Goal: Contribute content: Contribute content

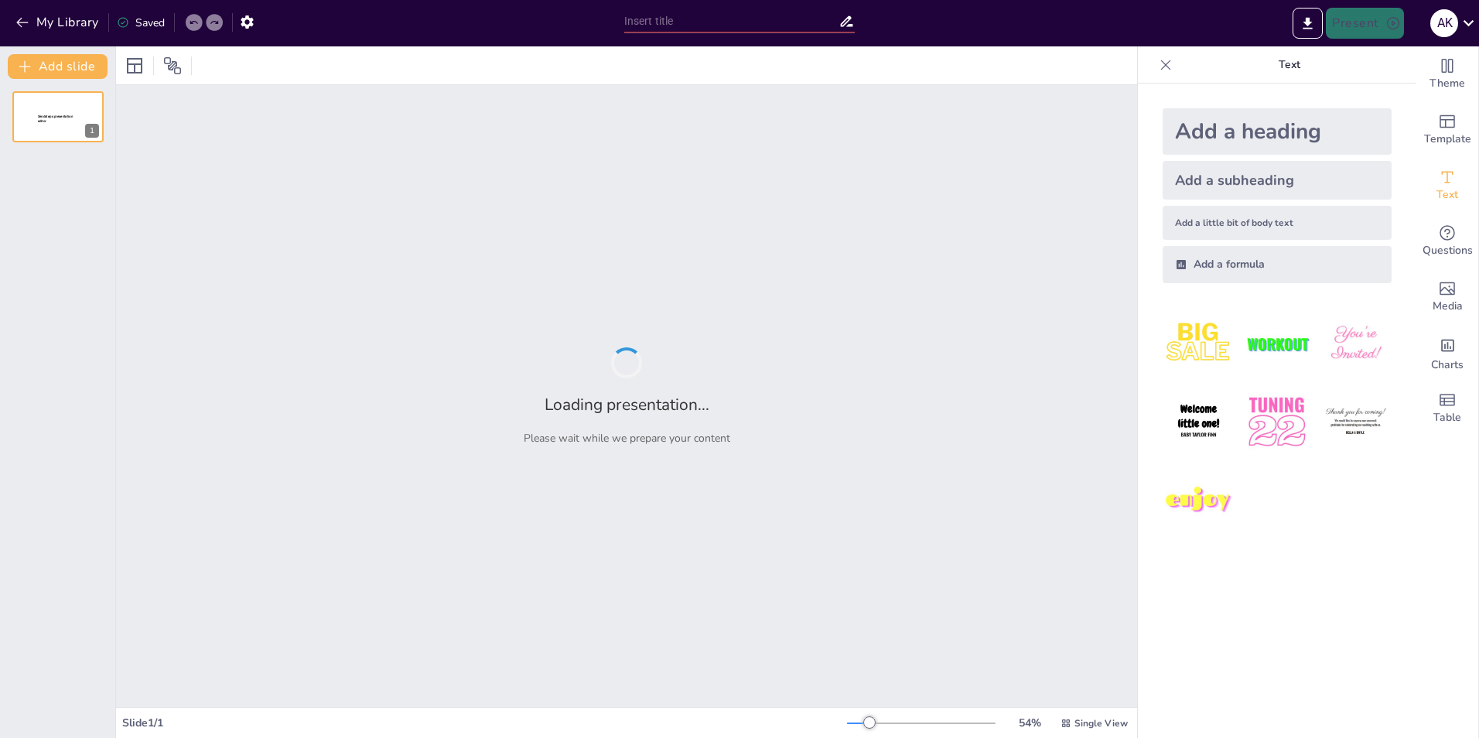
type input "Impacto Emocional en Pacientes Oncológicos: Análisis y Resultados en el Hospita…"
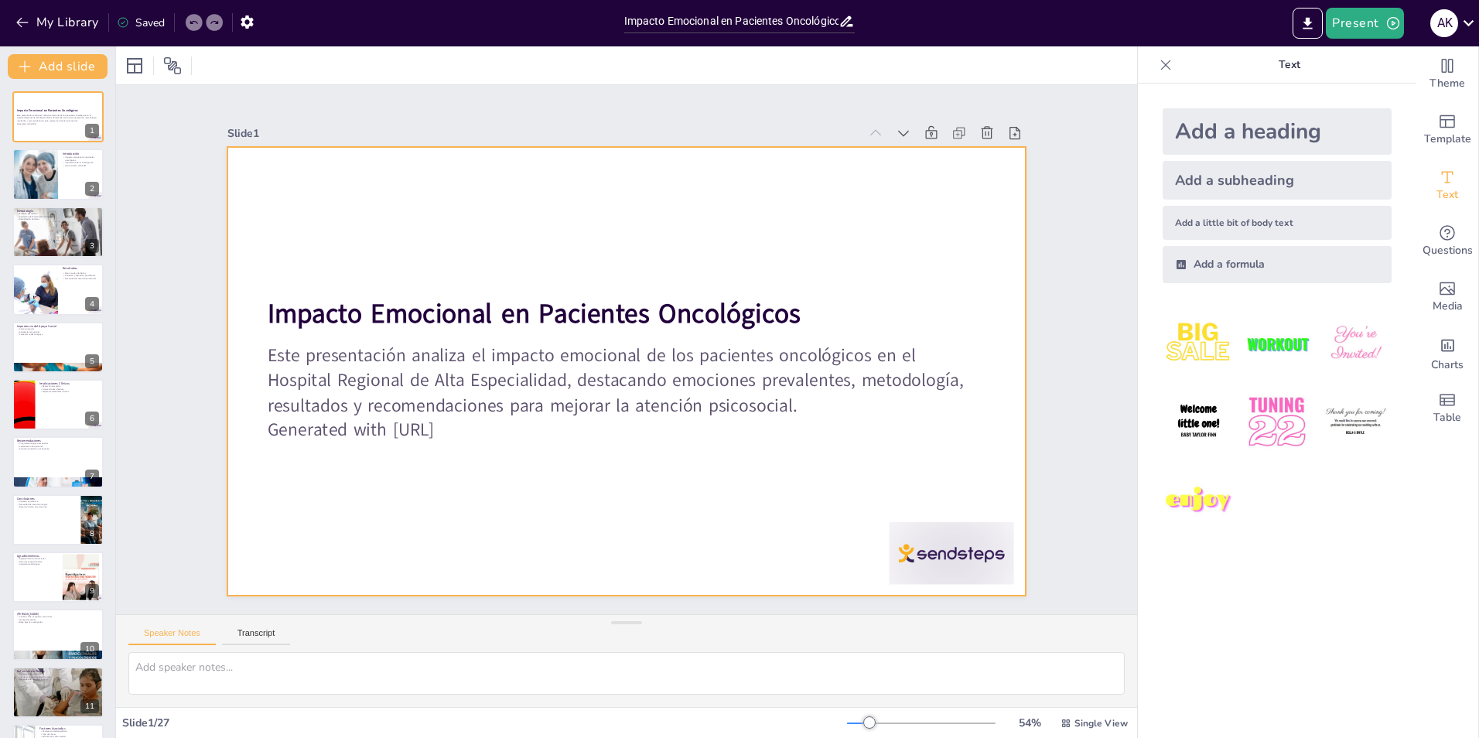
checkbox input "true"
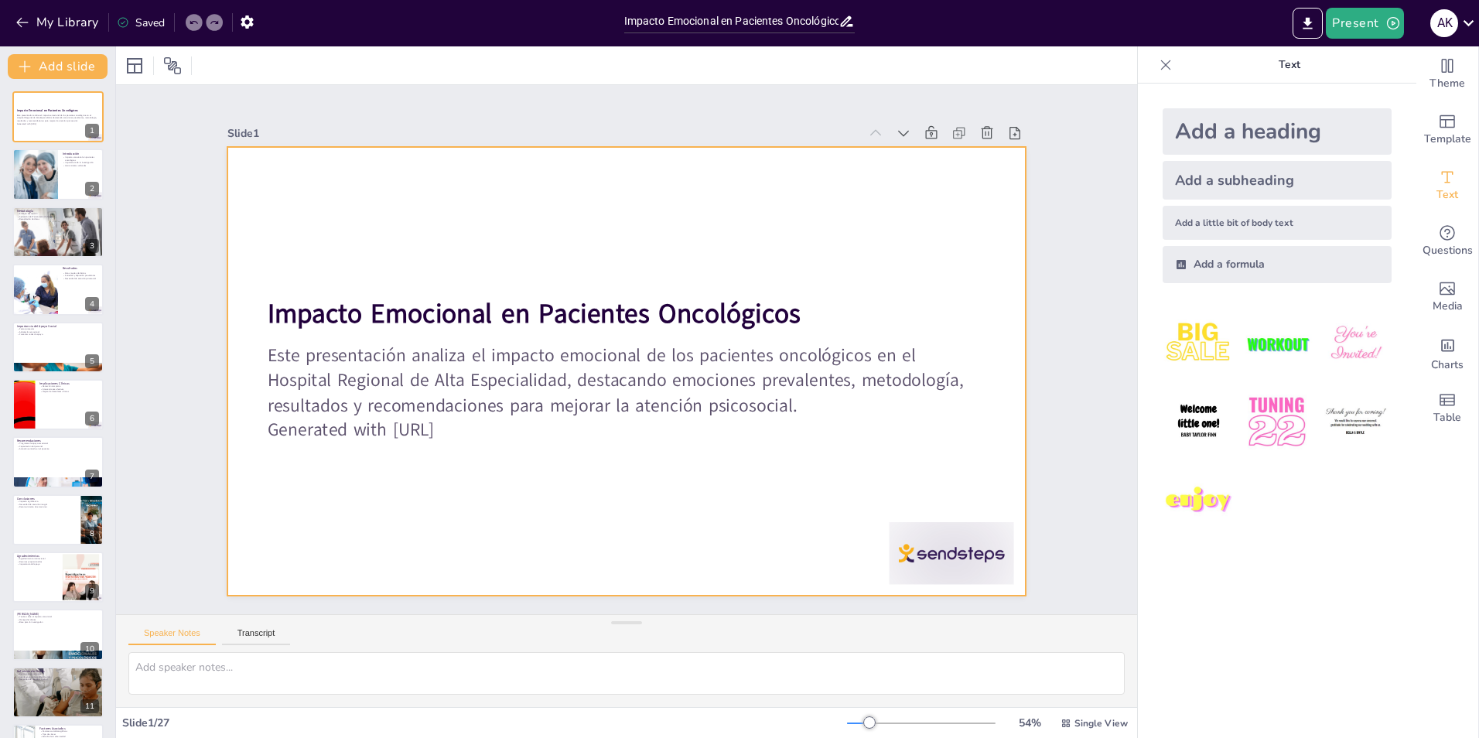
checkbox input "true"
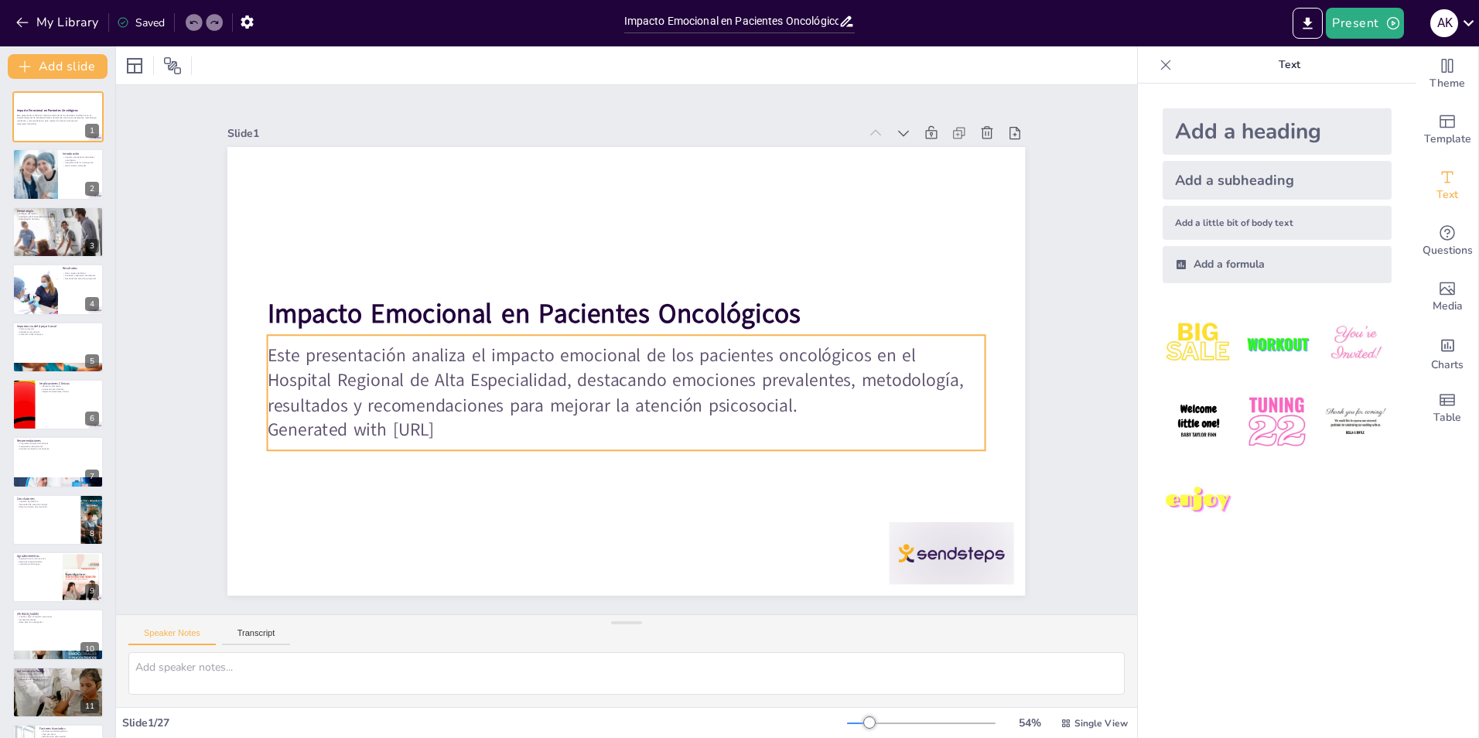
checkbox input "true"
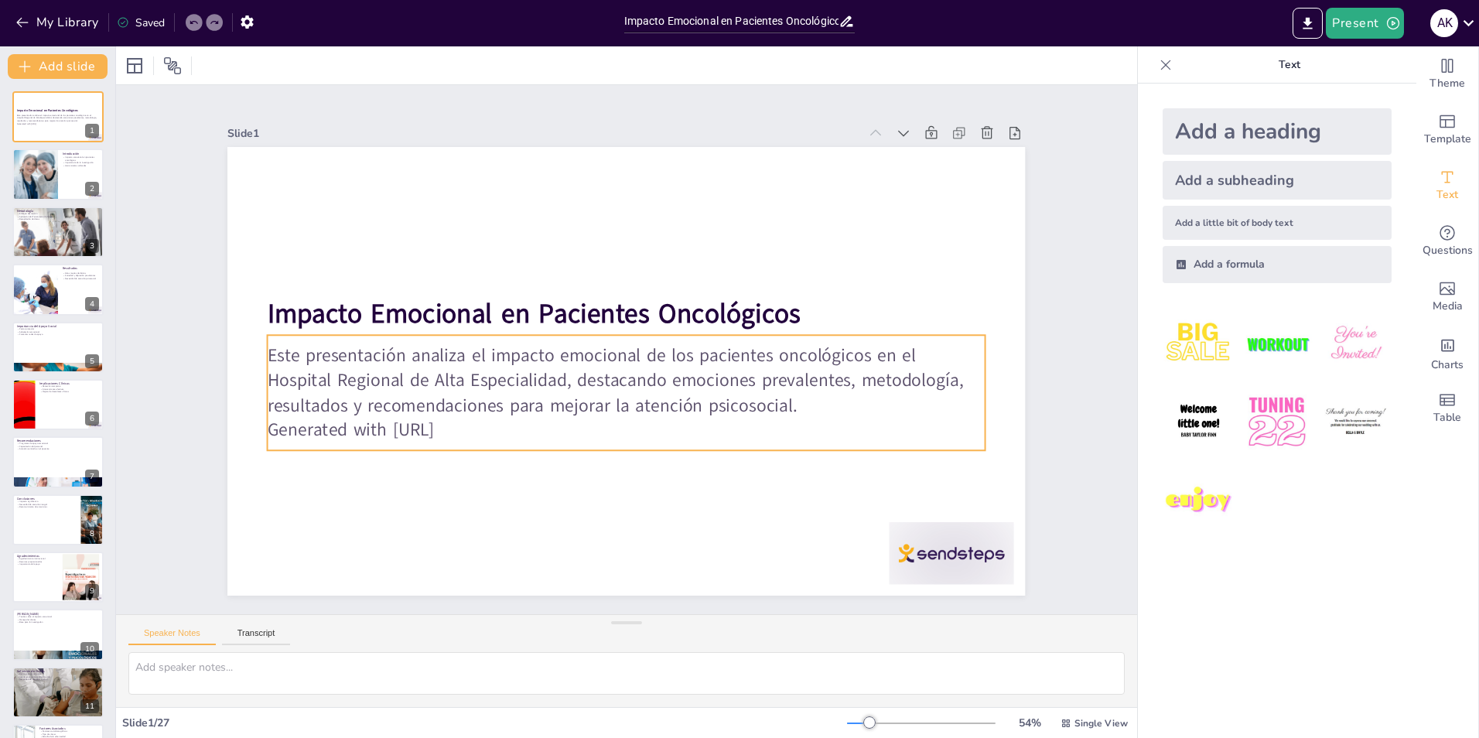
checkbox input "true"
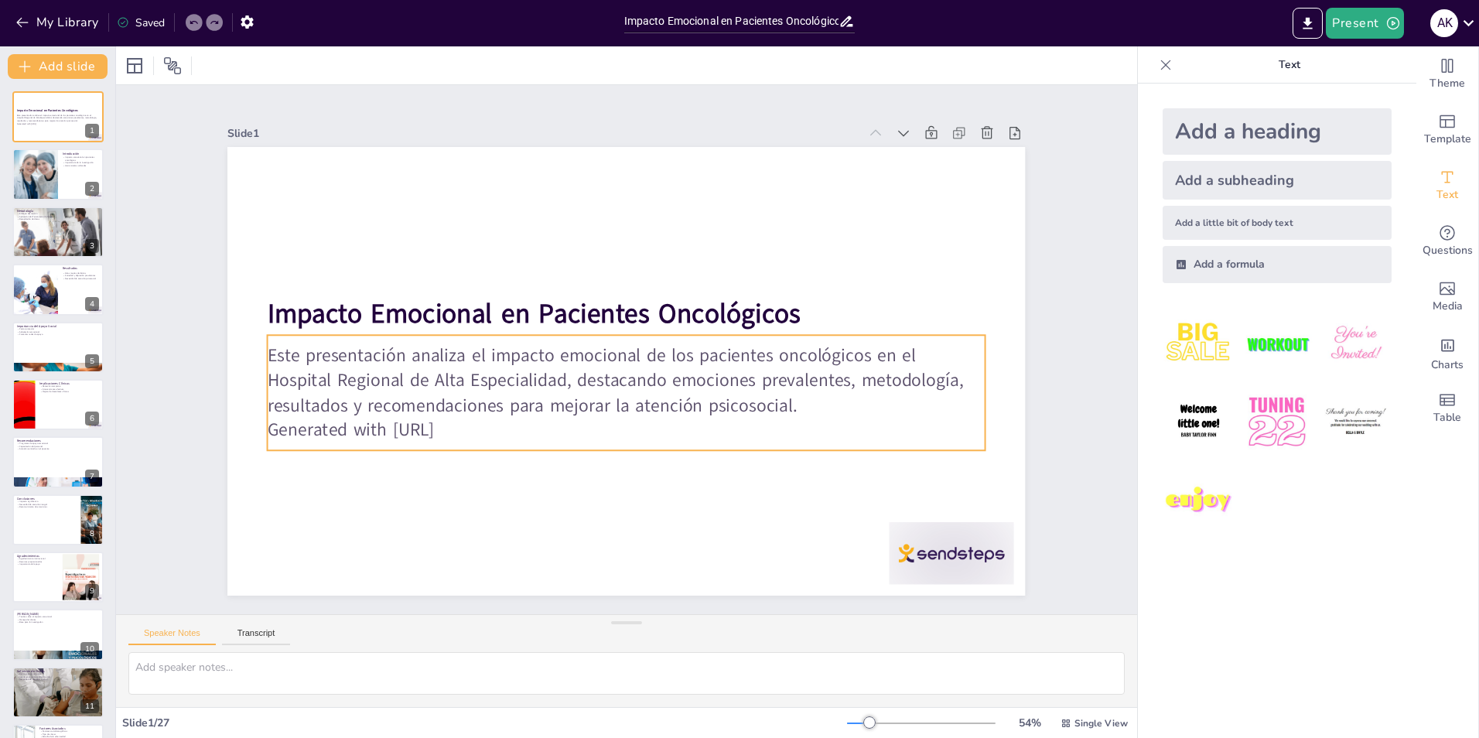
checkbox input "true"
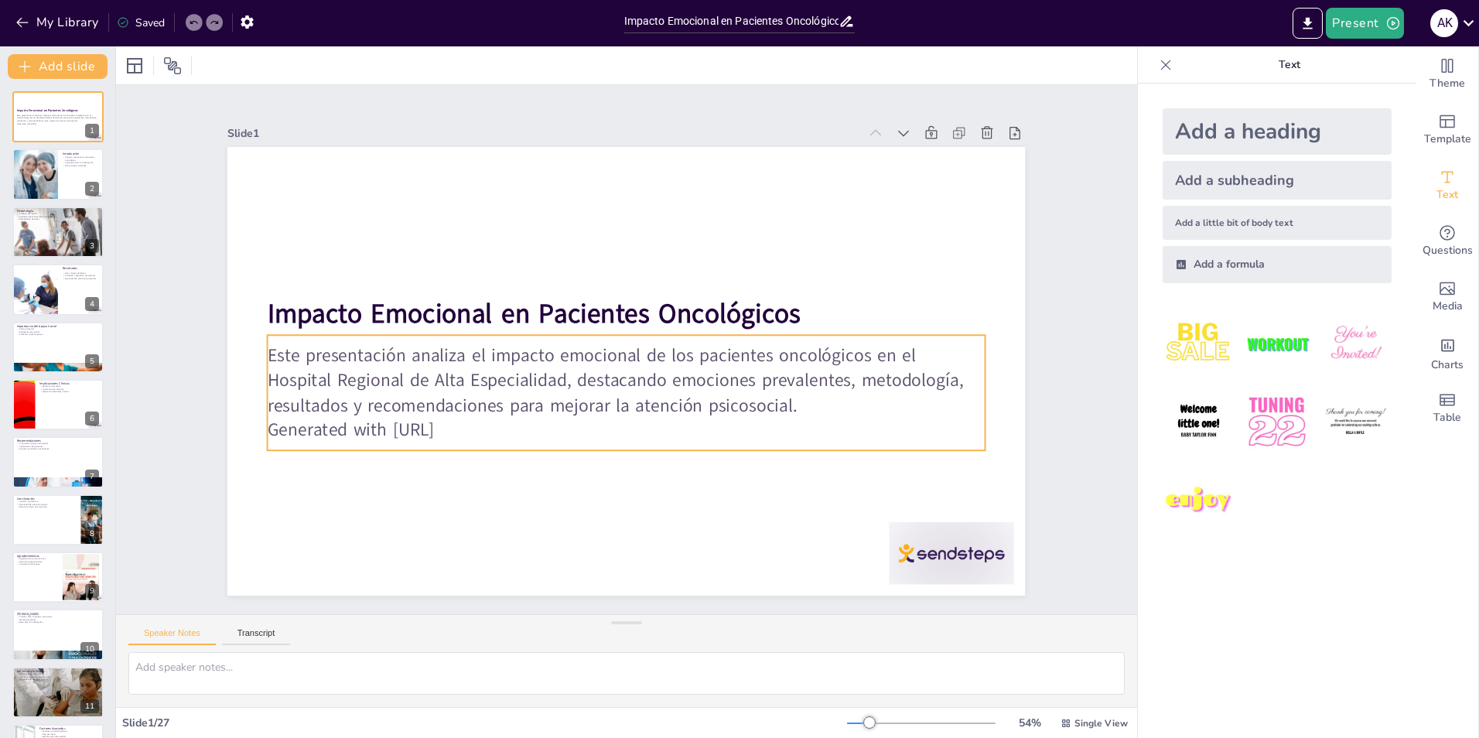
checkbox input "true"
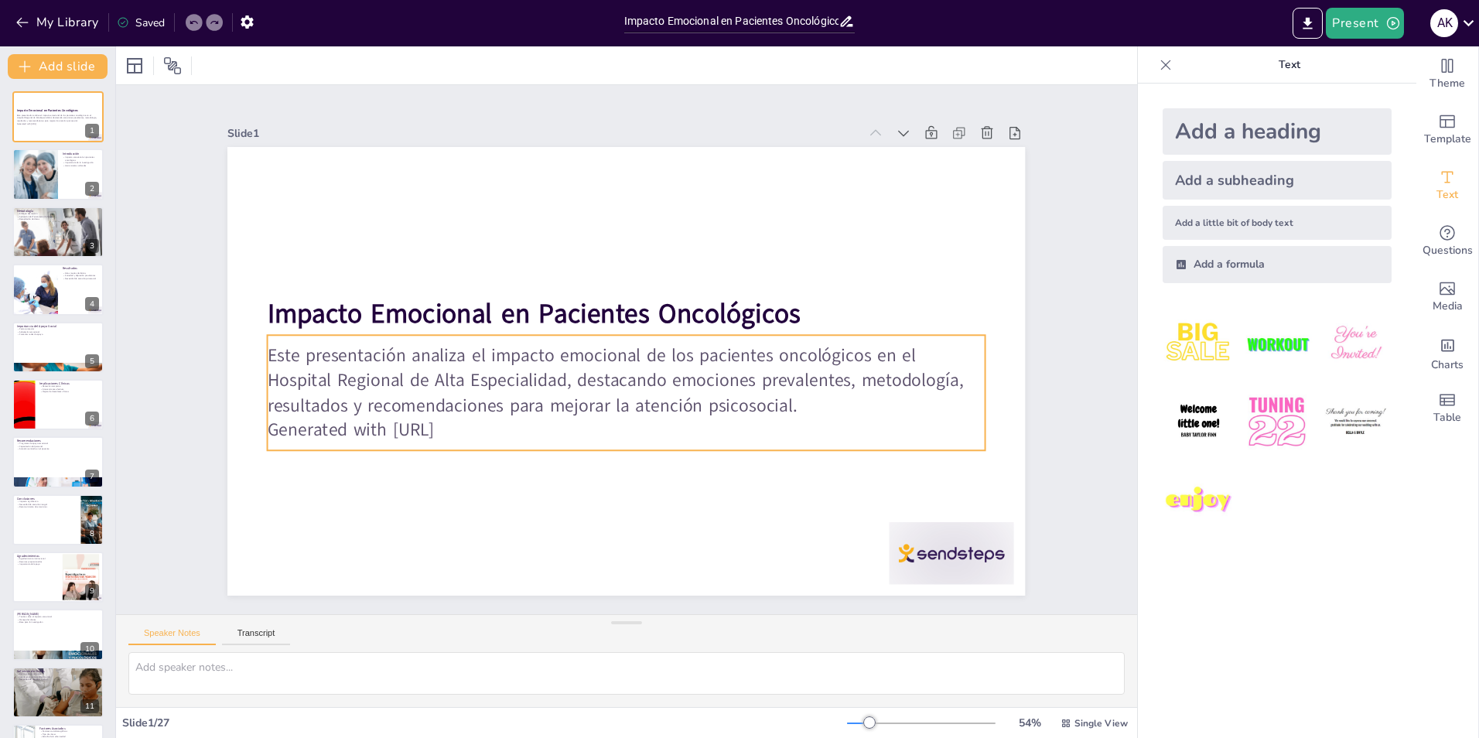
checkbox input "true"
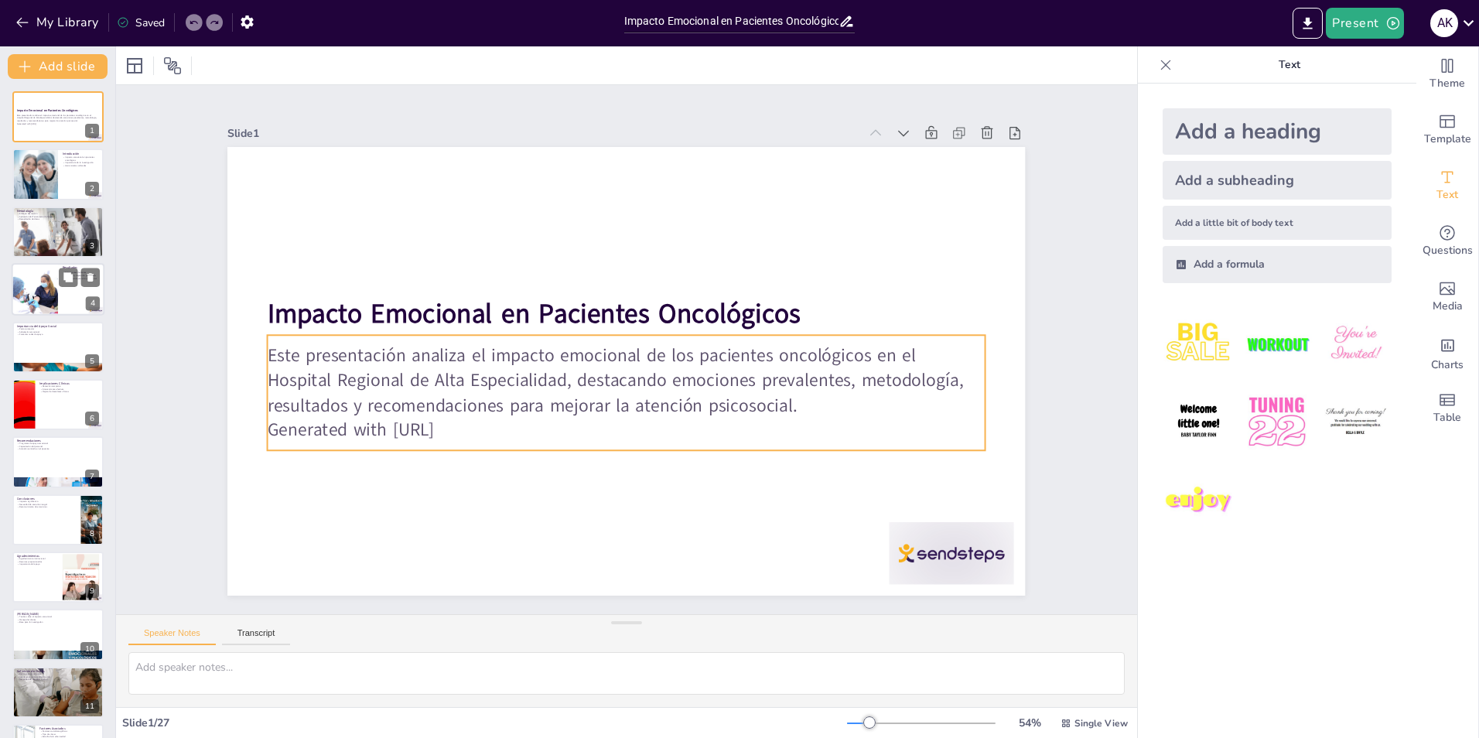
checkbox input "true"
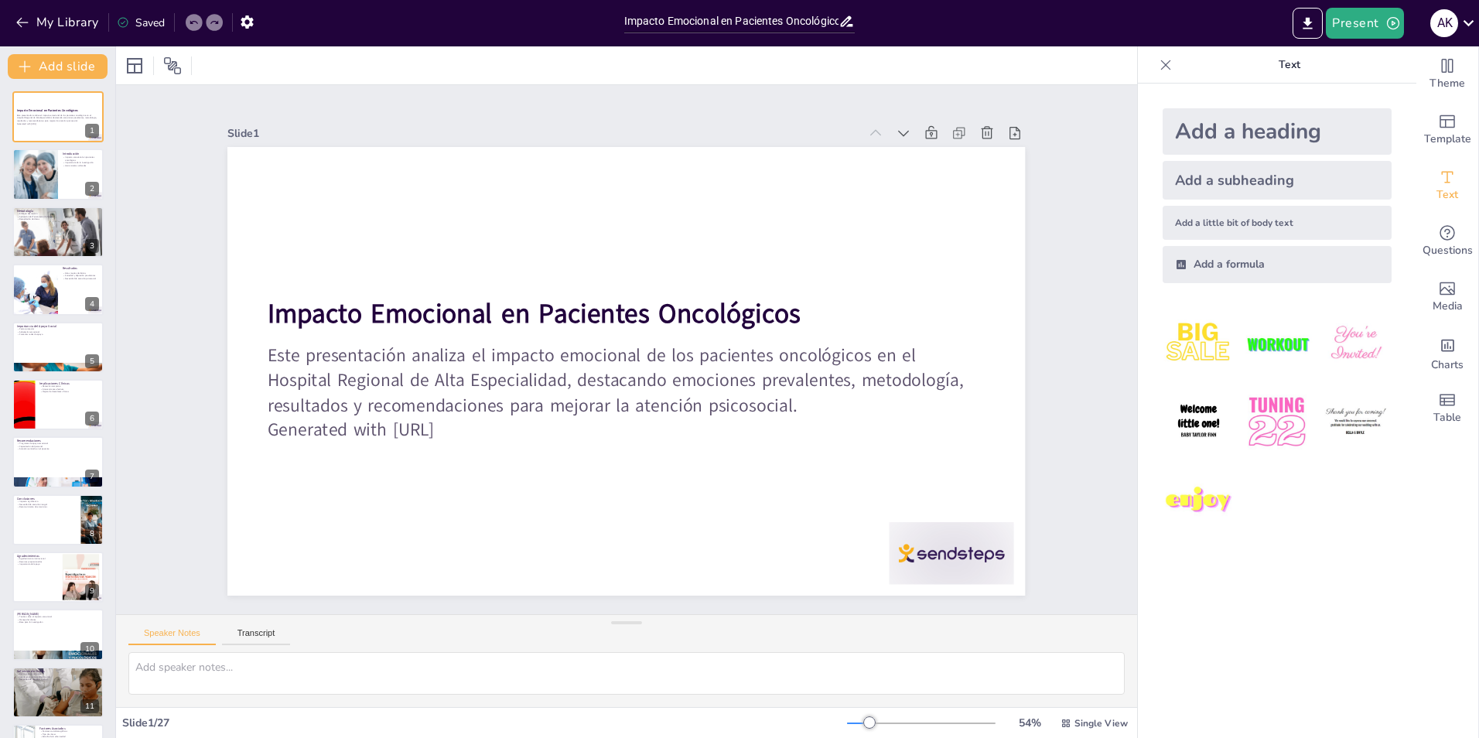
checkbox input "true"
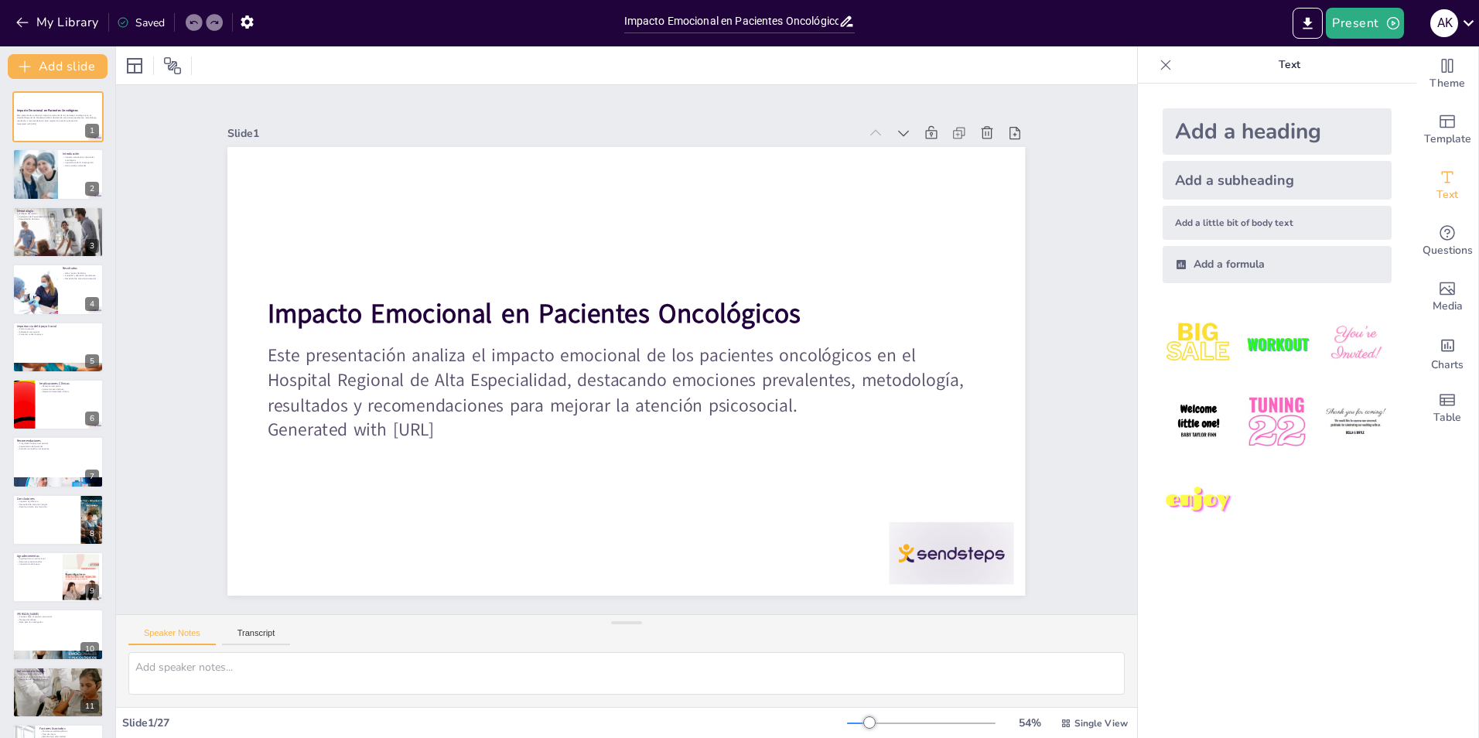
checkbox input "true"
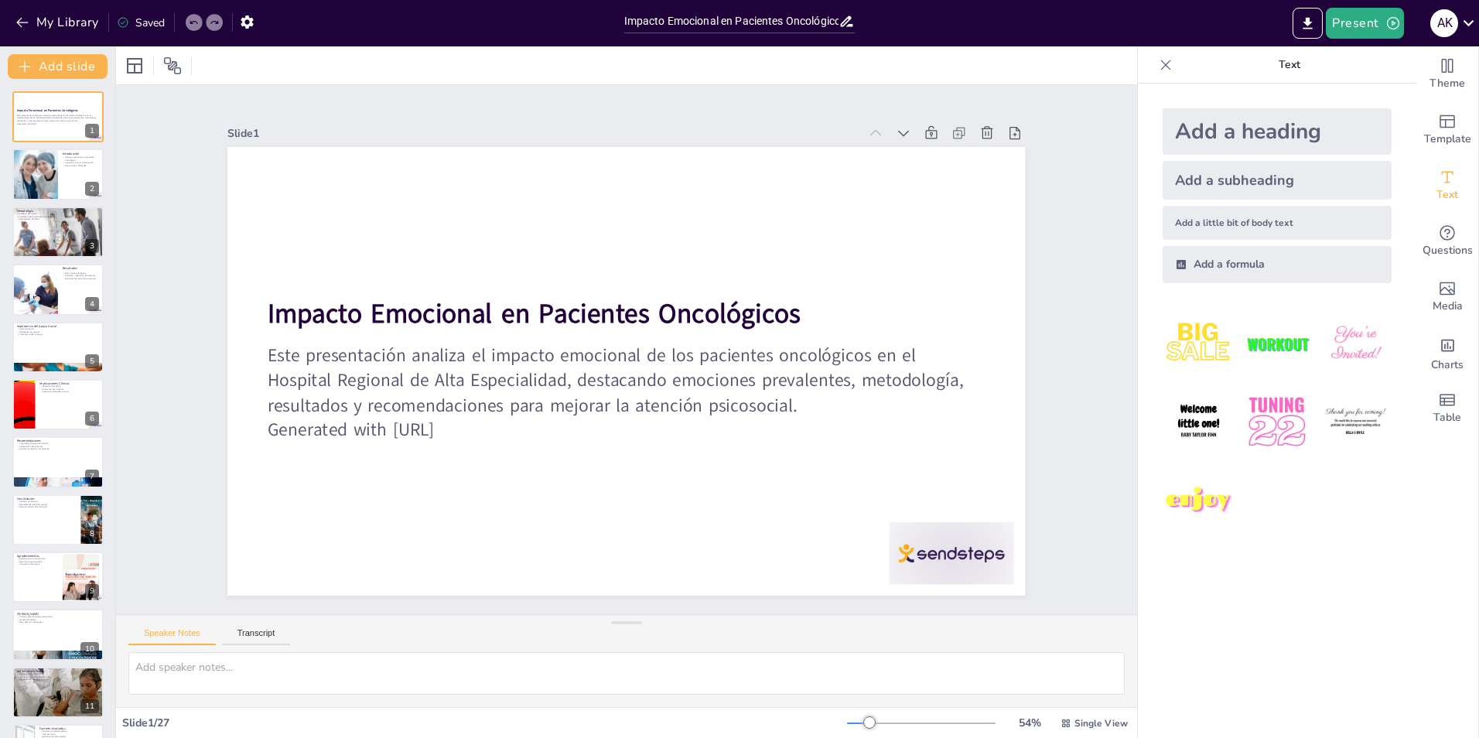
checkbox input "true"
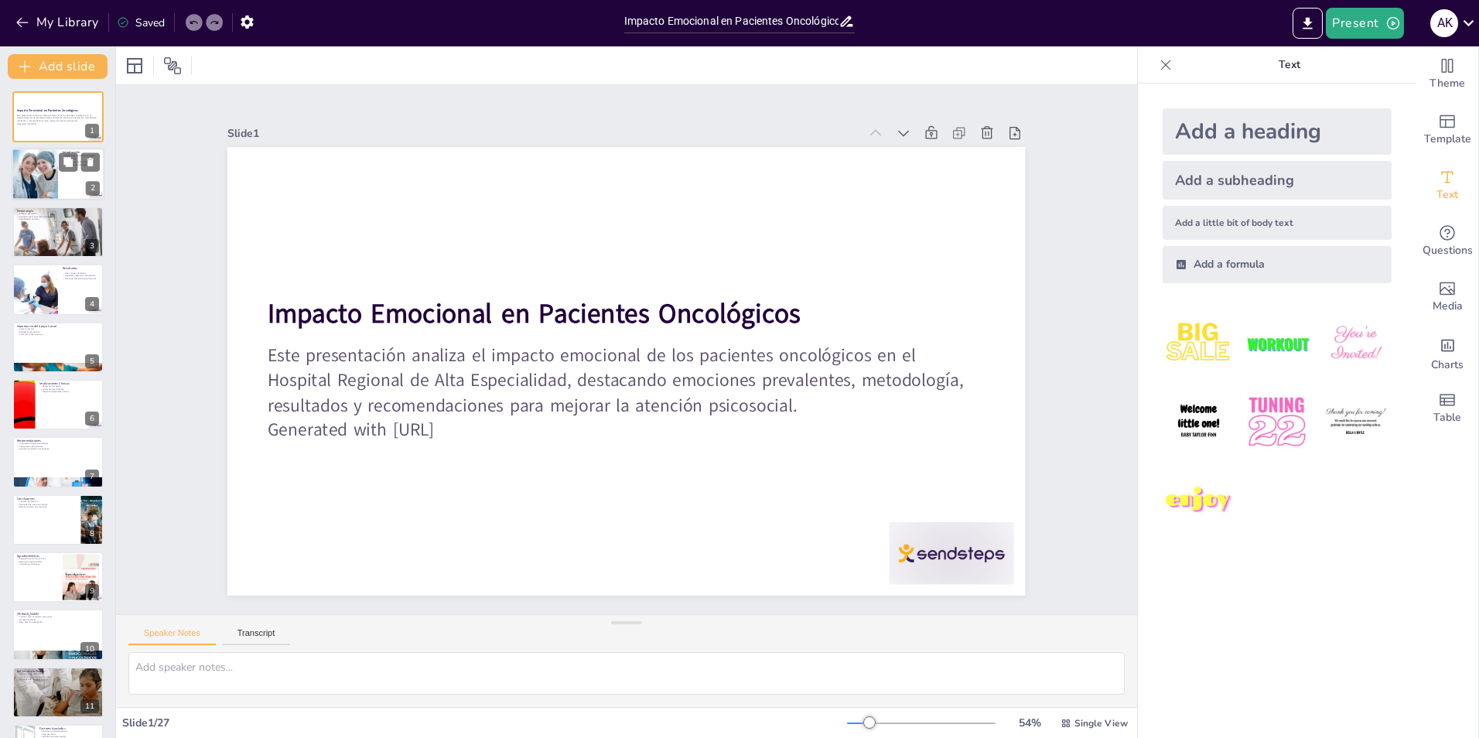
drag, startPoint x: 59, startPoint y: 169, endPoint x: 59, endPoint y: 178, distance: 9.3
click at [59, 169] on button at bounding box center [68, 162] width 19 height 19
type textarea "El impacto emocional en pacientes oncológicos es un tema crucial que requiere a…"
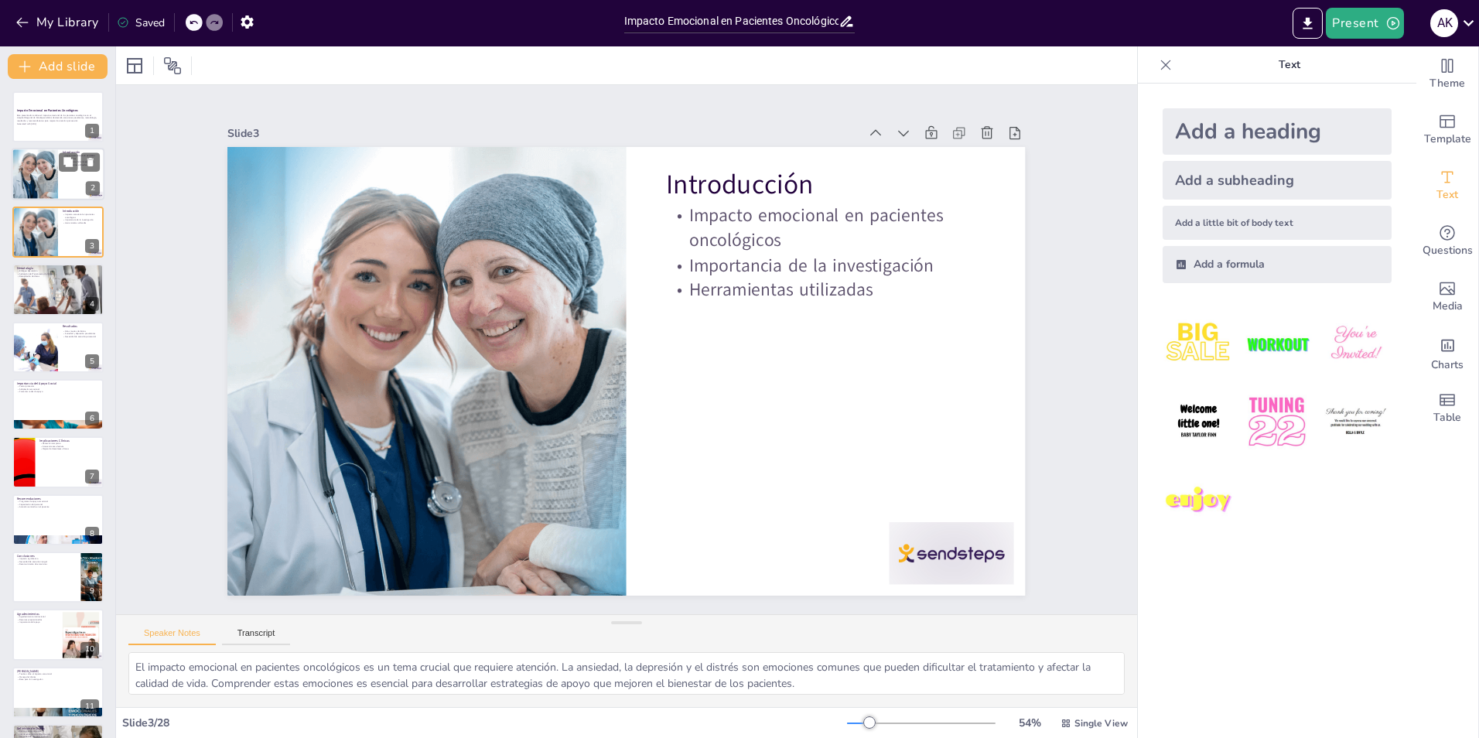
checkbox input "true"
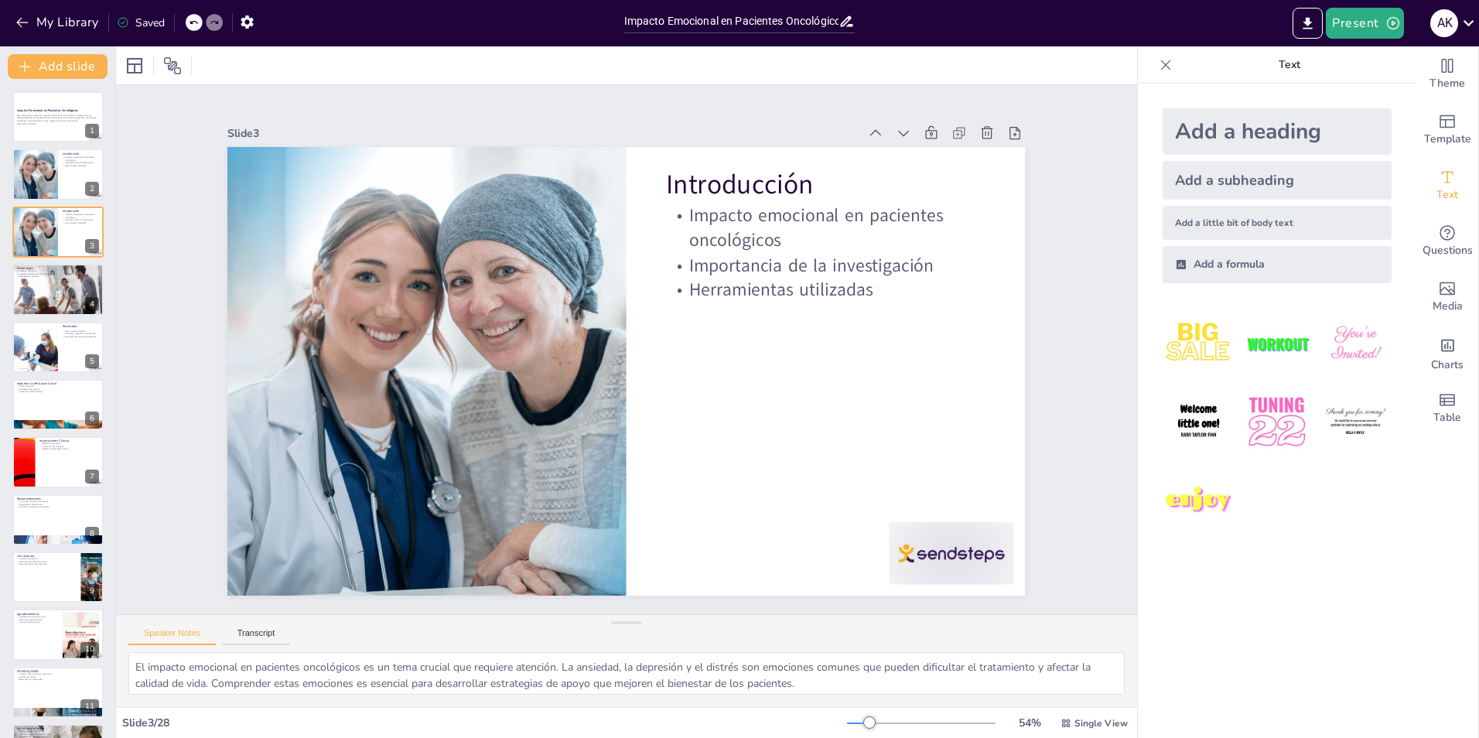
checkbox input "true"
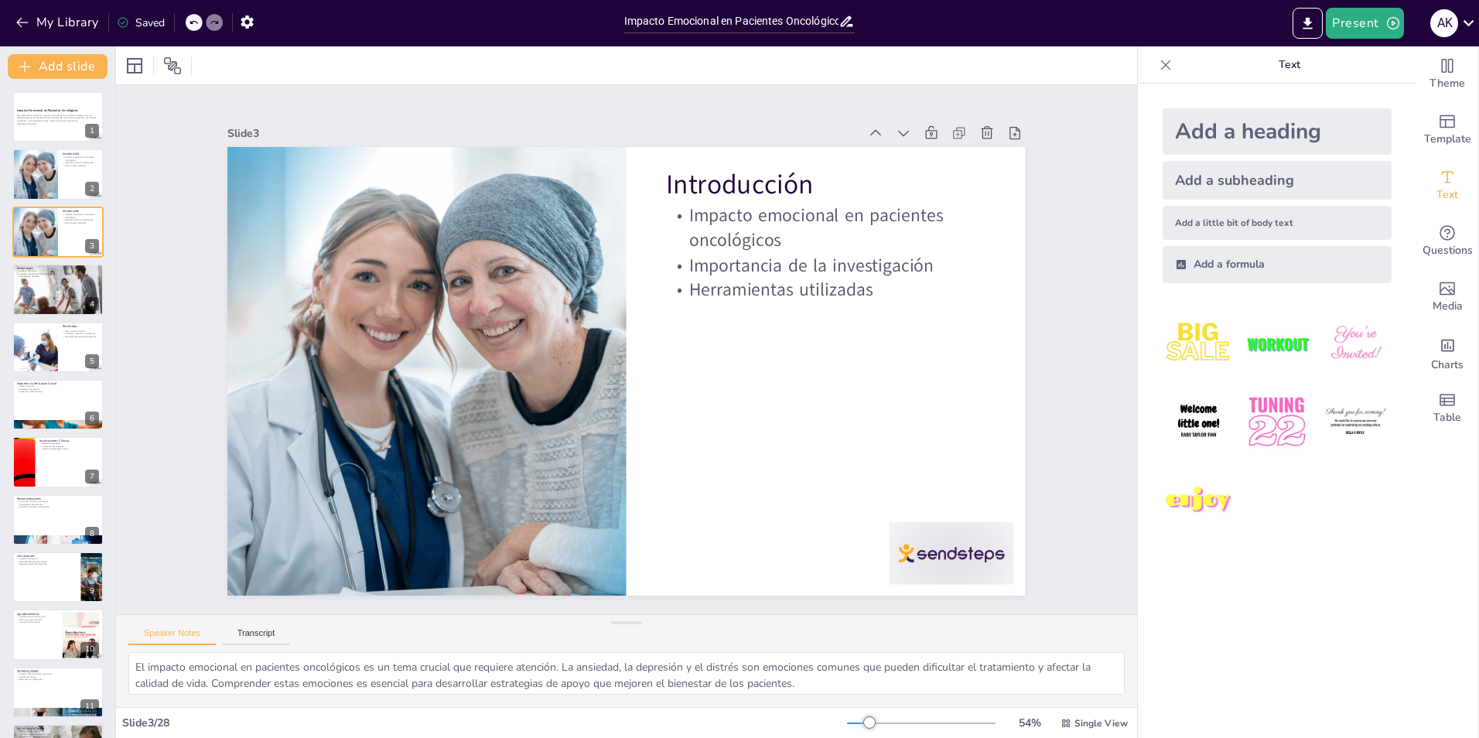
checkbox input "true"
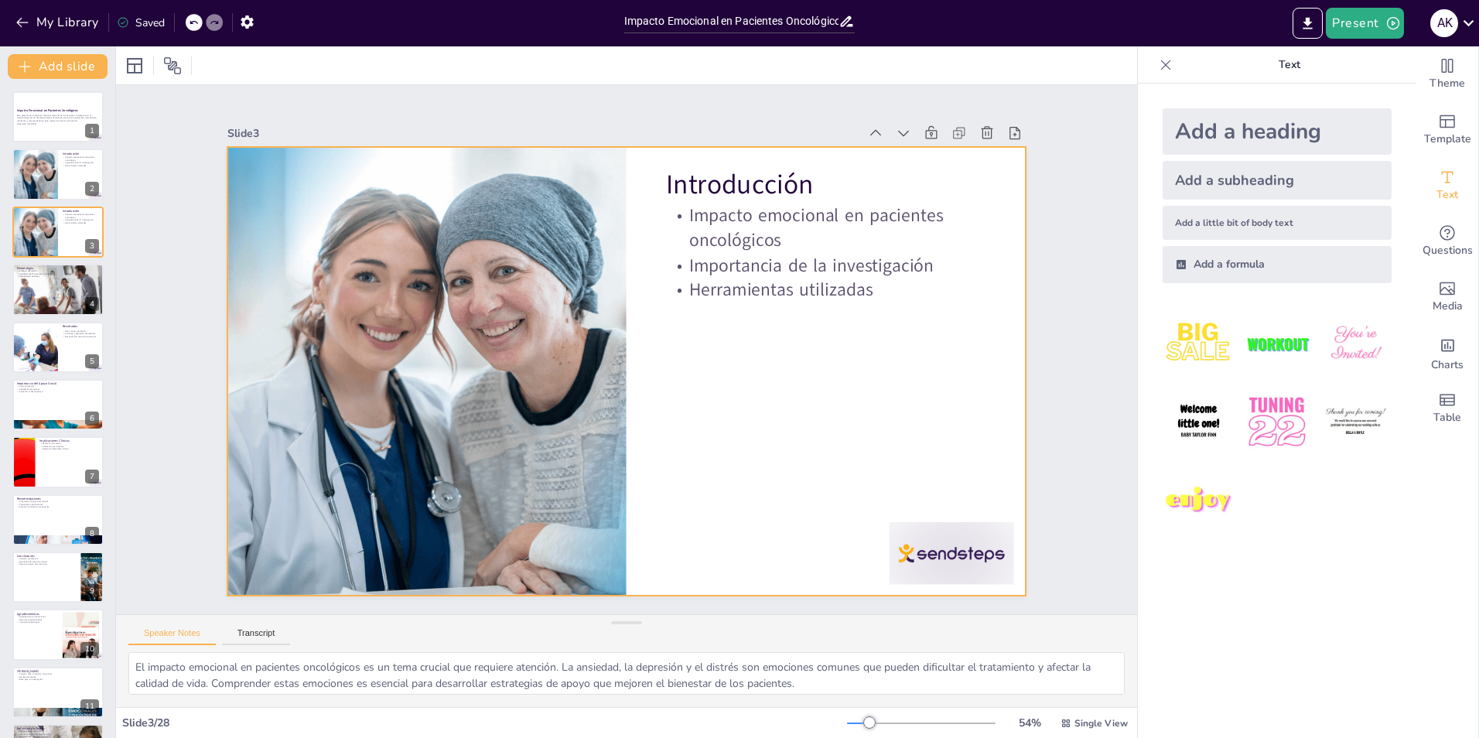
checkbox input "true"
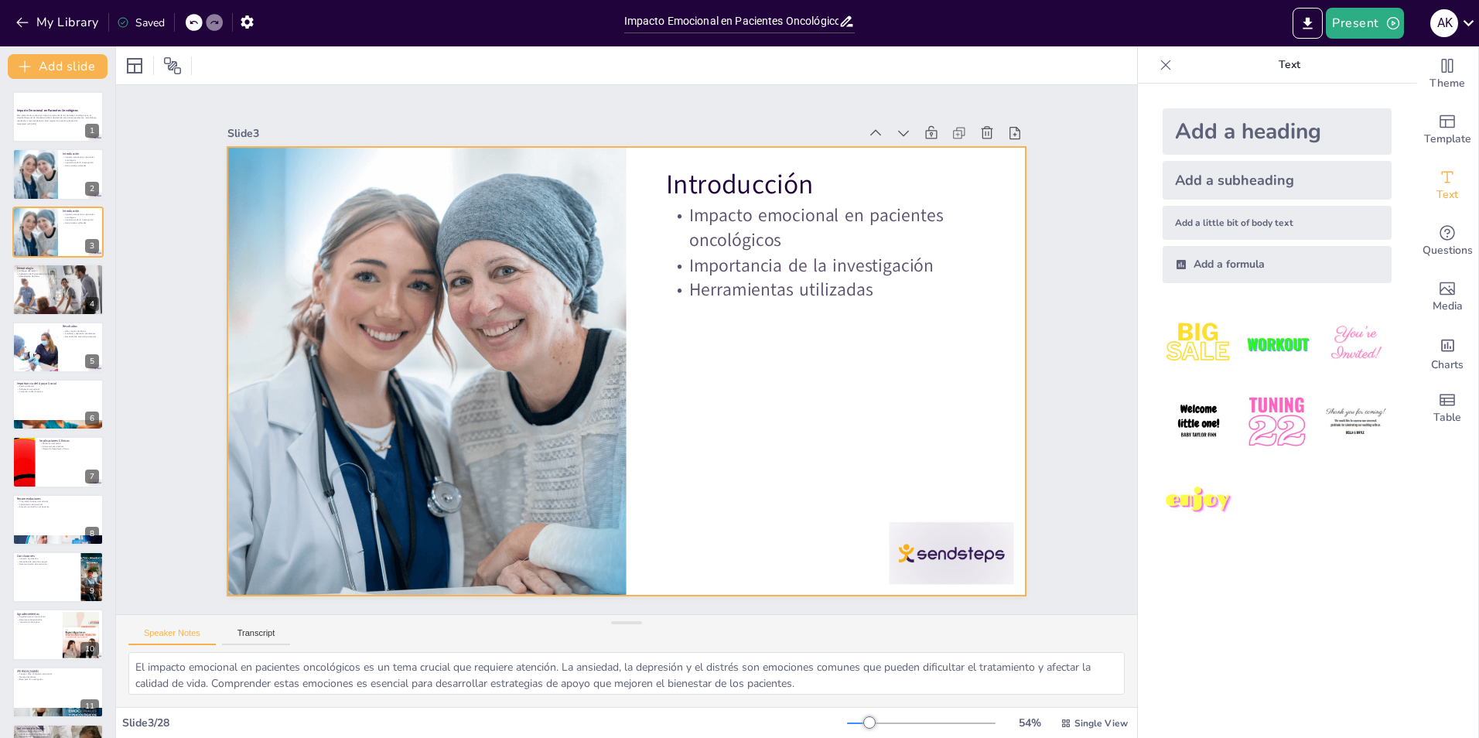
checkbox input "true"
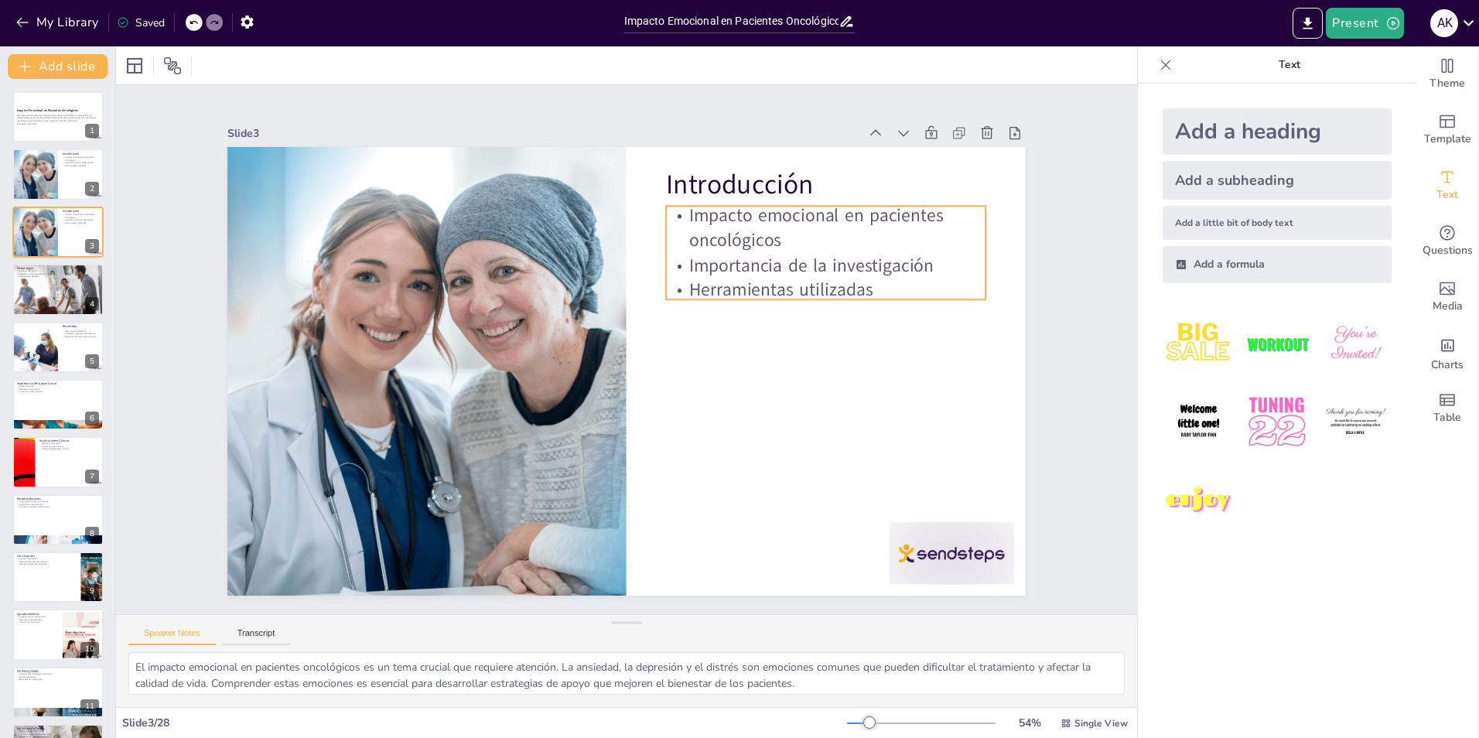
checkbox input "true"
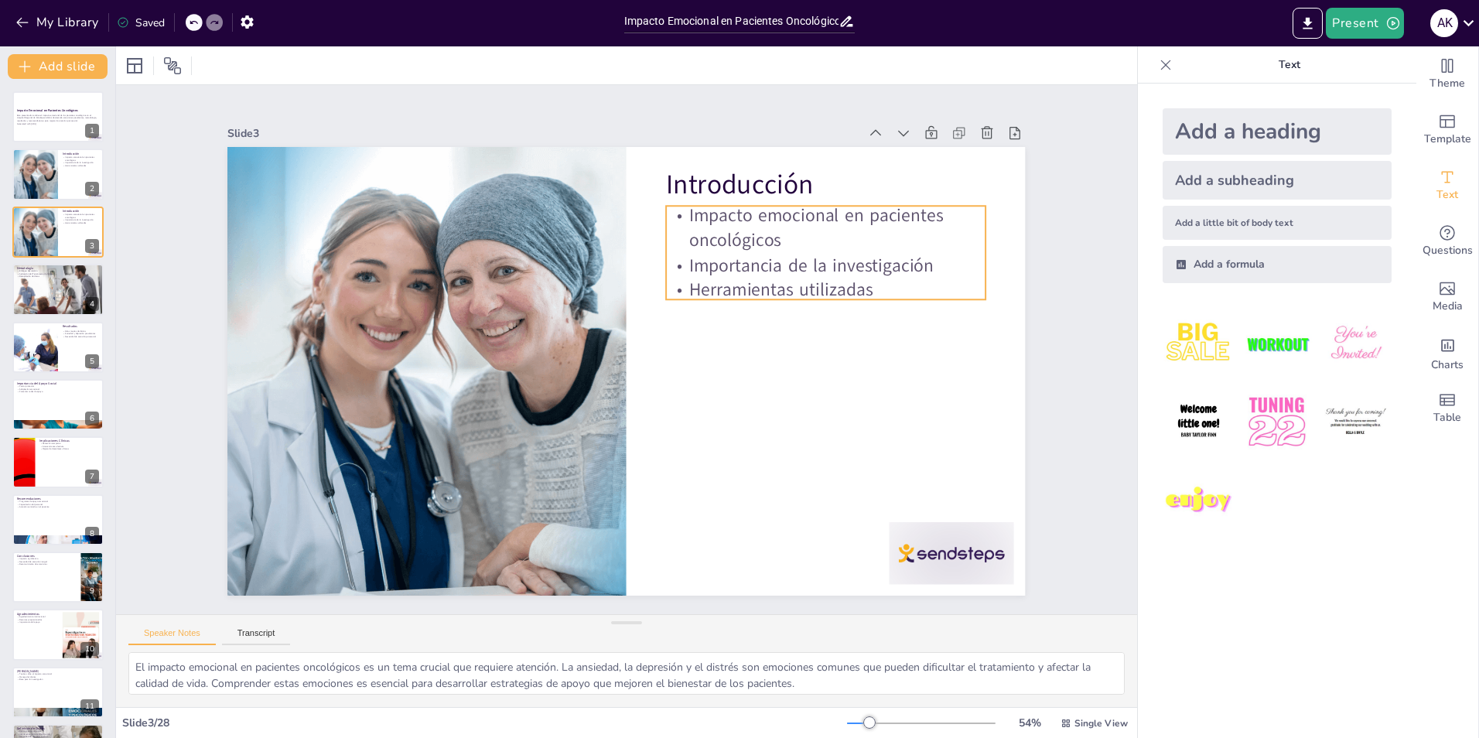
checkbox input "true"
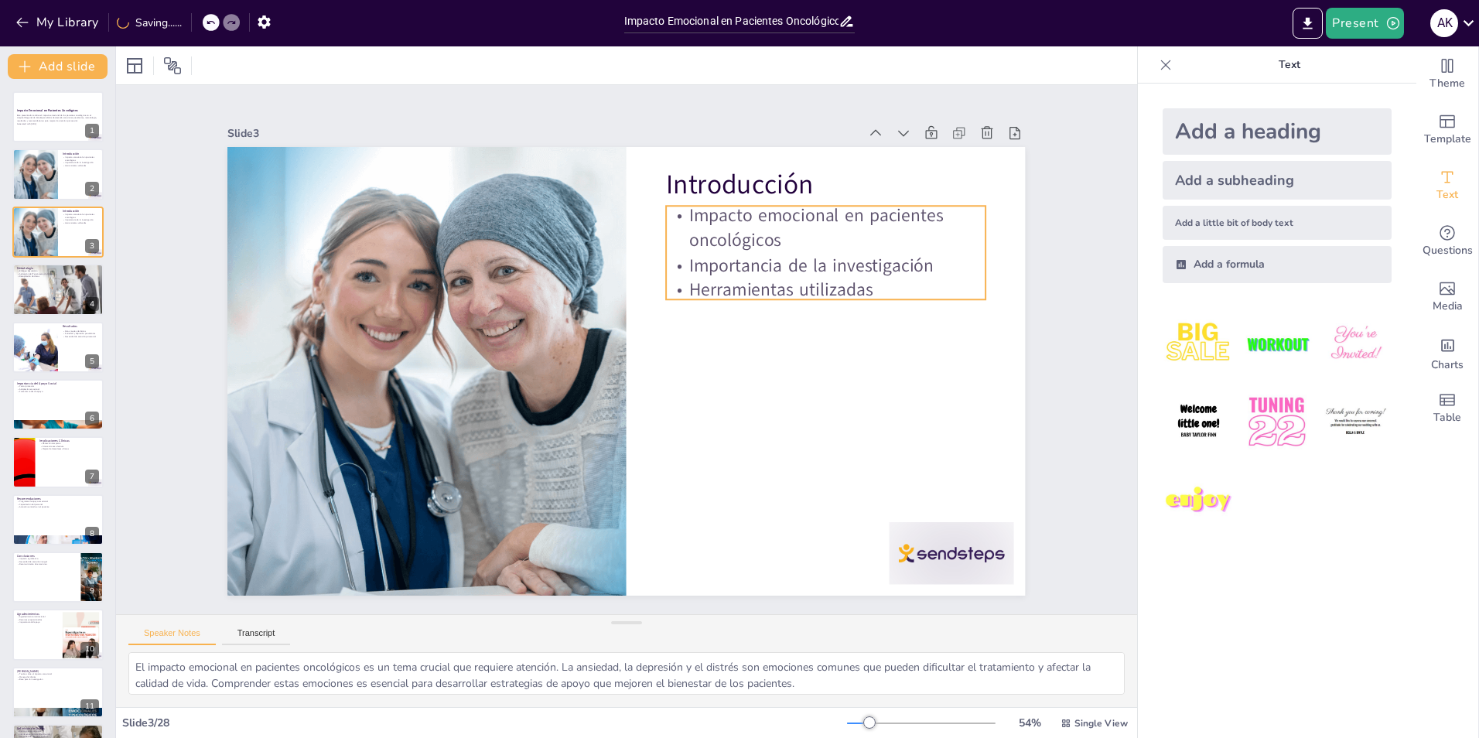
checkbox input "true"
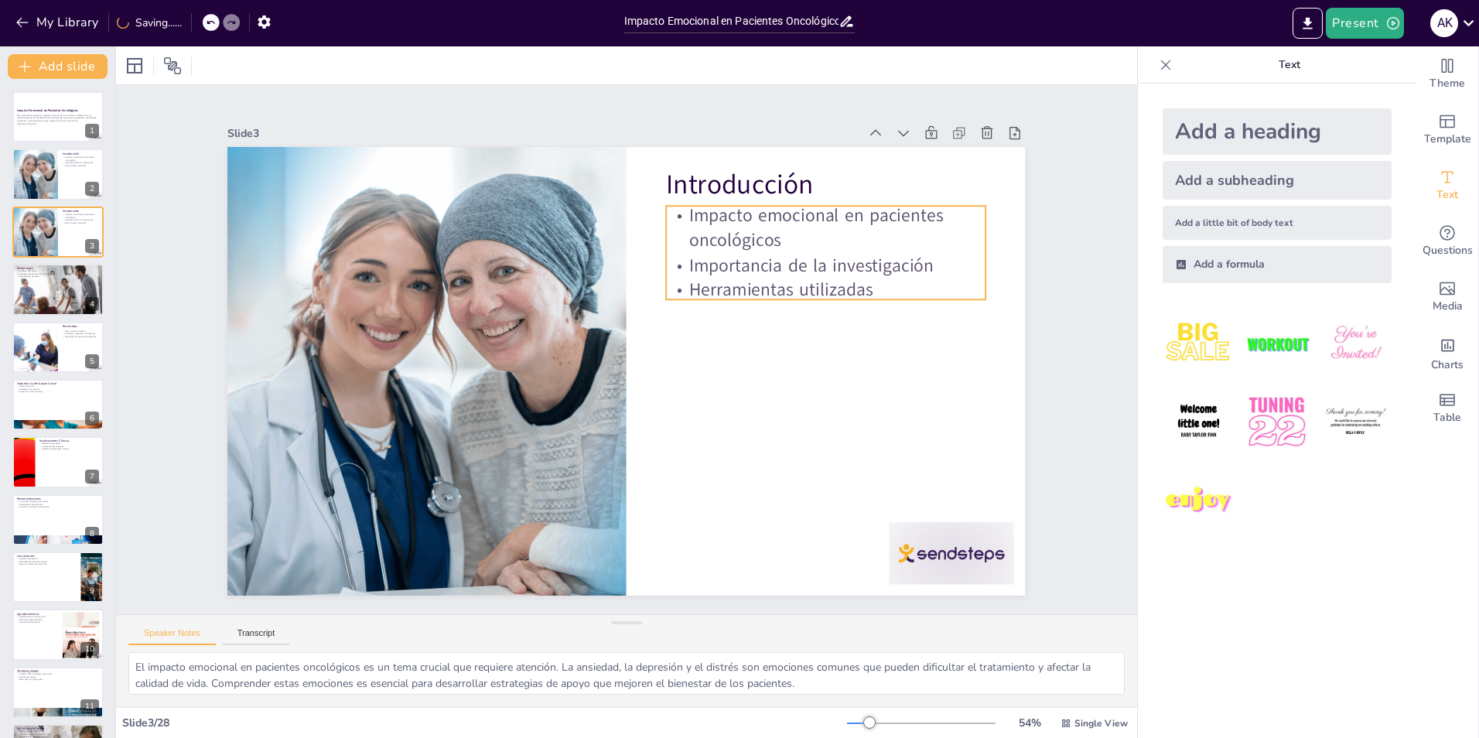
checkbox input "true"
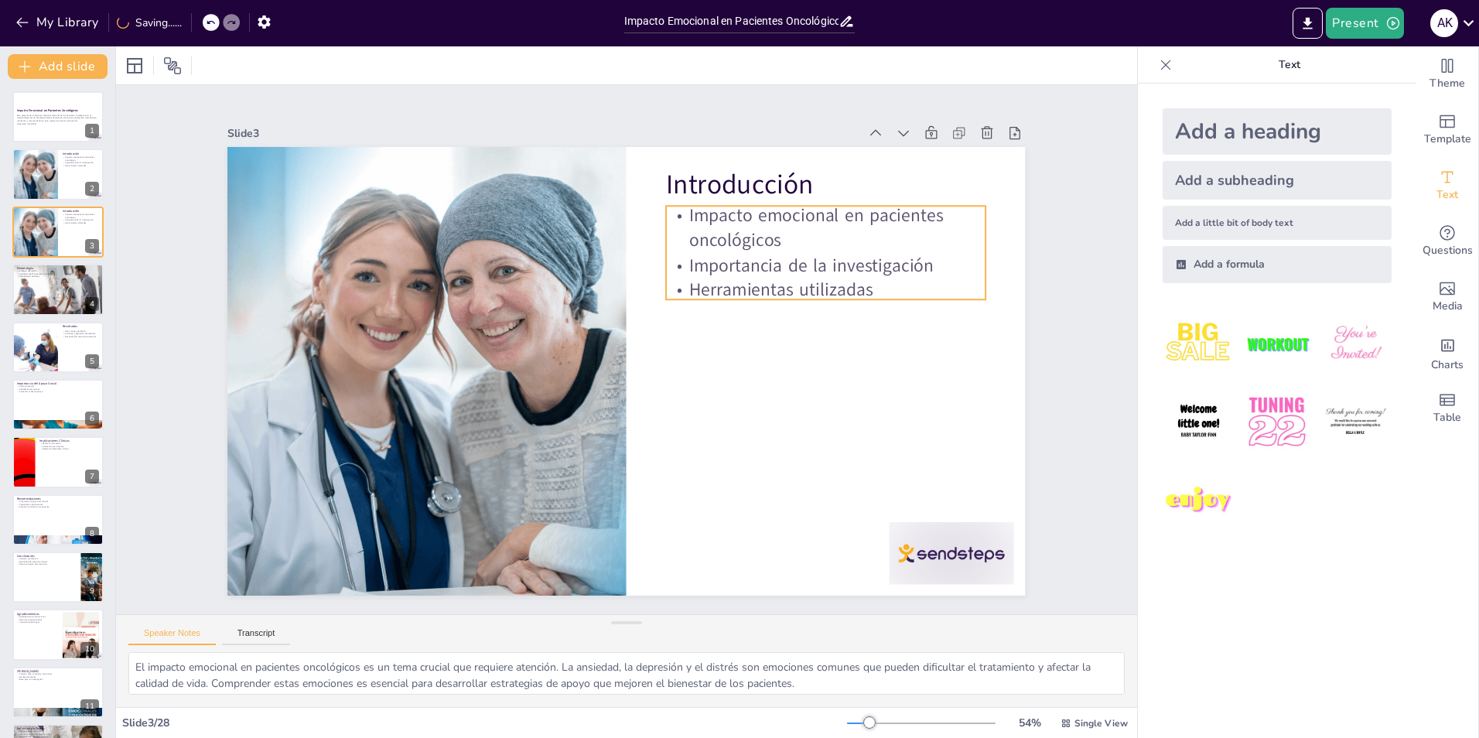
checkbox input "true"
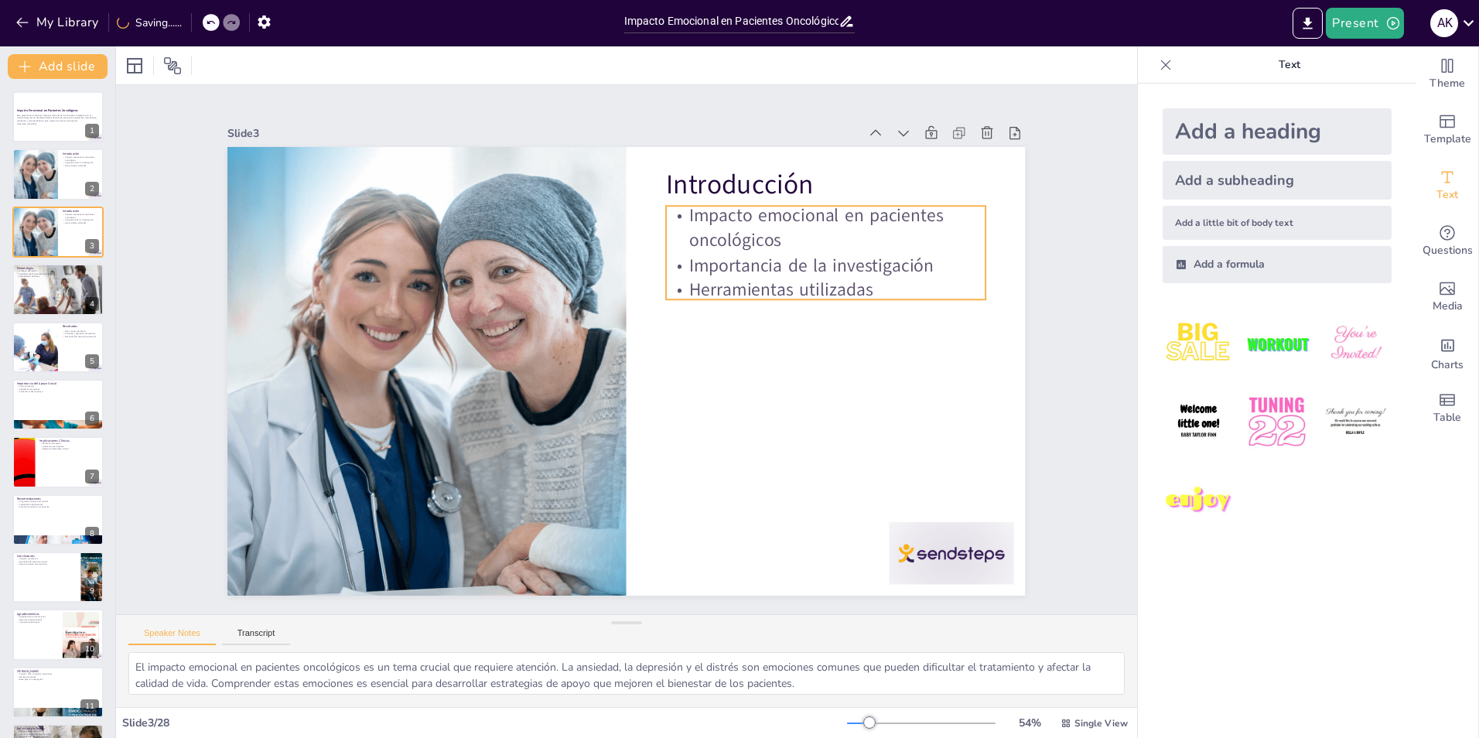
checkbox input "true"
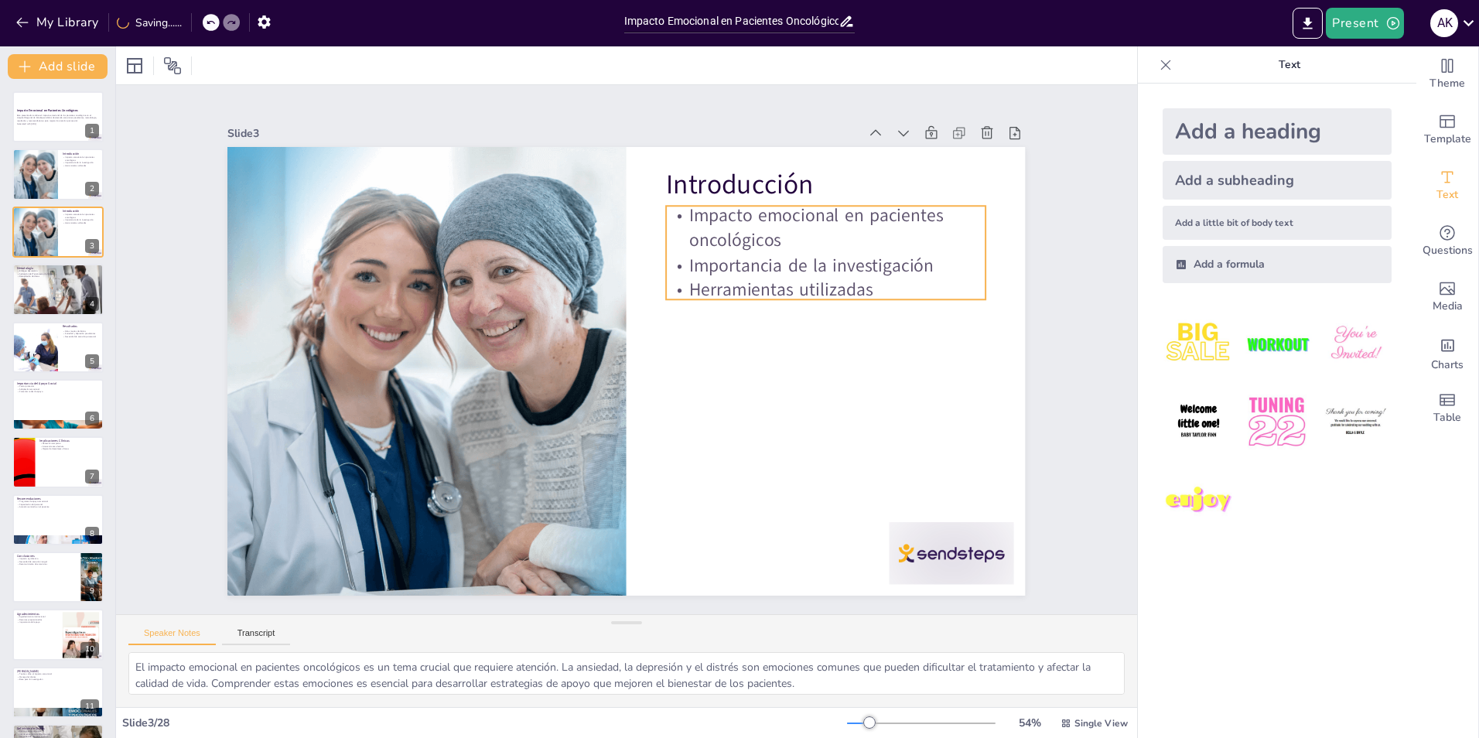
checkbox input "true"
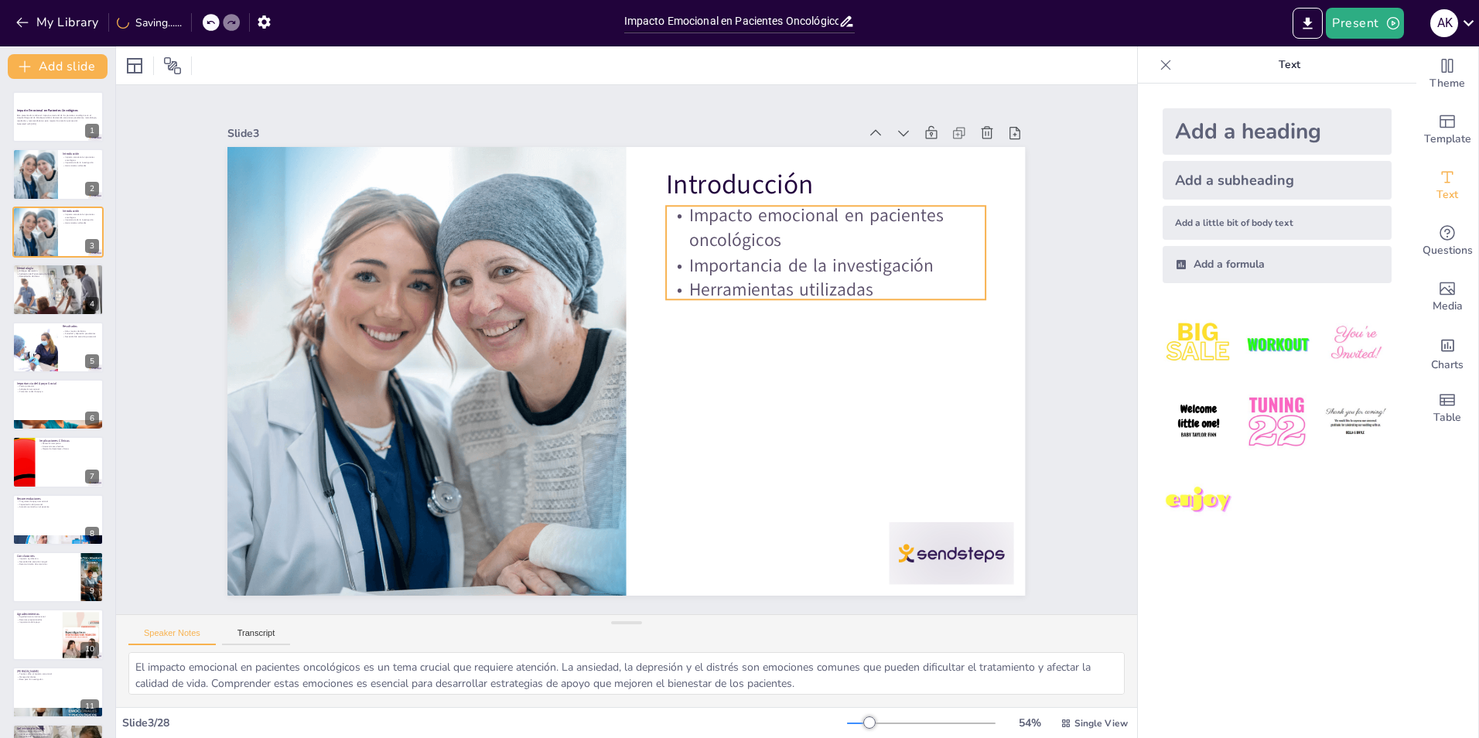
checkbox input "true"
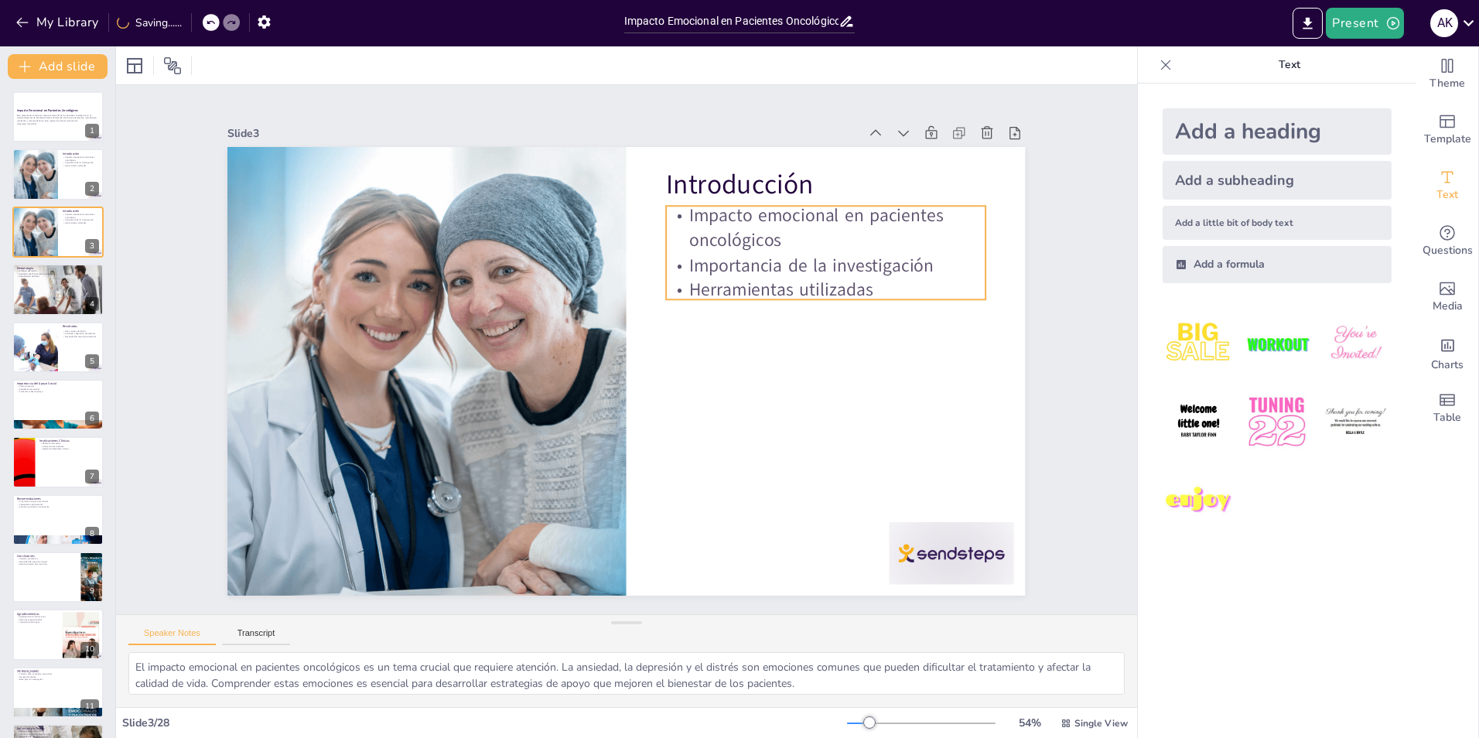
checkbox input "true"
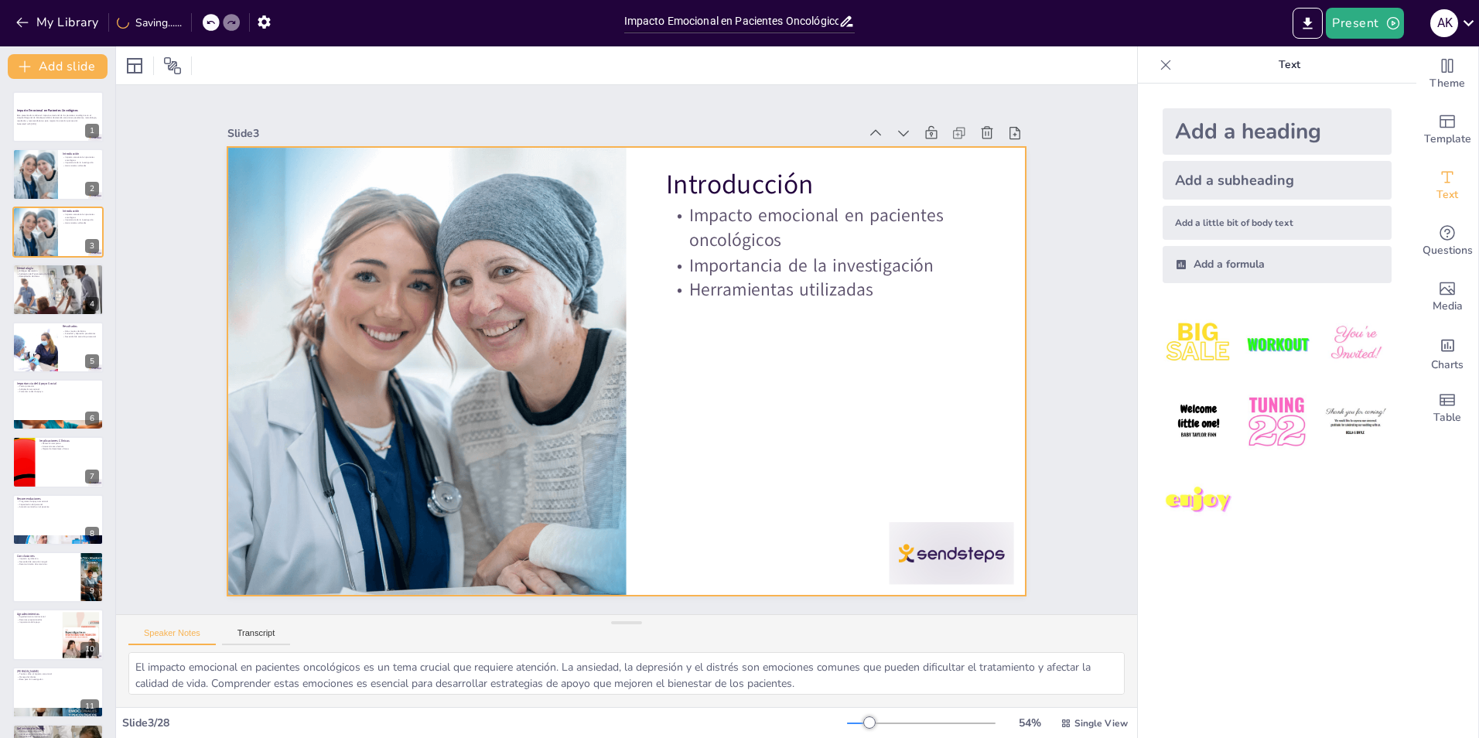
checkbox input "true"
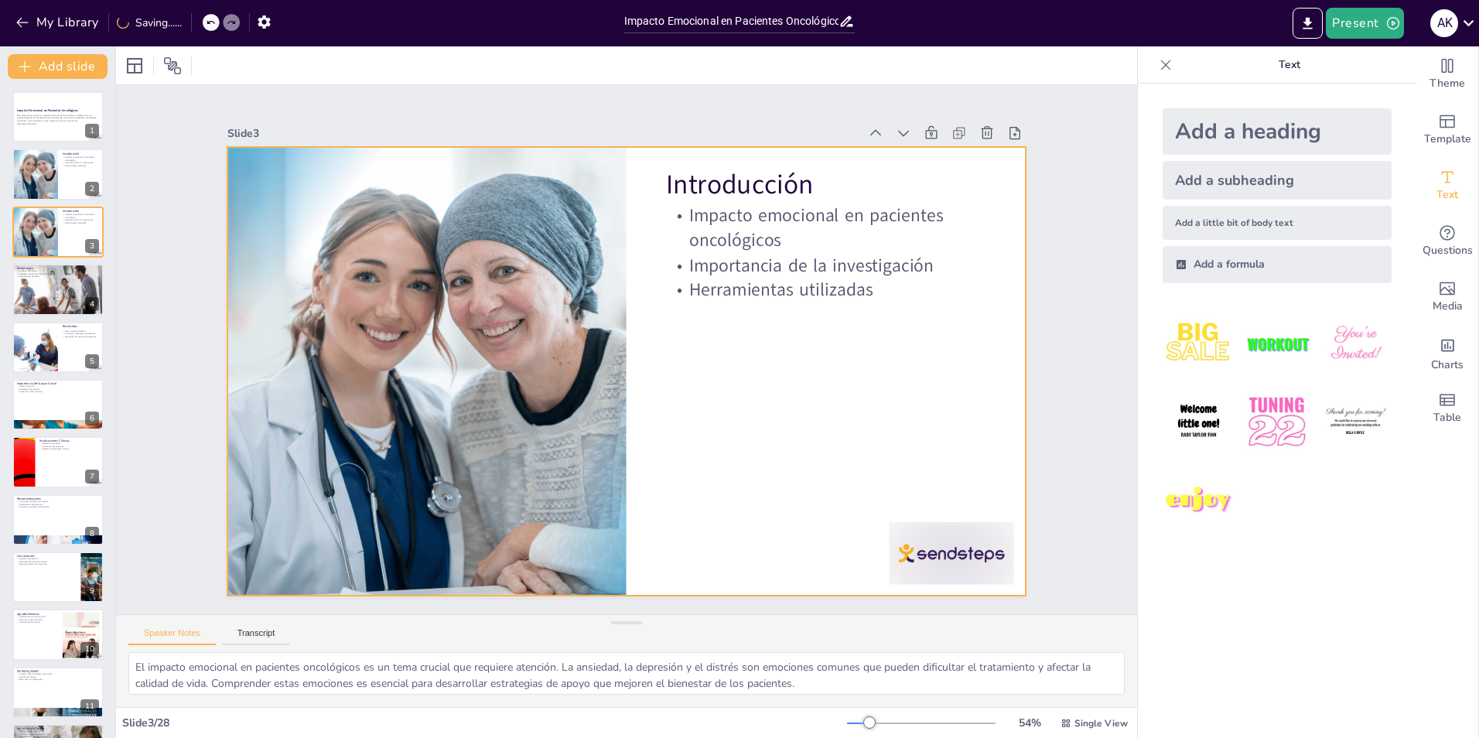
checkbox input "true"
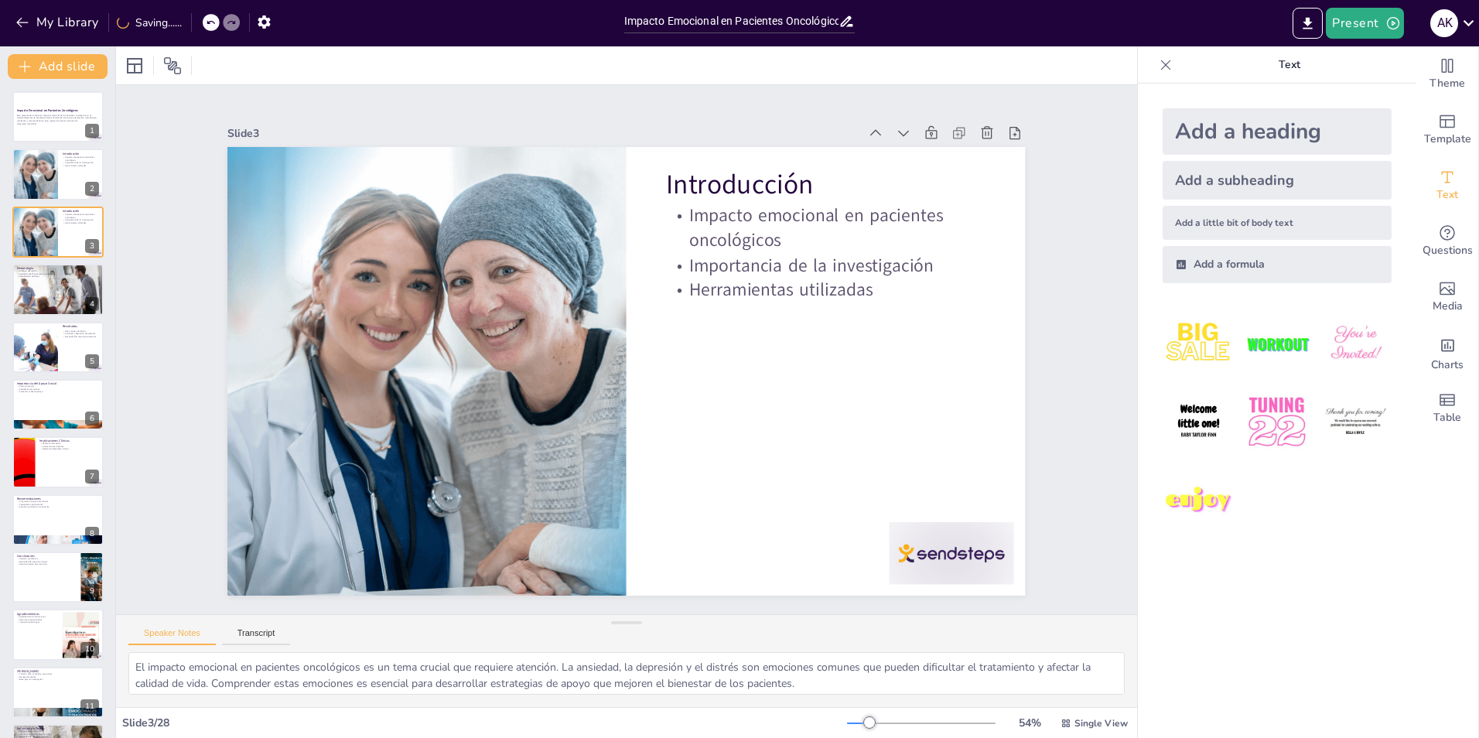
checkbox input "true"
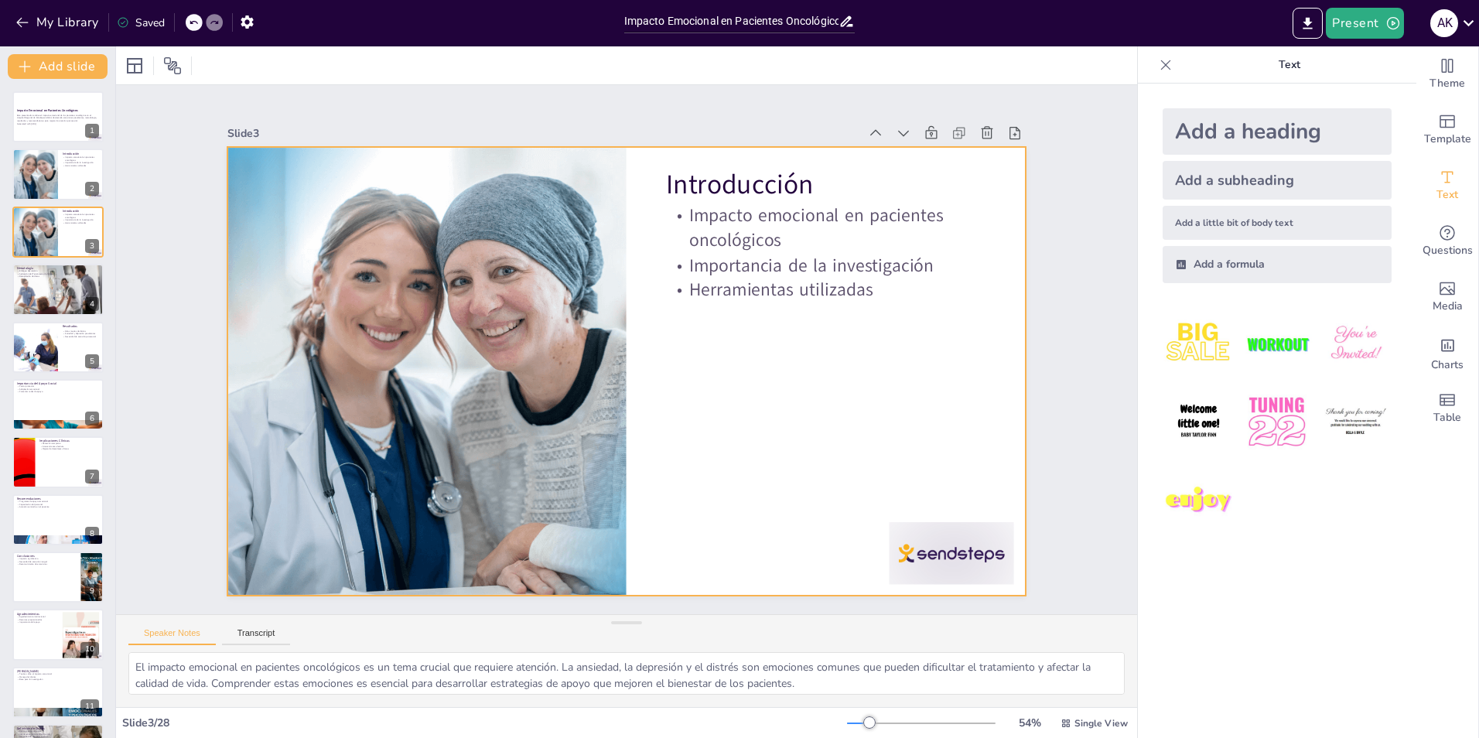
checkbox input "true"
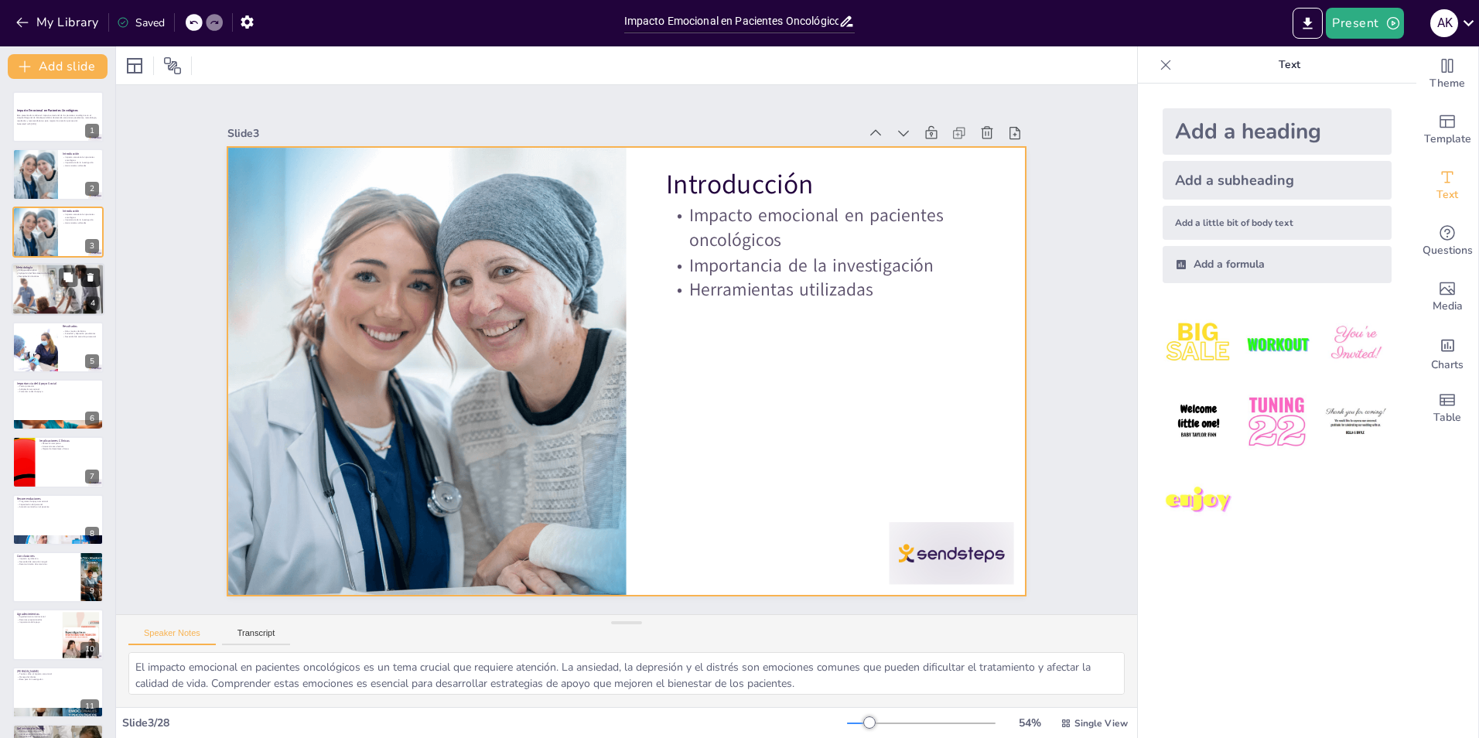
checkbox input "true"
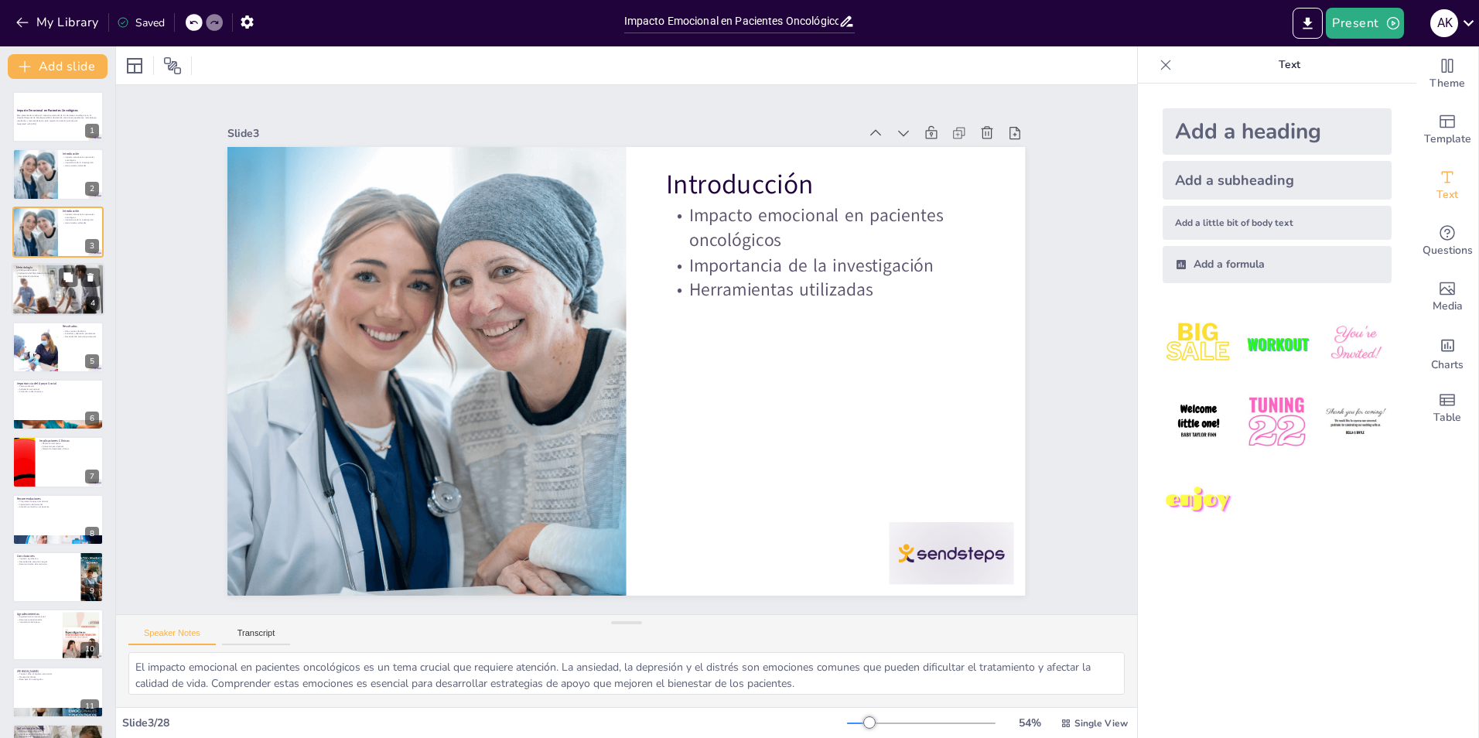
checkbox input "true"
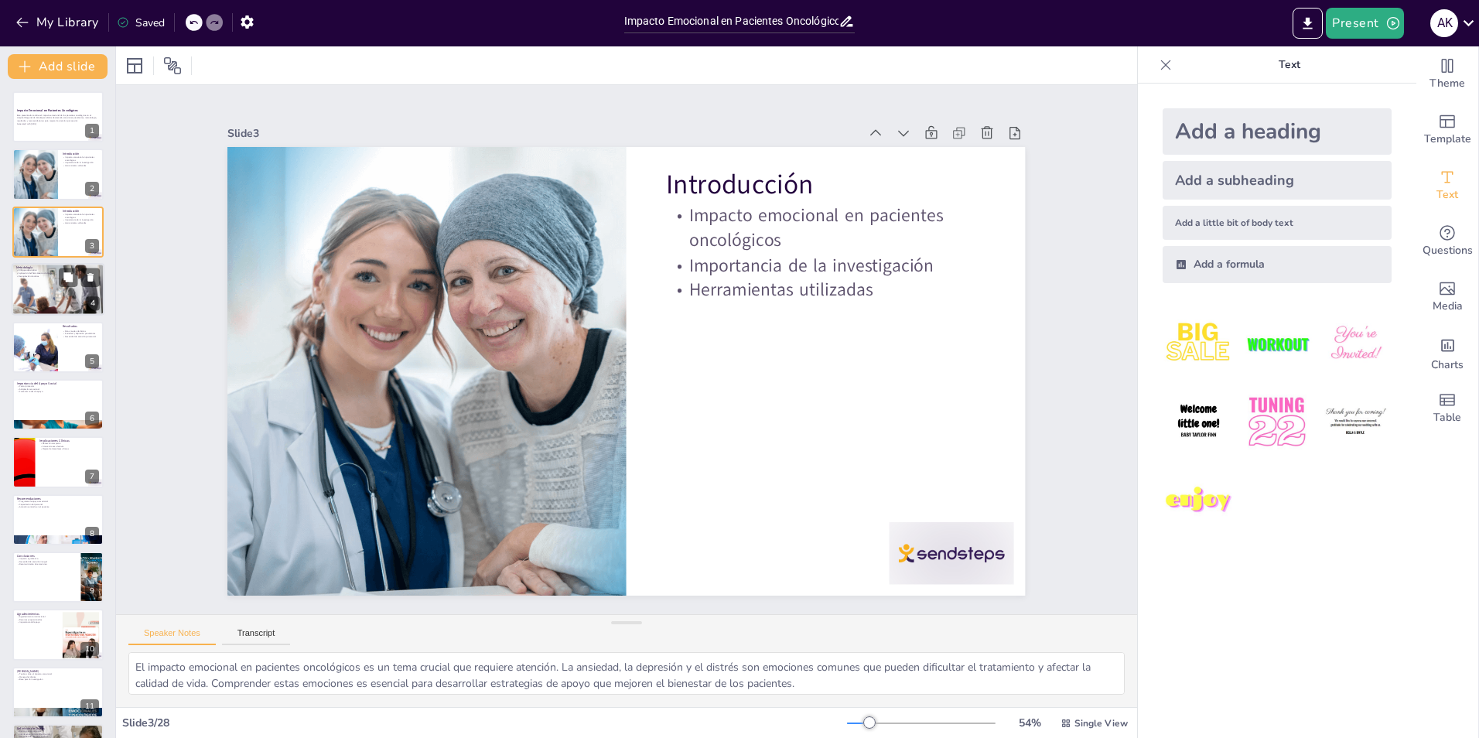
click at [48, 282] on div at bounding box center [58, 289] width 93 height 53
type textarea "Un enfoque descriptivo es esencial para entender las experiencias de los pacien…"
checkbox input "true"
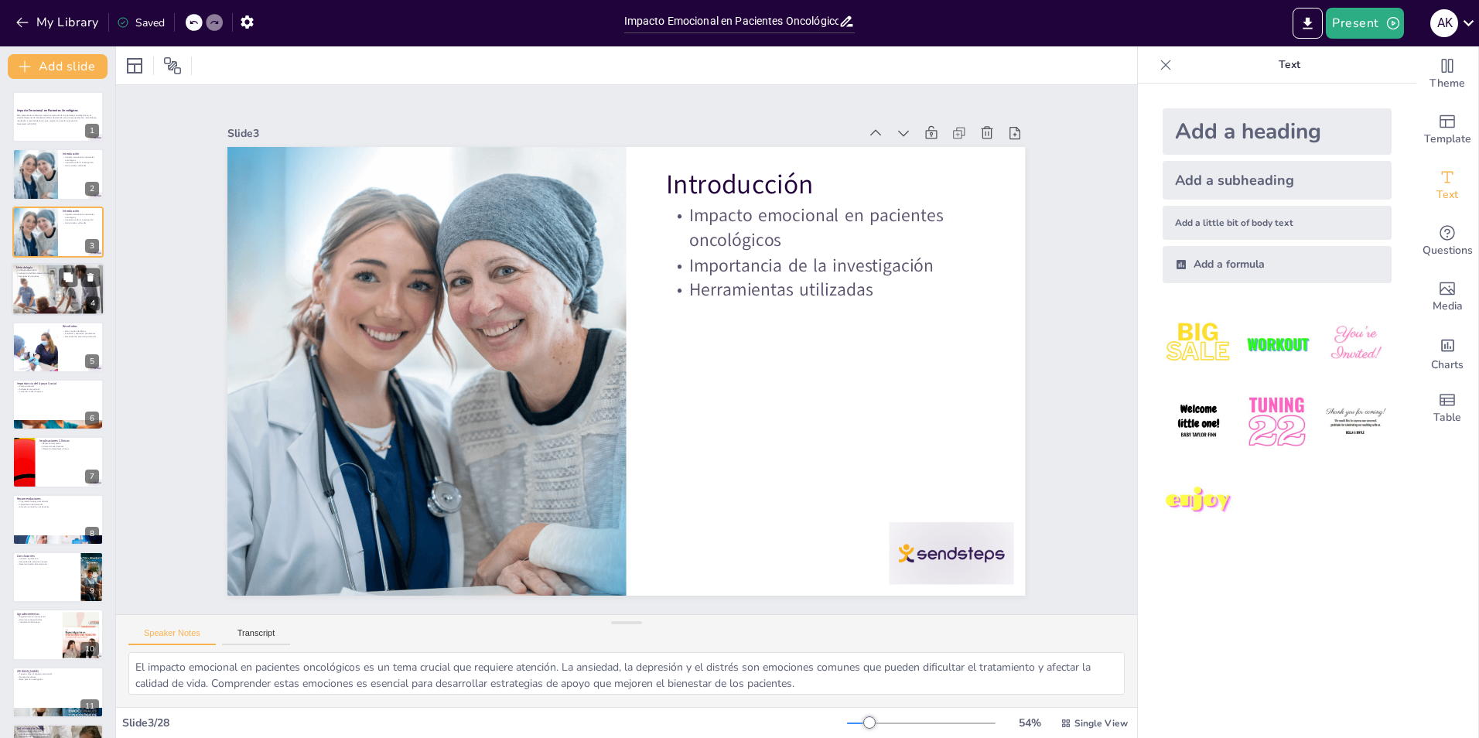
checkbox input "true"
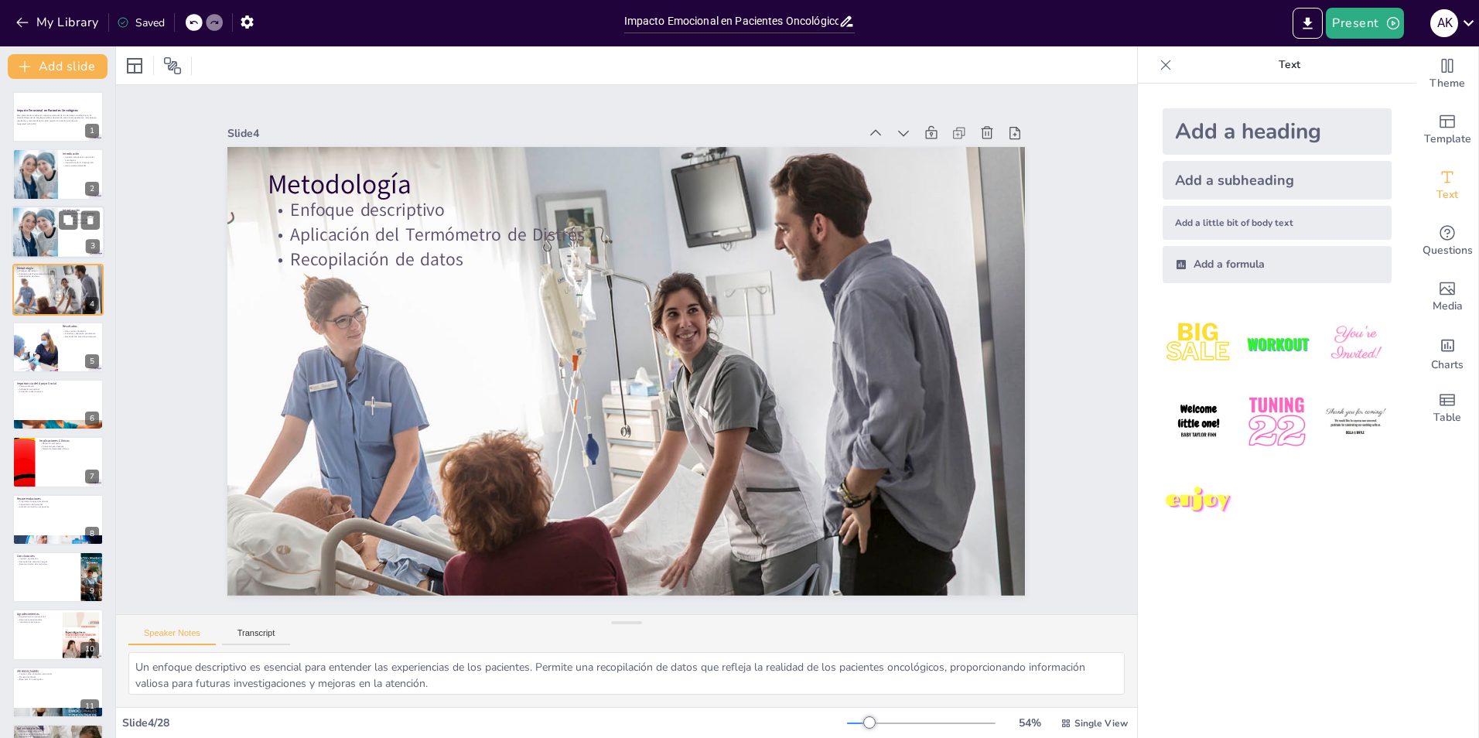
checkbox input "true"
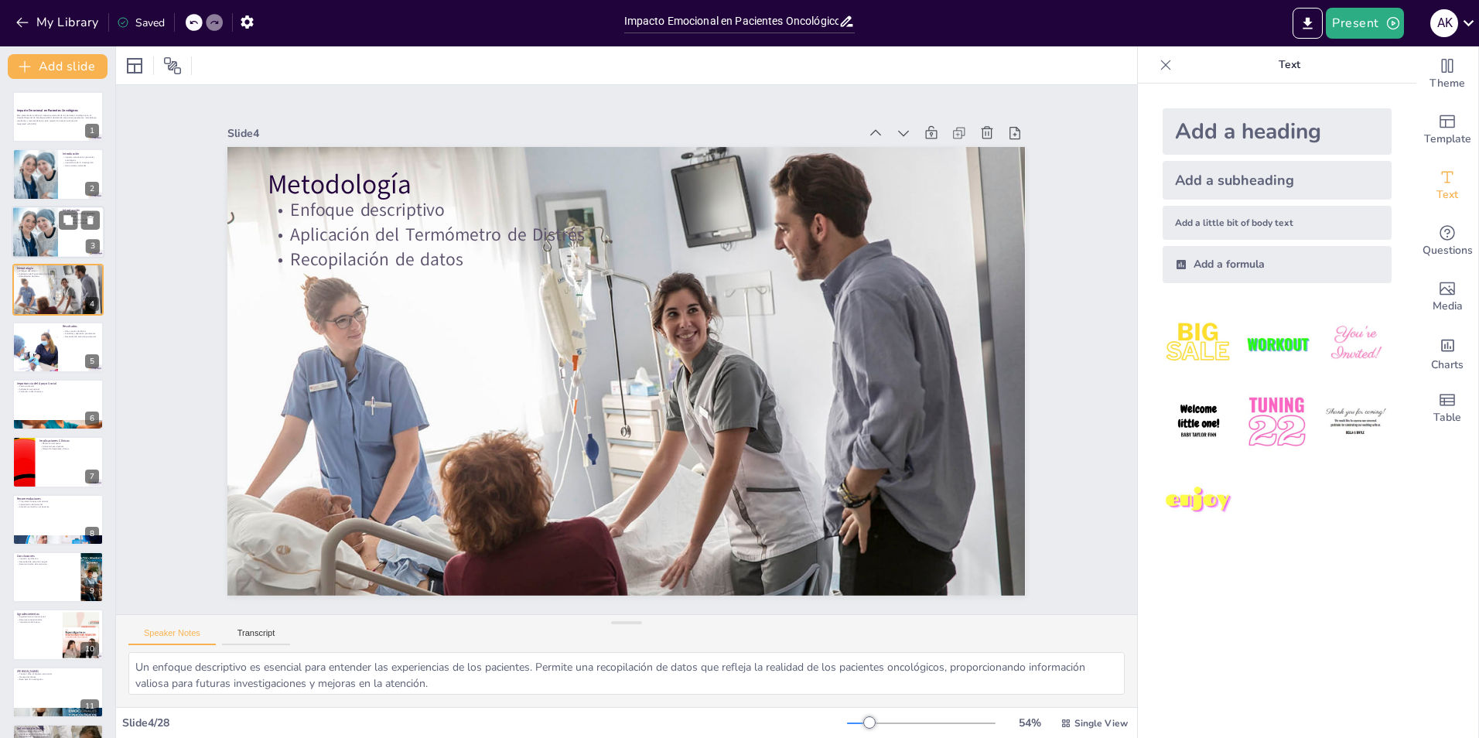
checkbox input "true"
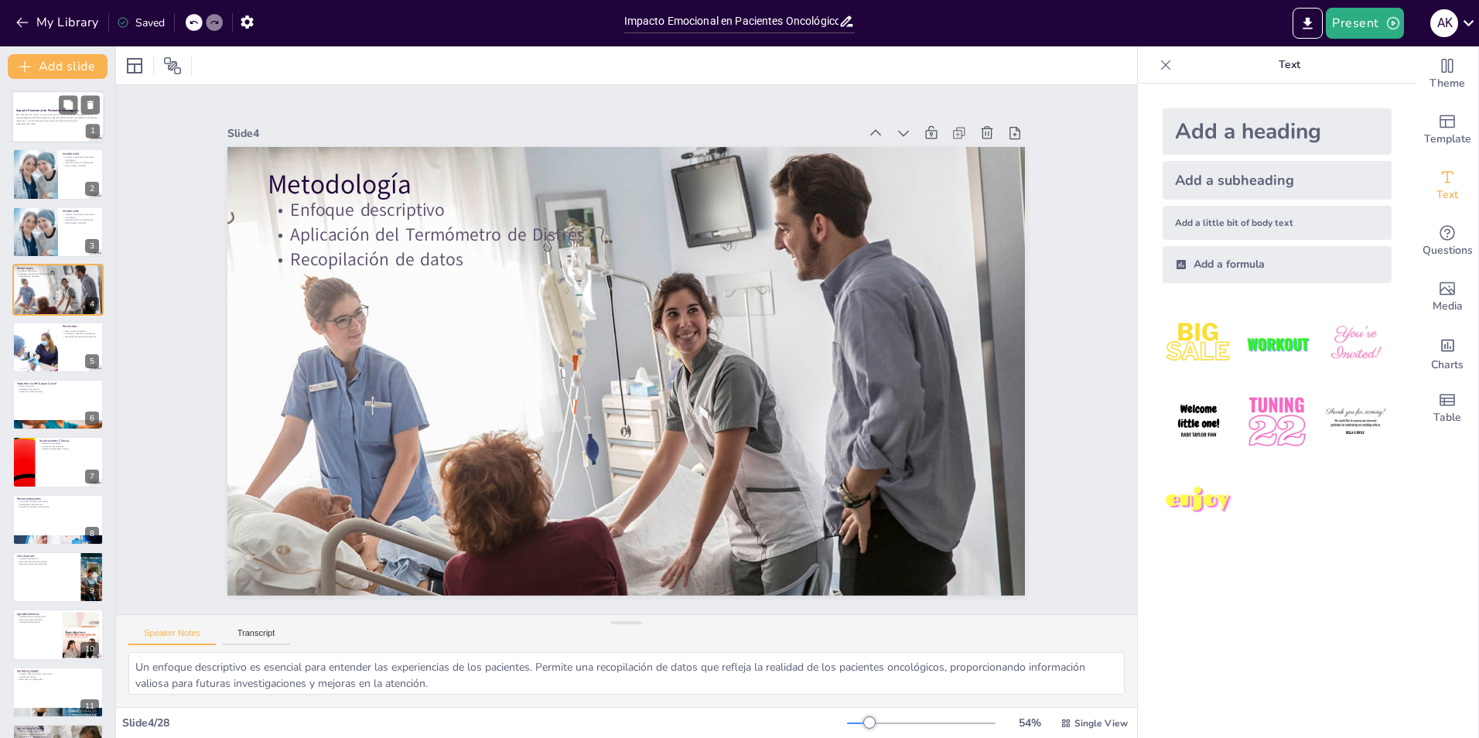
checkbox input "true"
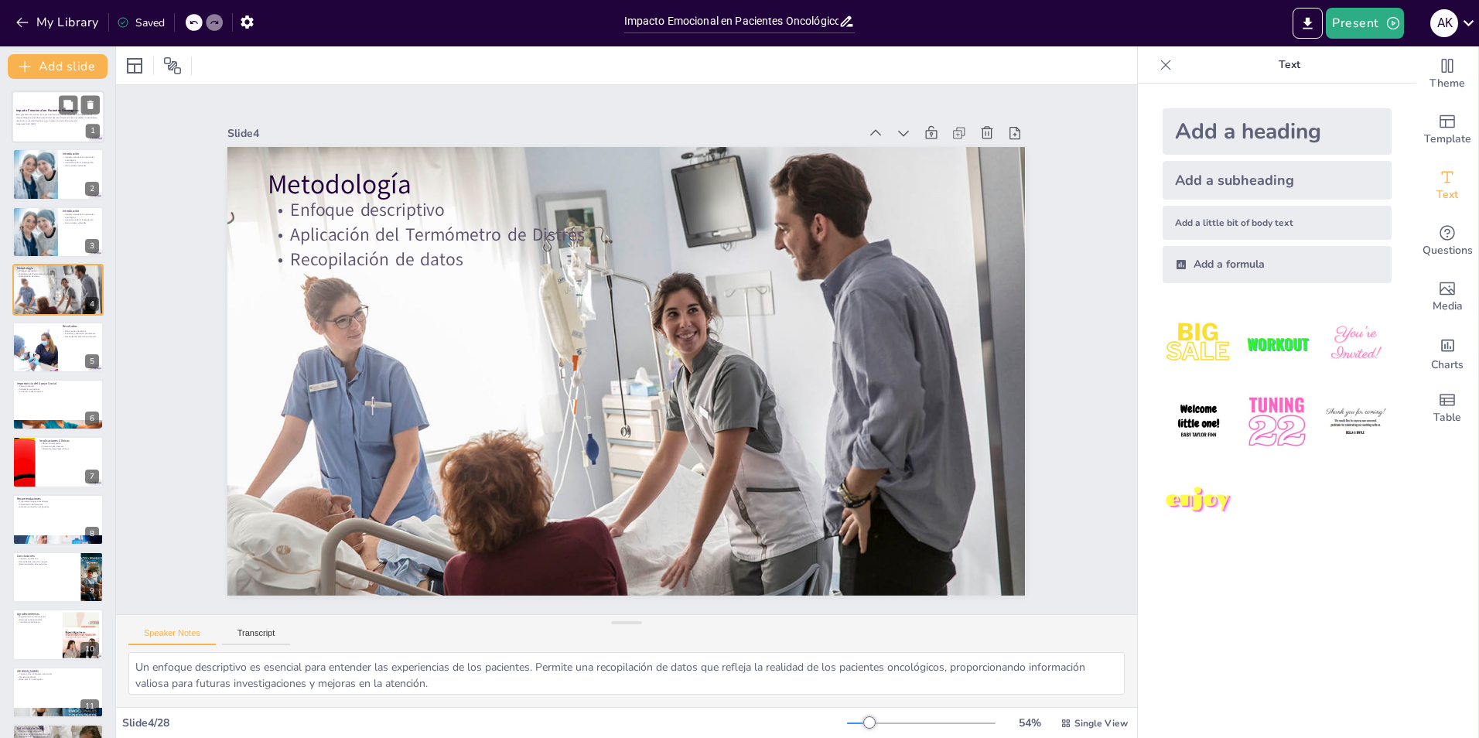
checkbox input "true"
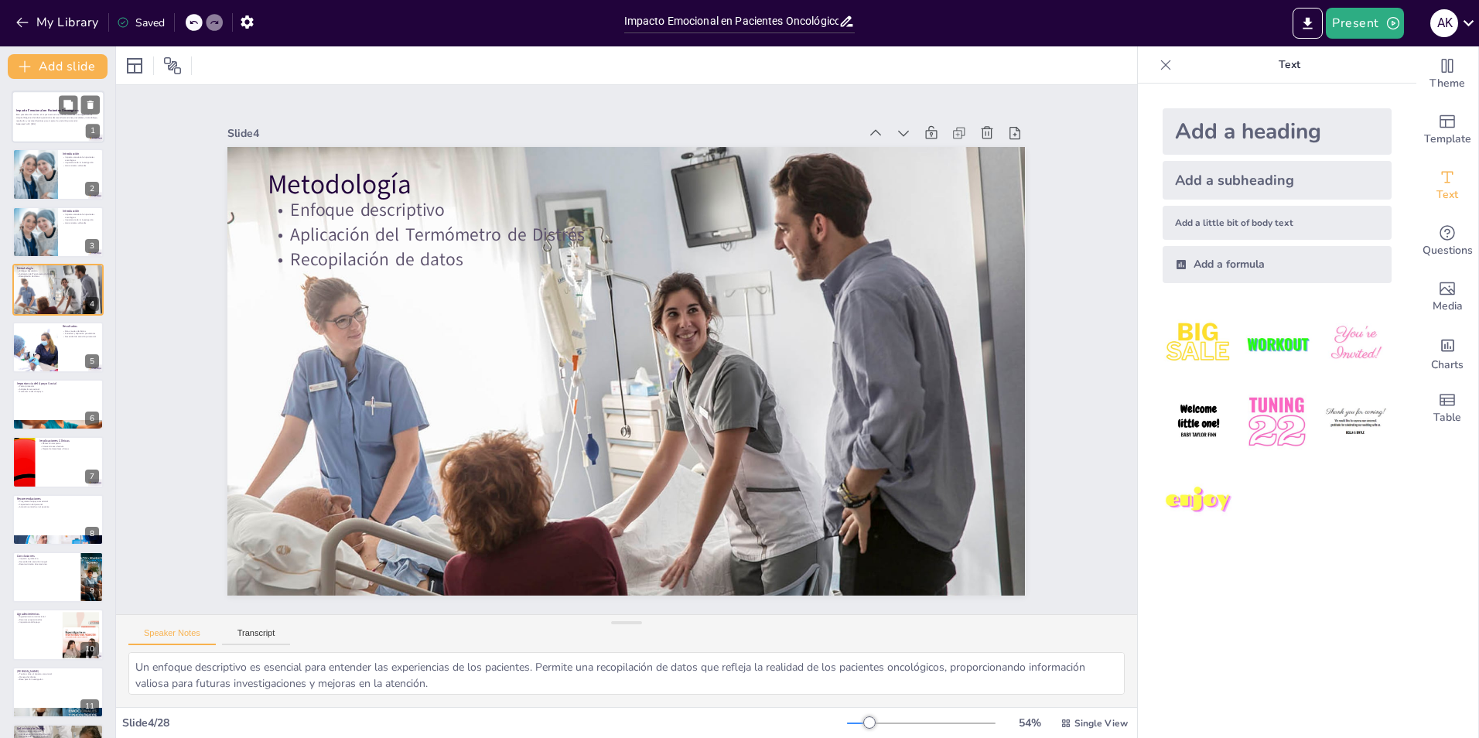
checkbox input "true"
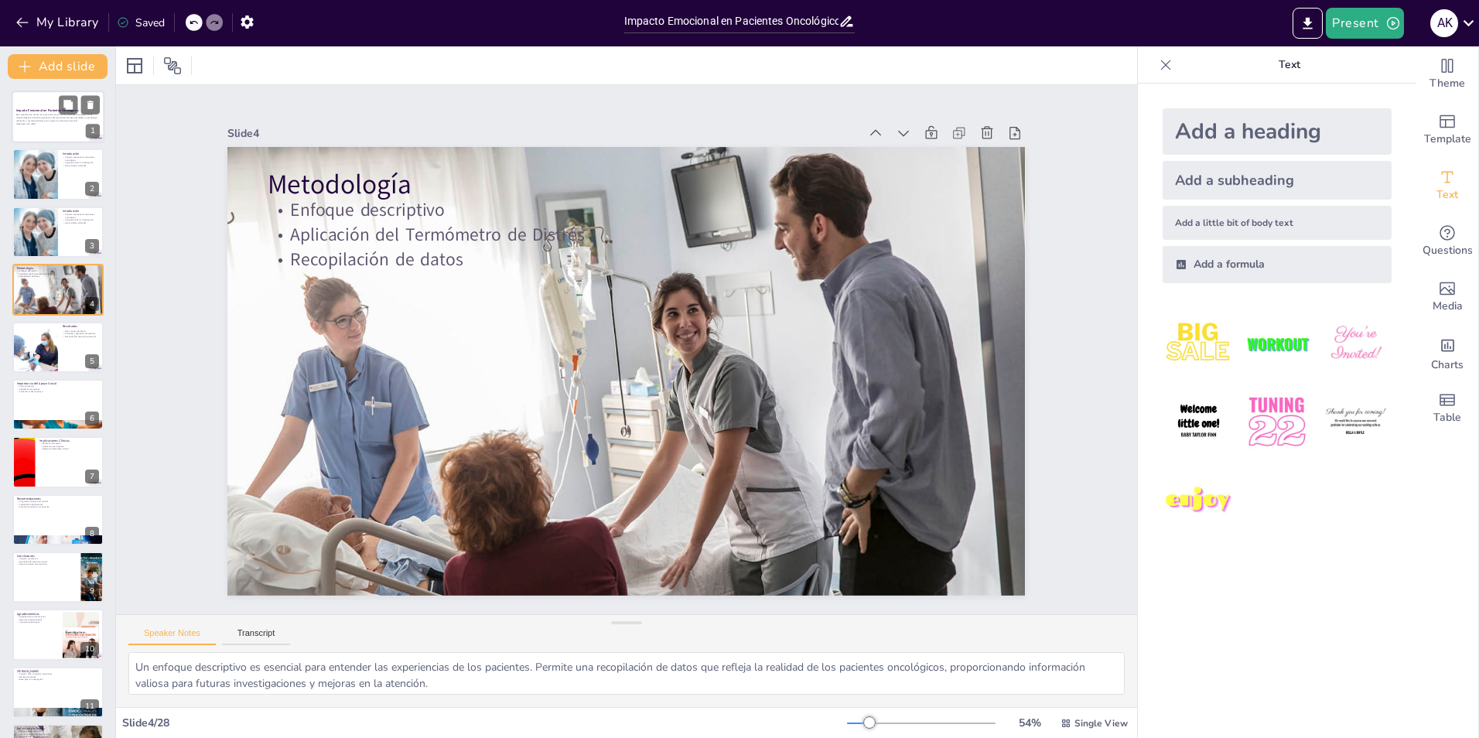
checkbox input "true"
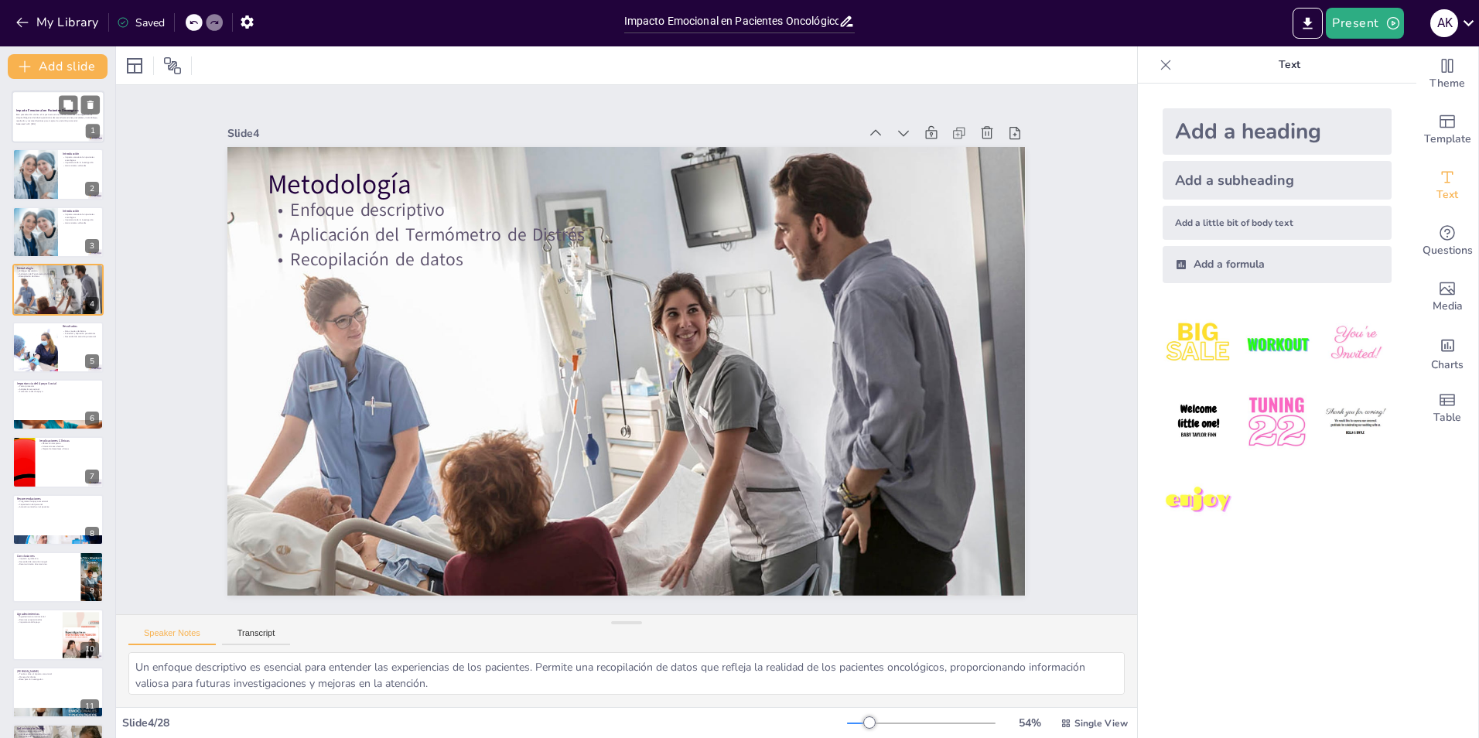
checkbox input "true"
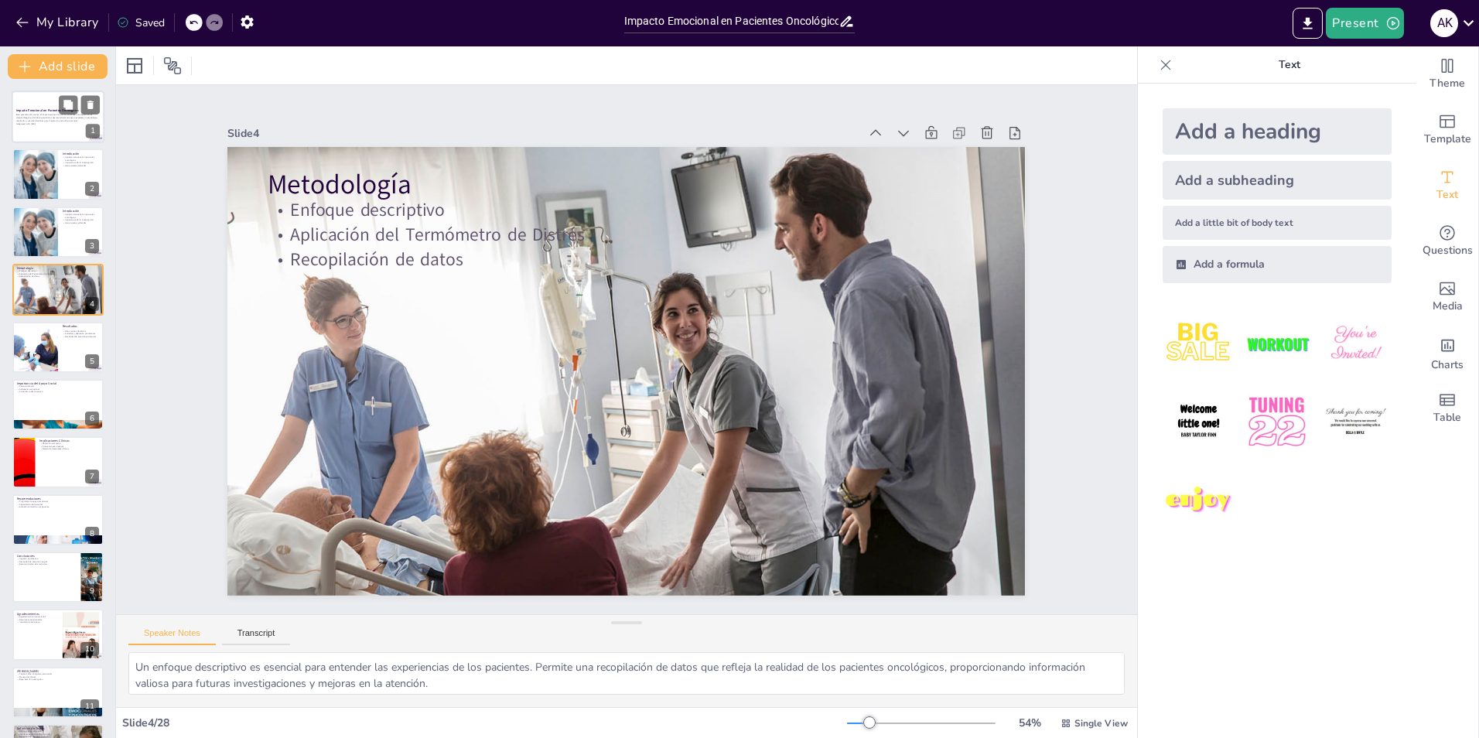
click at [42, 125] on div "Este presentación analiza el impacto emocional de los pacientes oncológicos en …" at bounding box center [58, 119] width 84 height 13
checkbox input "true"
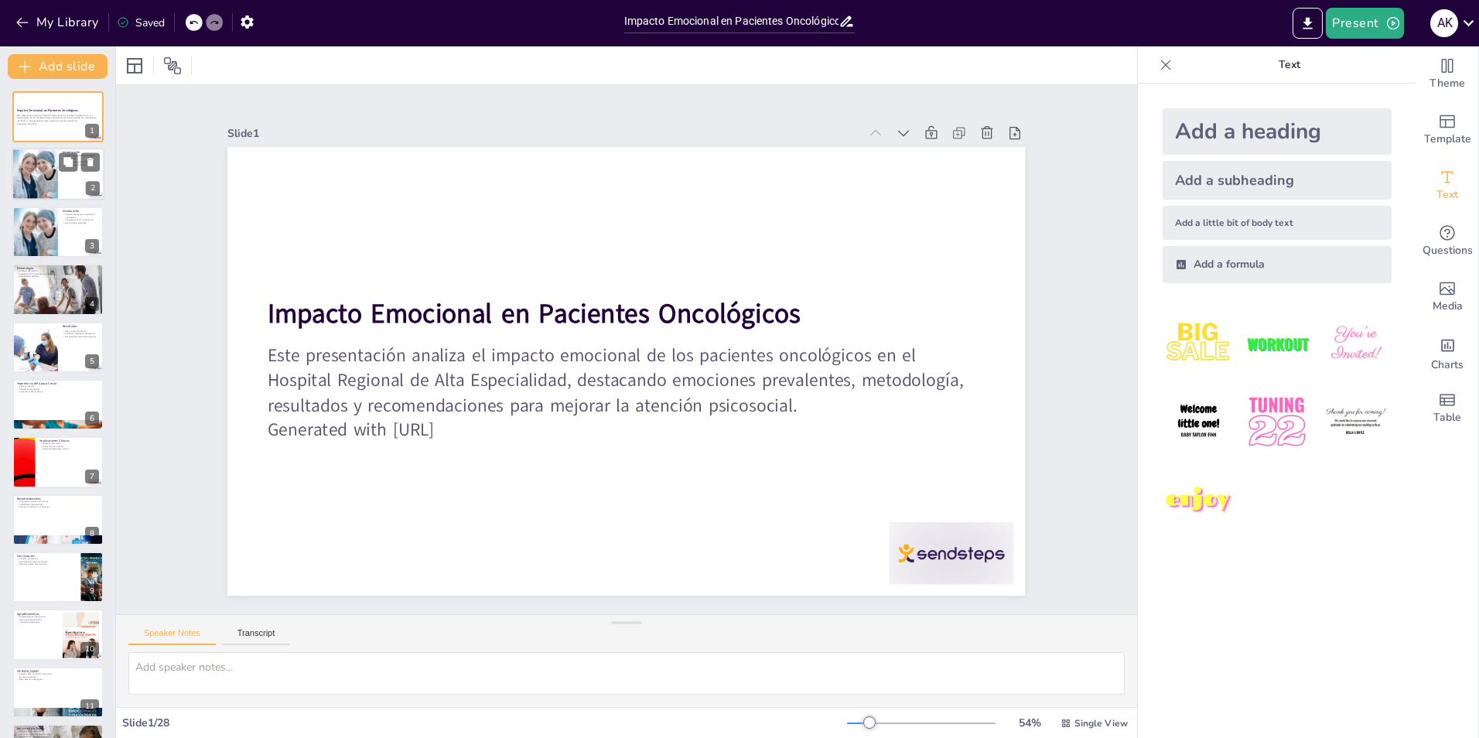
click at [60, 181] on div at bounding box center [58, 175] width 93 height 53
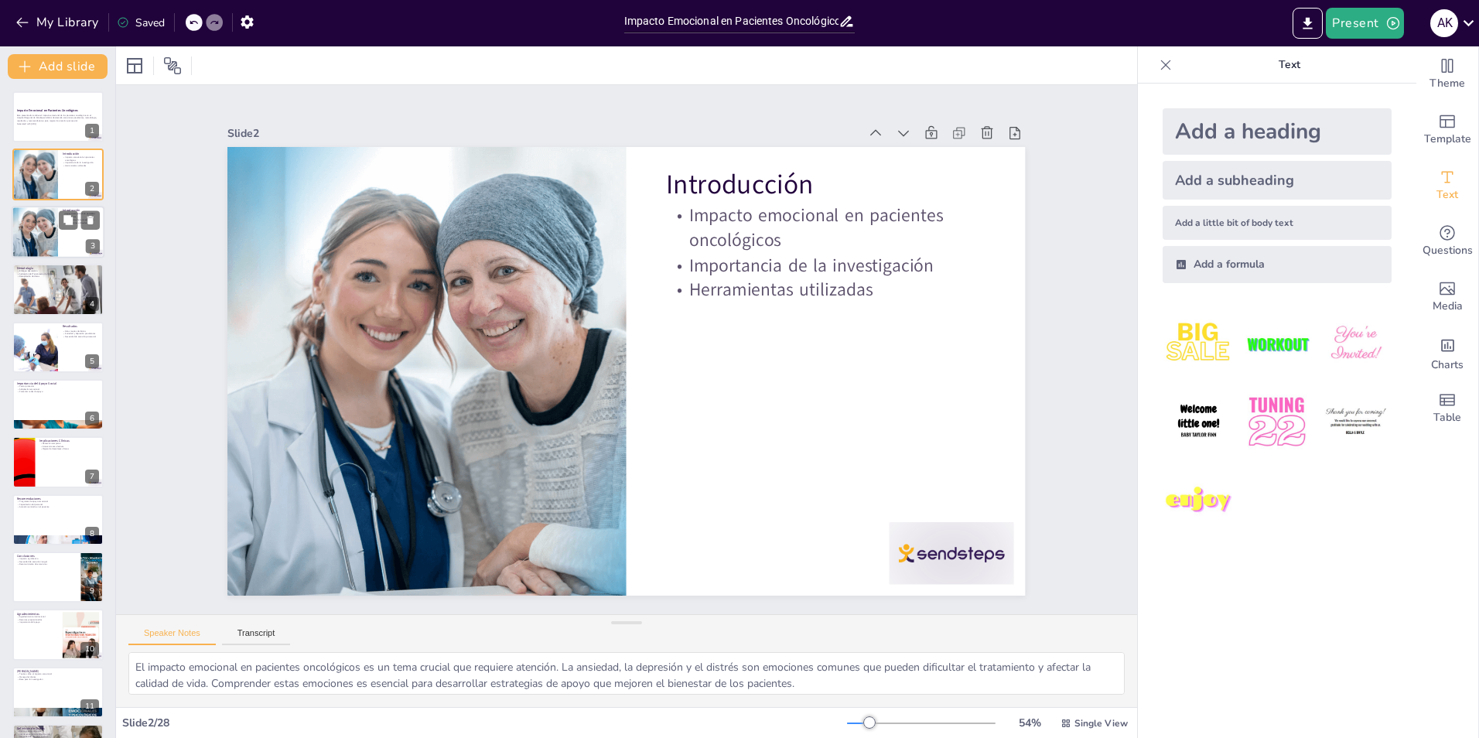
click at [33, 238] on div at bounding box center [34, 232] width 93 height 53
click at [35, 287] on div at bounding box center [58, 289] width 93 height 53
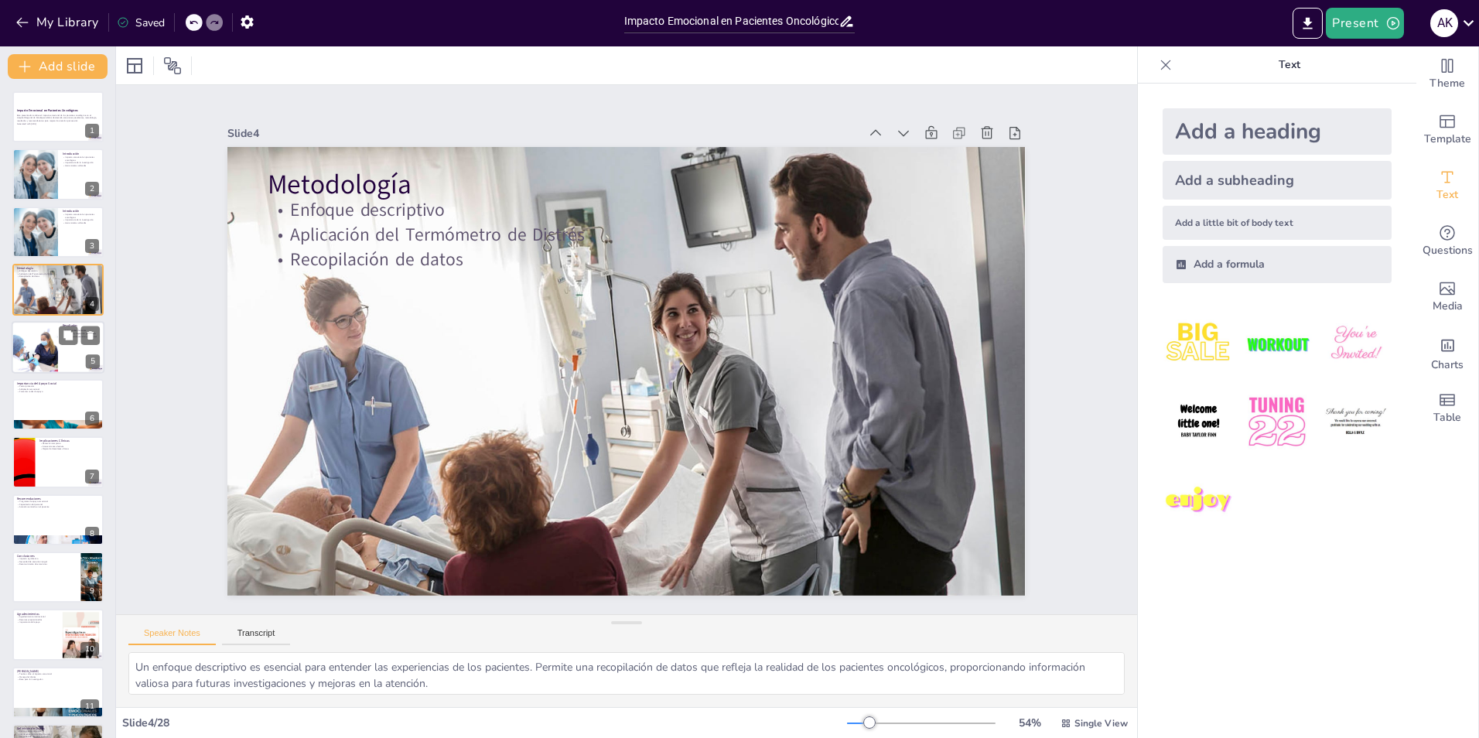
click at [26, 353] on div at bounding box center [35, 347] width 46 height 53
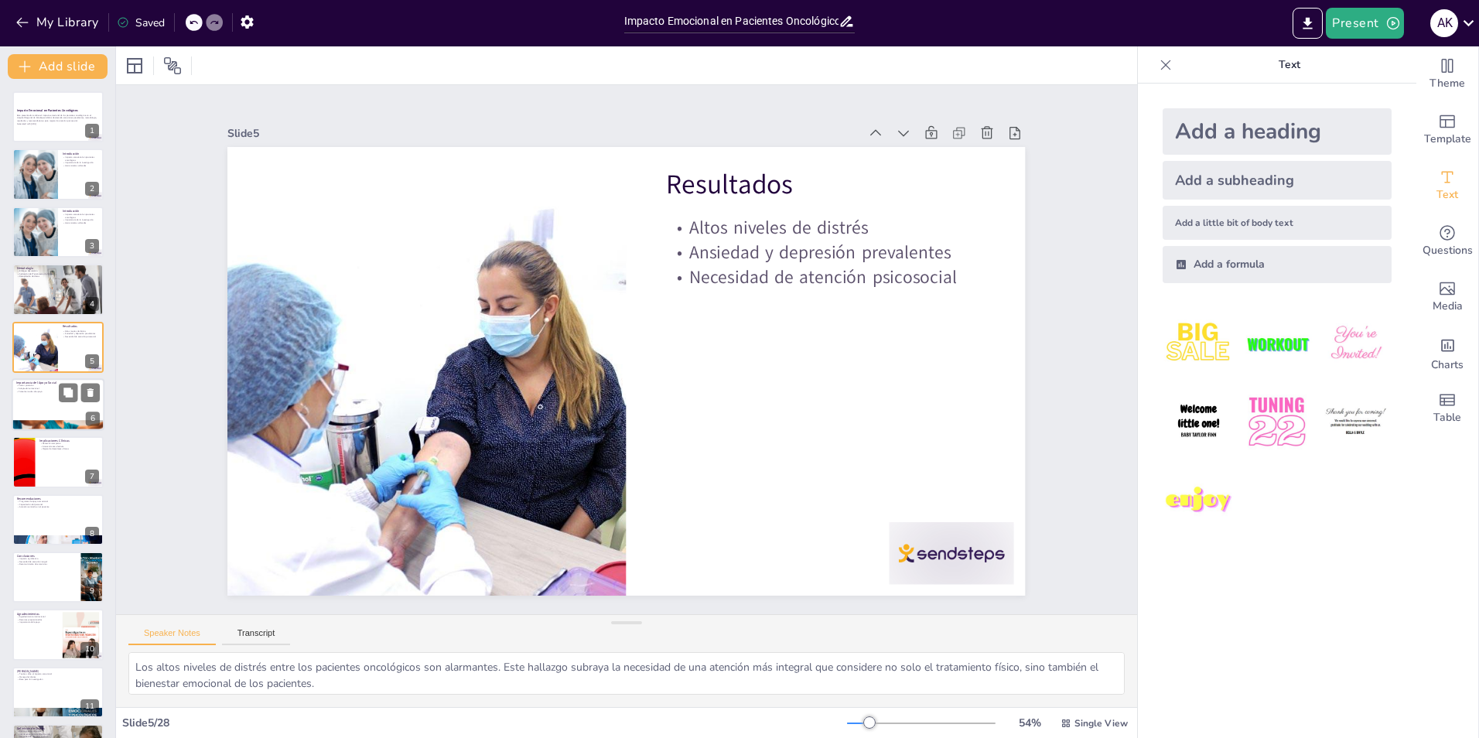
click at [52, 424] on div at bounding box center [58, 425] width 93 height 93
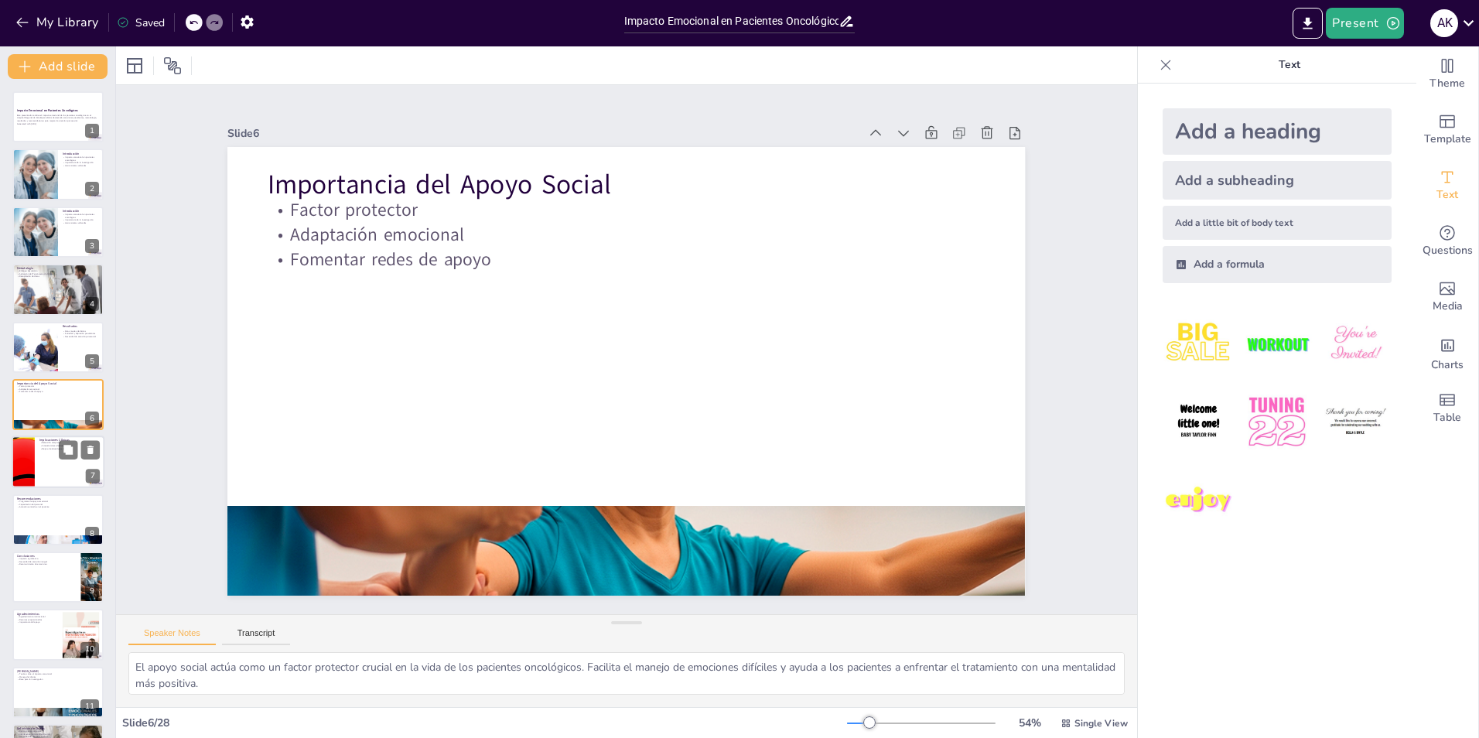
click at [53, 449] on p "Mejora de desenlaces clínicos" at bounding box center [69, 449] width 60 height 3
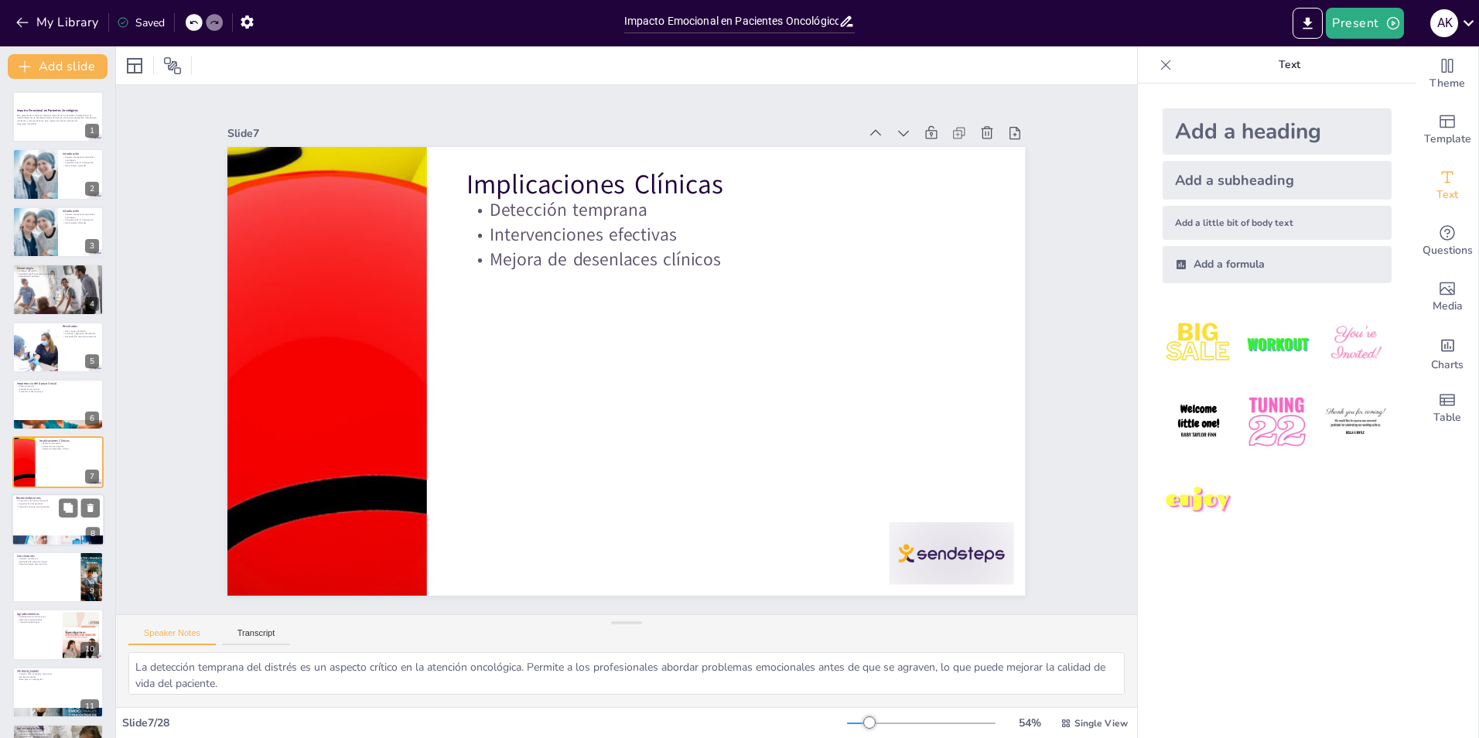
scroll to position [53, 0]
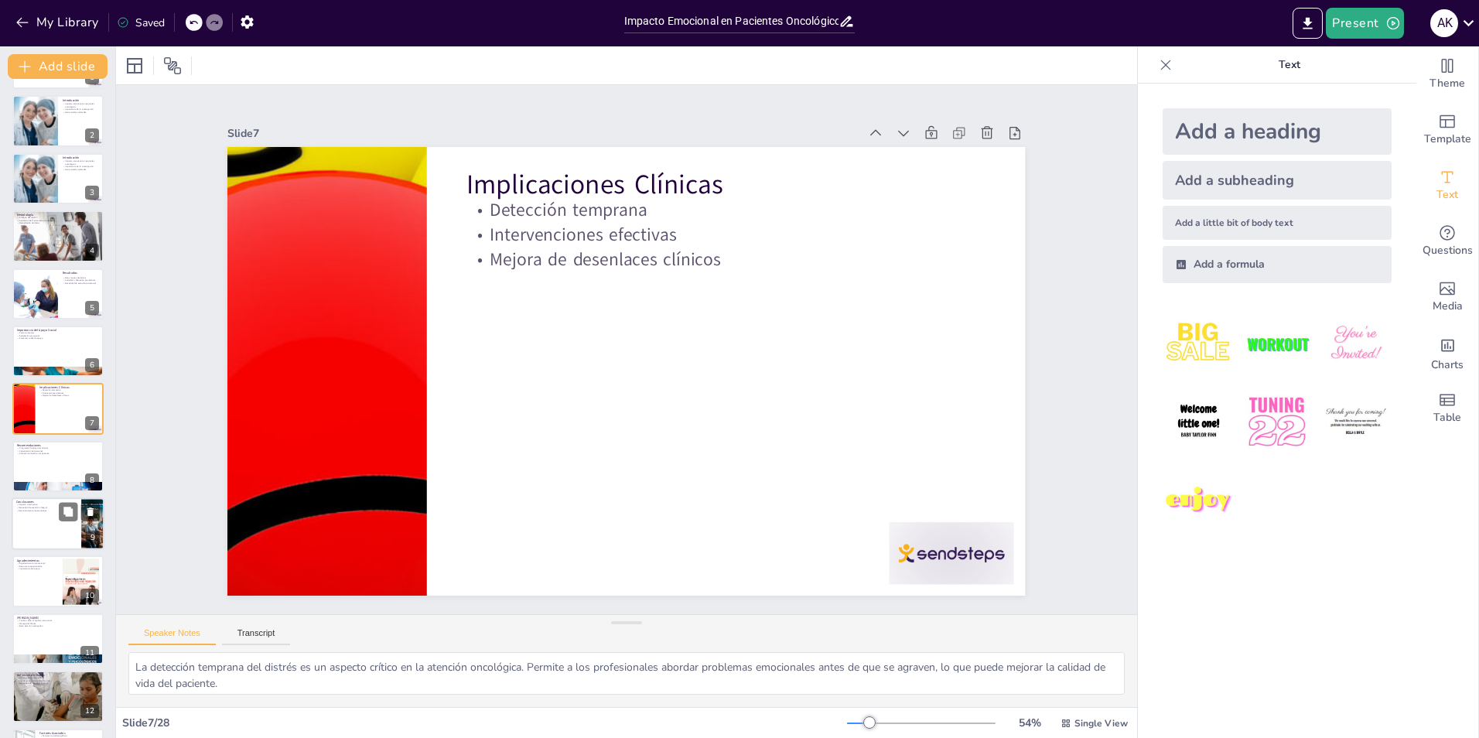
click at [30, 475] on div at bounding box center [57, 466] width 91 height 51
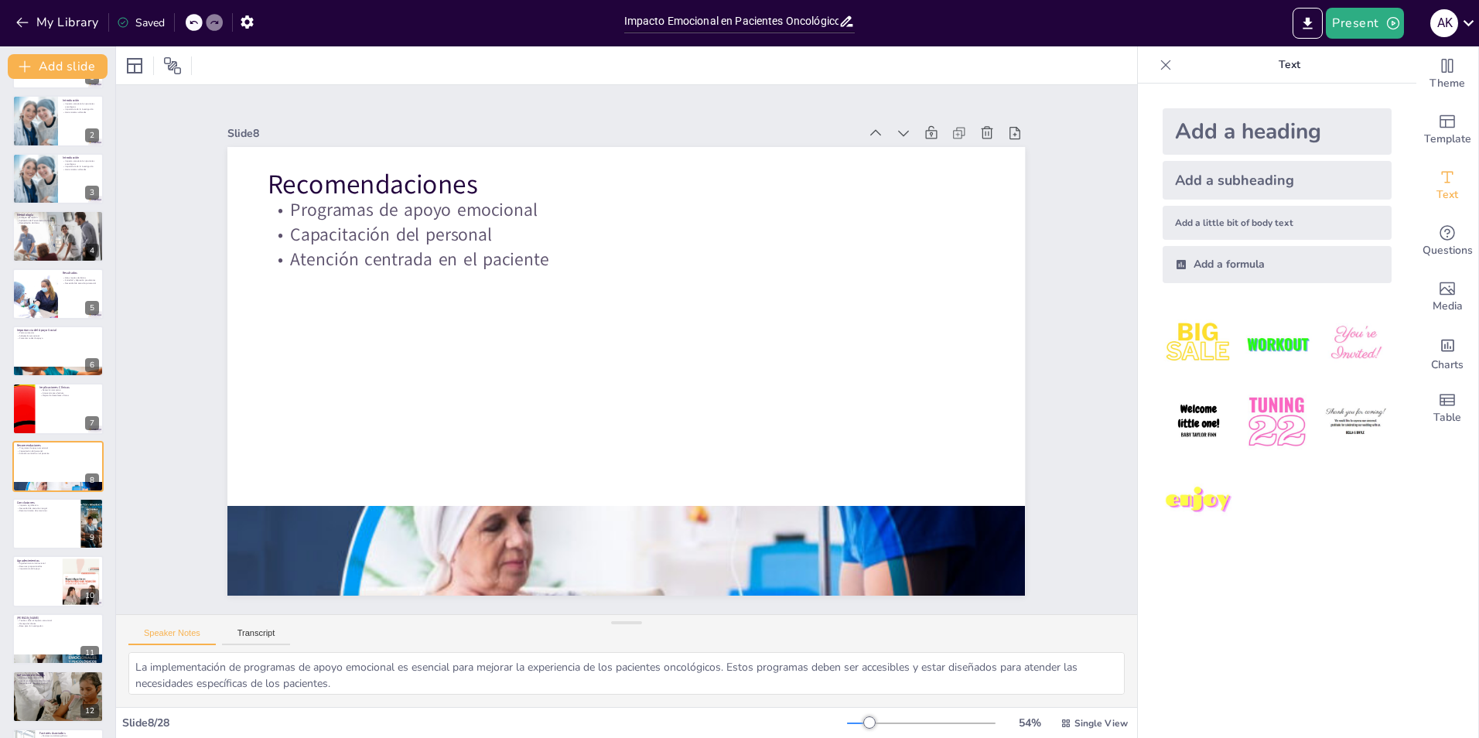
scroll to position [111, 0]
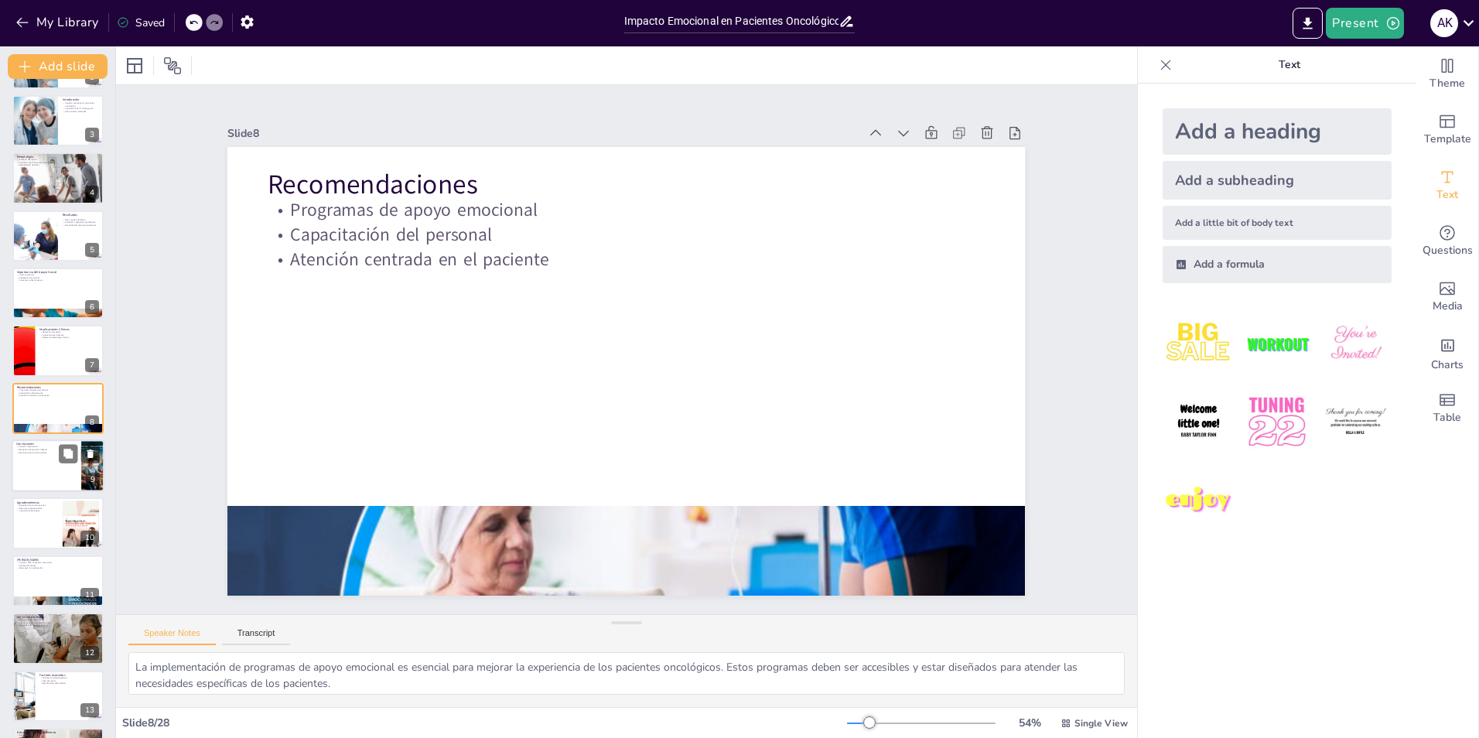
click at [22, 468] on div at bounding box center [58, 465] width 93 height 53
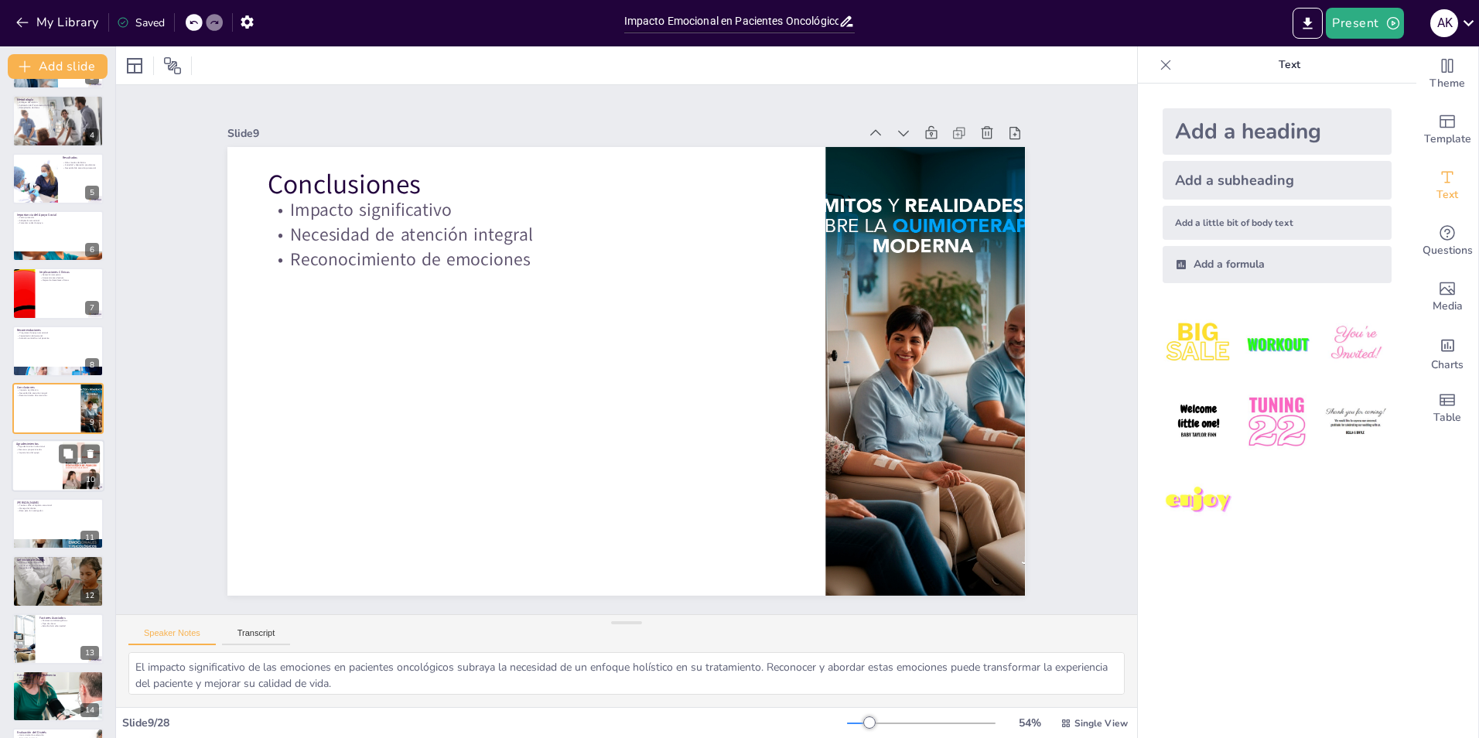
click at [43, 483] on div at bounding box center [58, 466] width 93 height 53
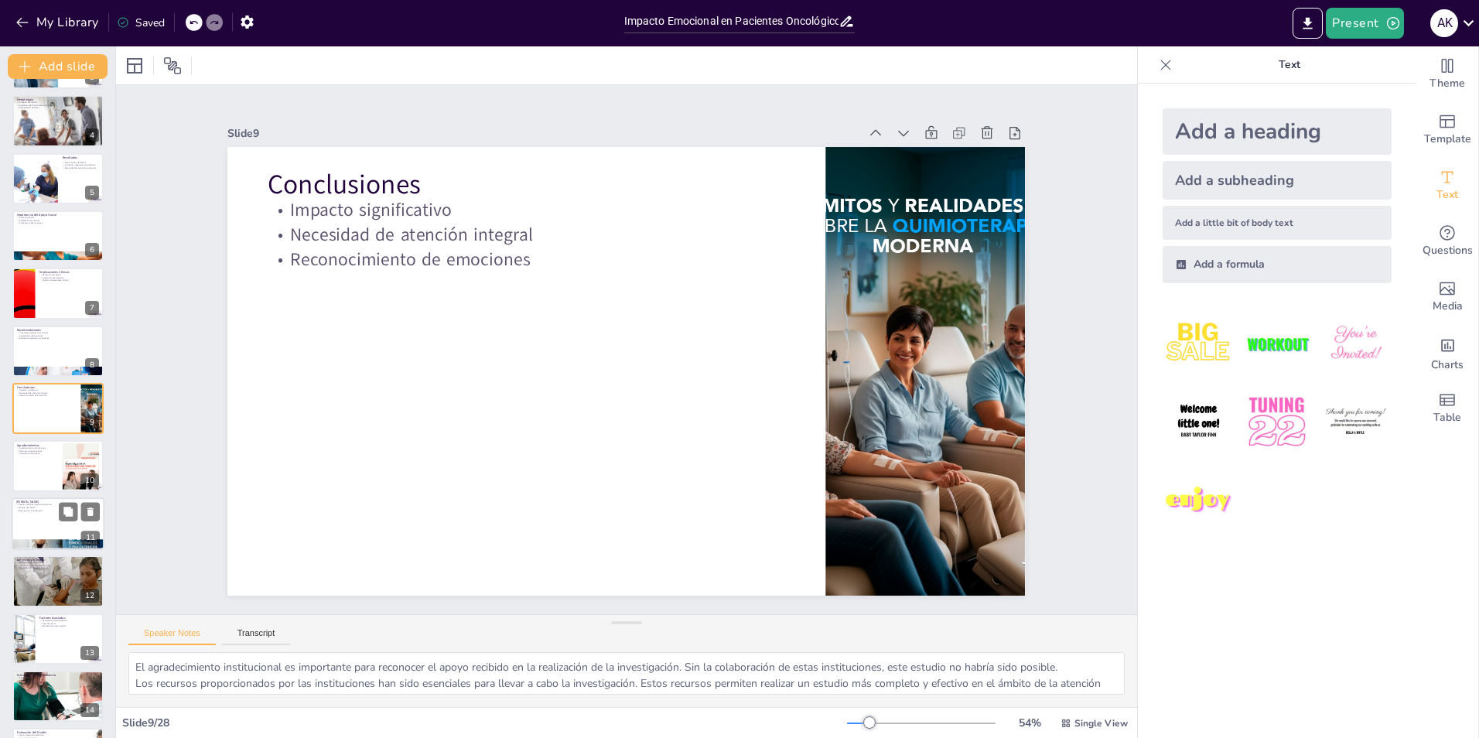
scroll to position [227, 0]
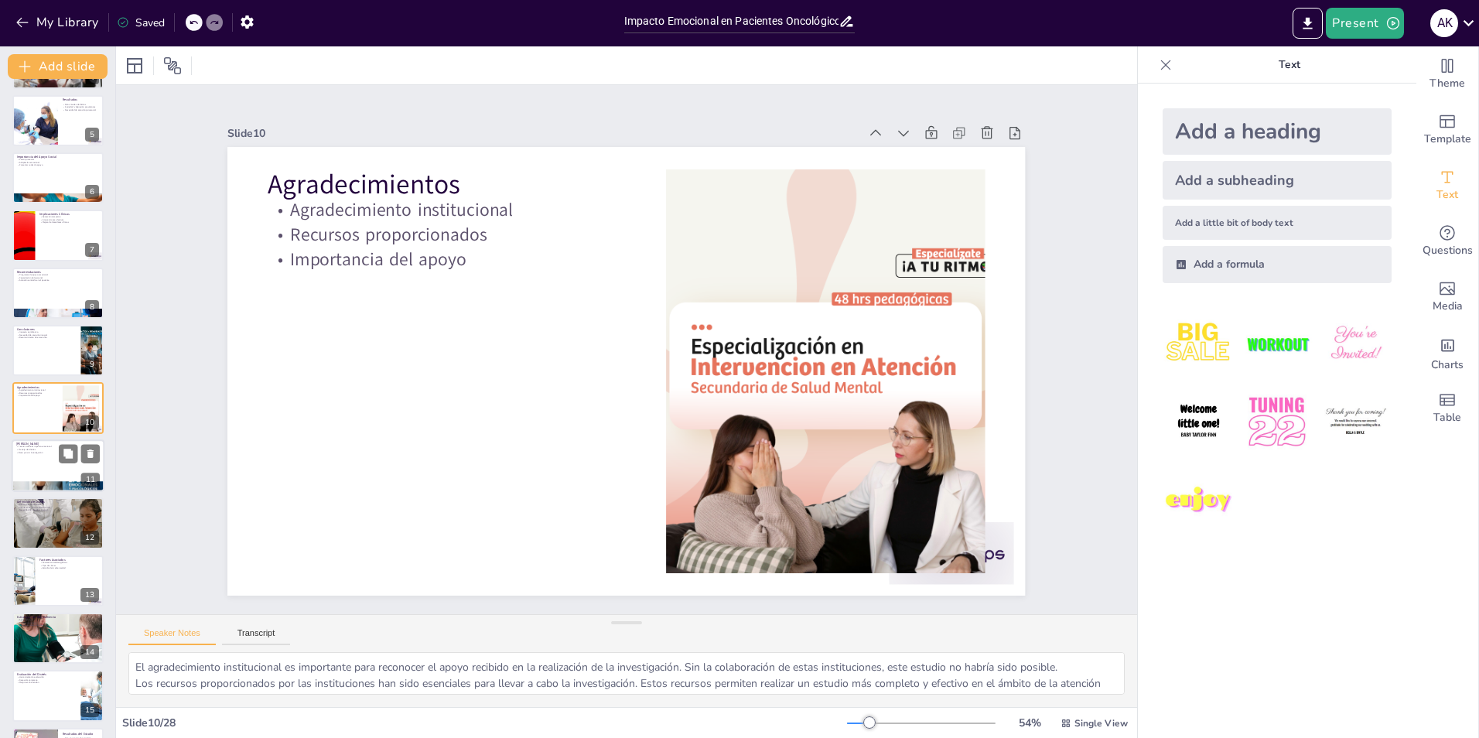
click at [32, 475] on div at bounding box center [58, 465] width 93 height 53
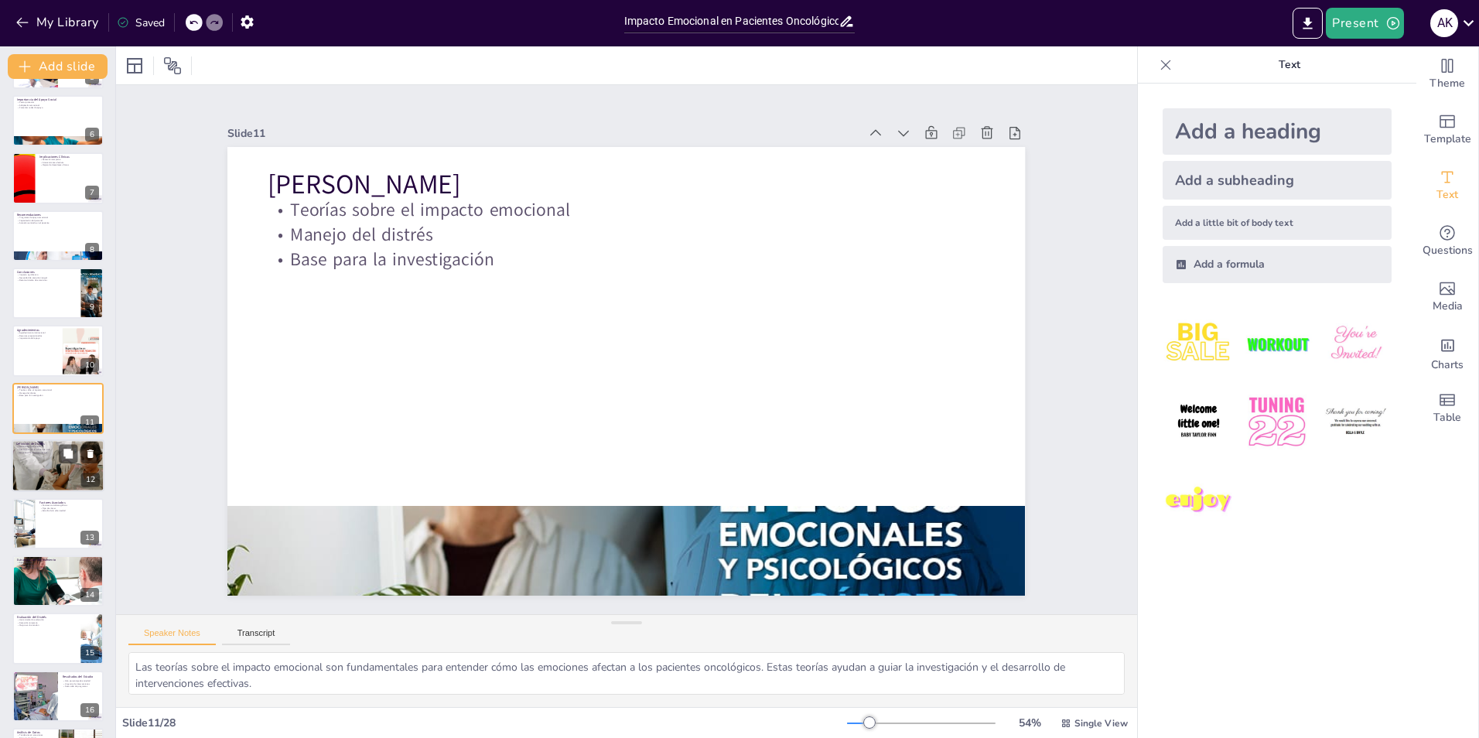
click at [39, 458] on div at bounding box center [59, 465] width 94 height 53
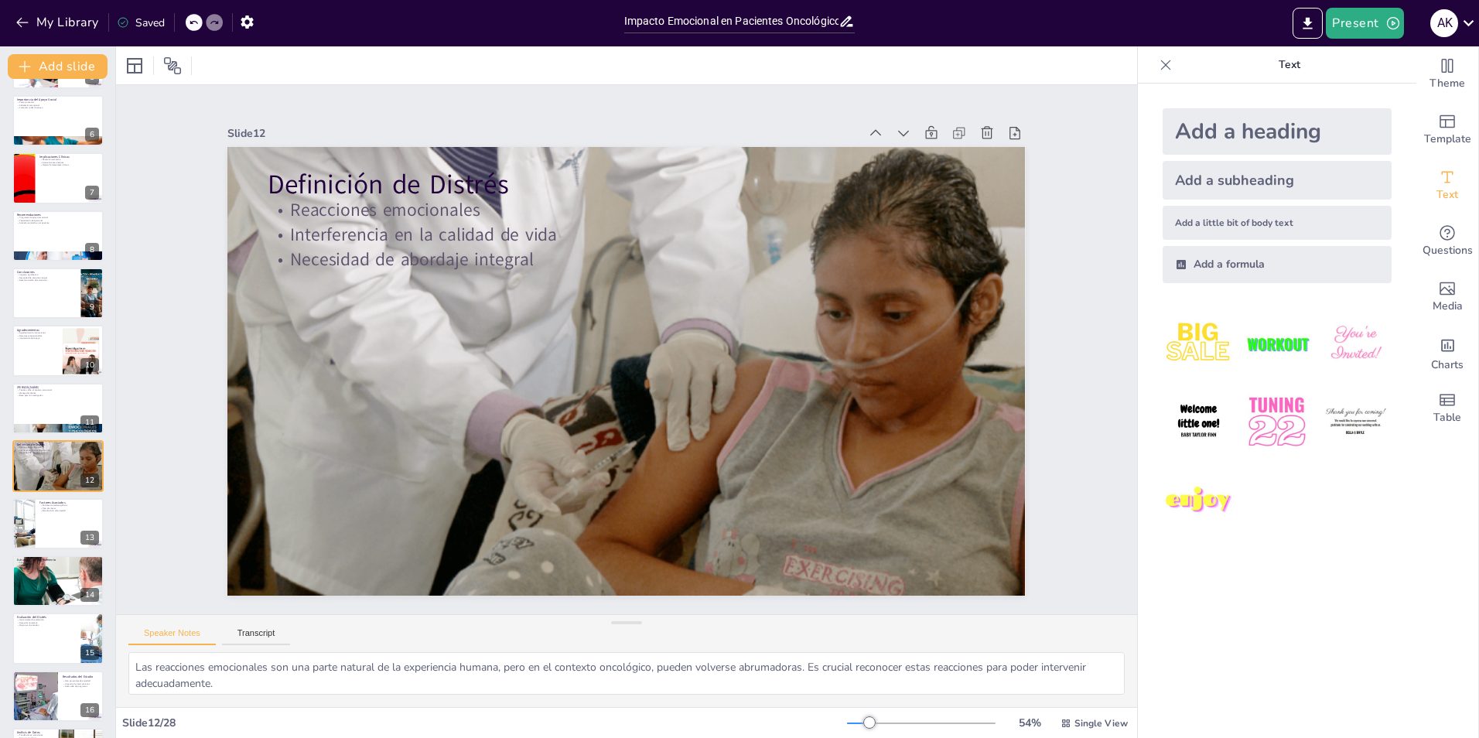
scroll to position [341, 0]
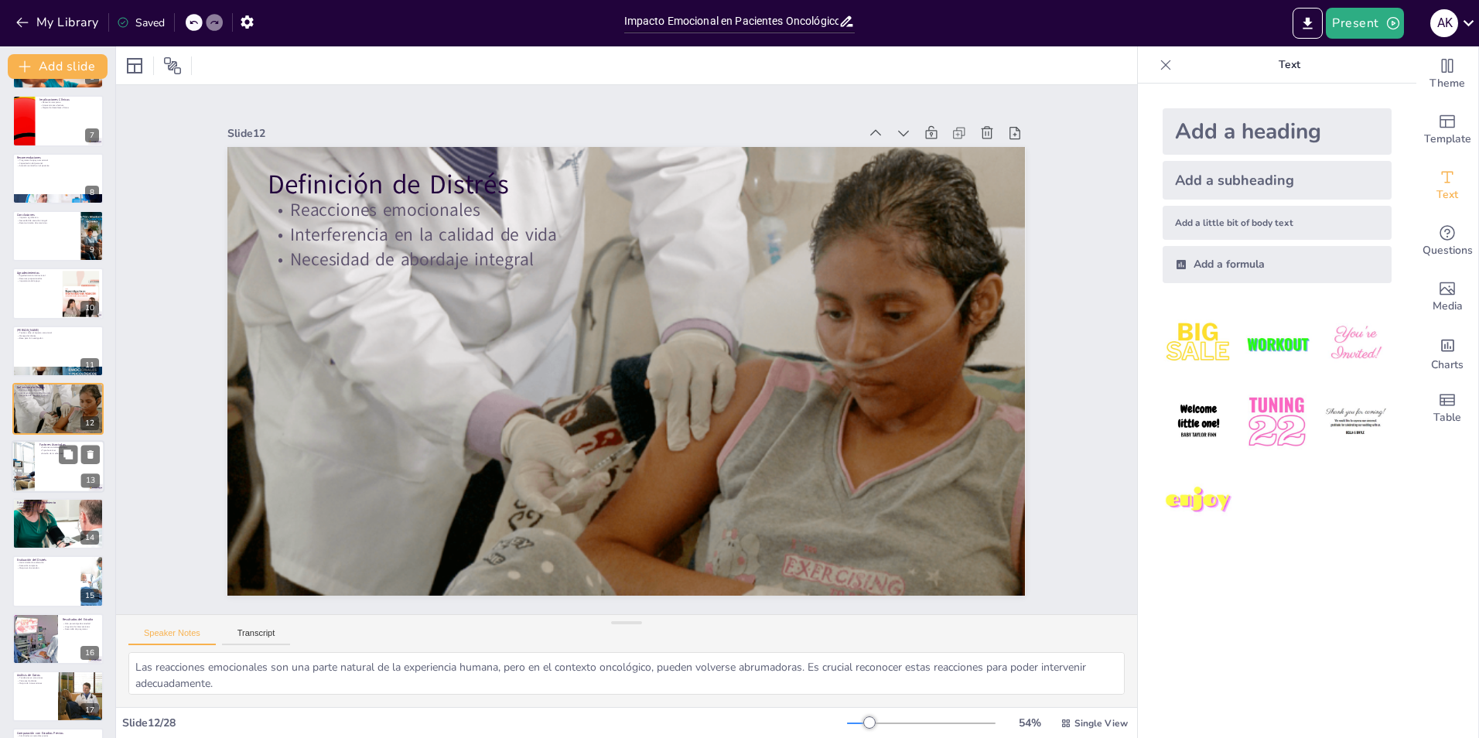
click at [43, 463] on div at bounding box center [58, 466] width 93 height 53
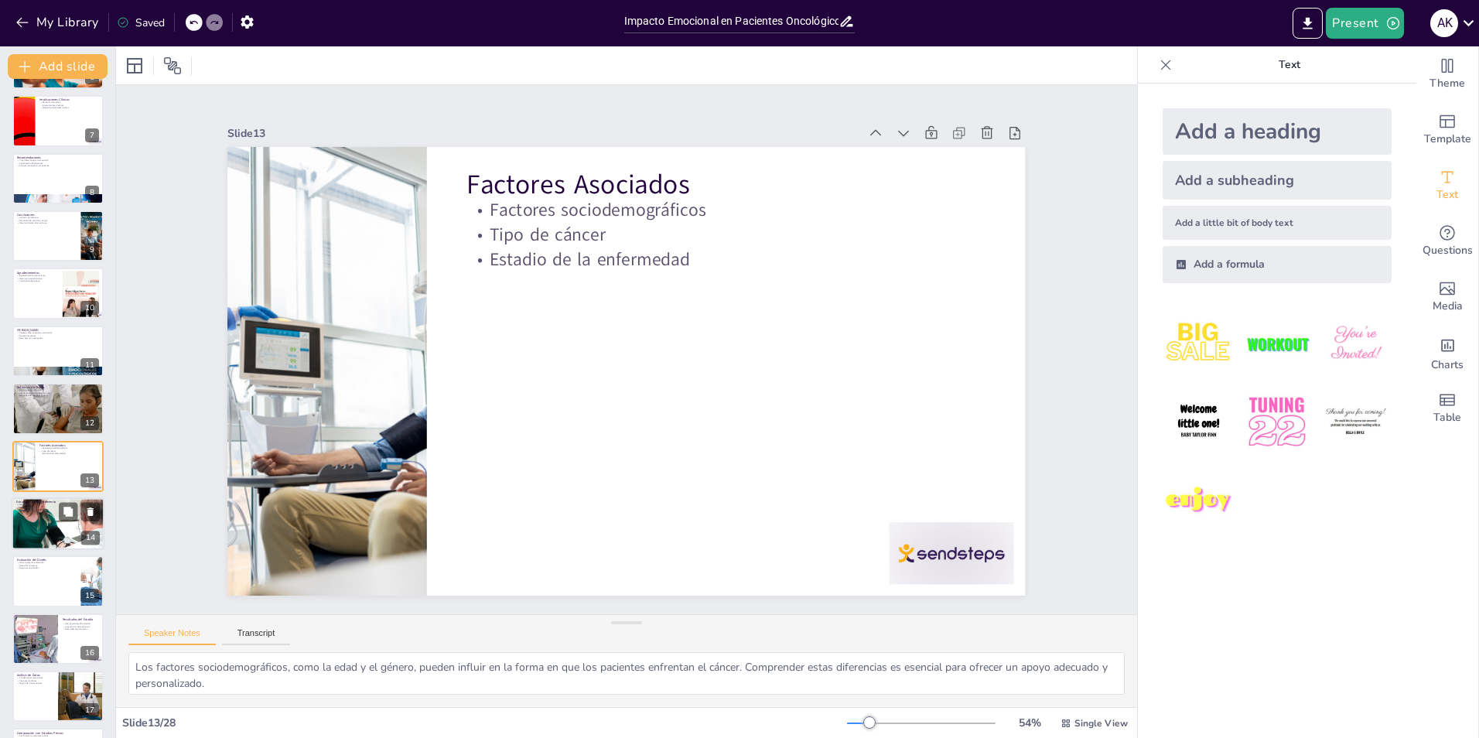
scroll to position [399, 0]
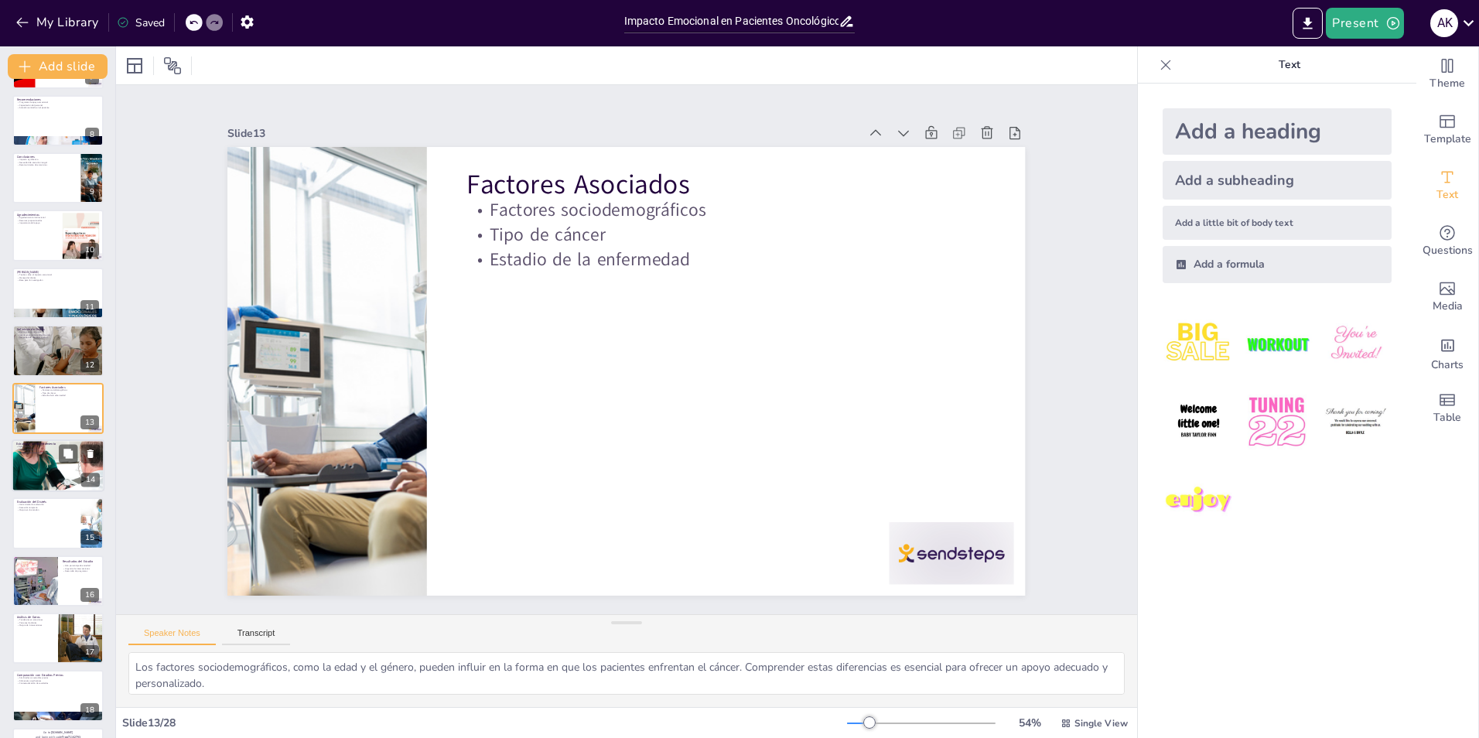
click at [28, 464] on div at bounding box center [58, 465] width 121 height 53
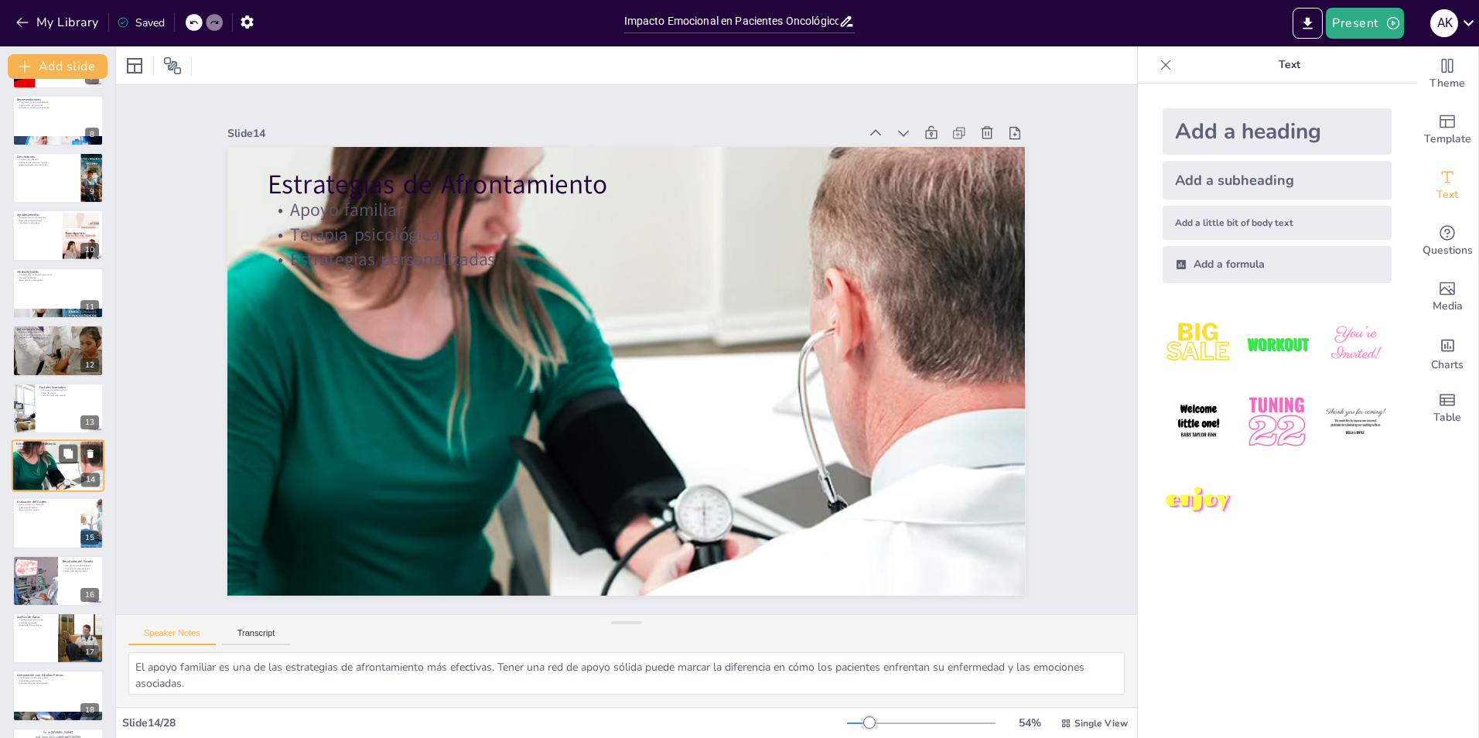
scroll to position [456, 0]
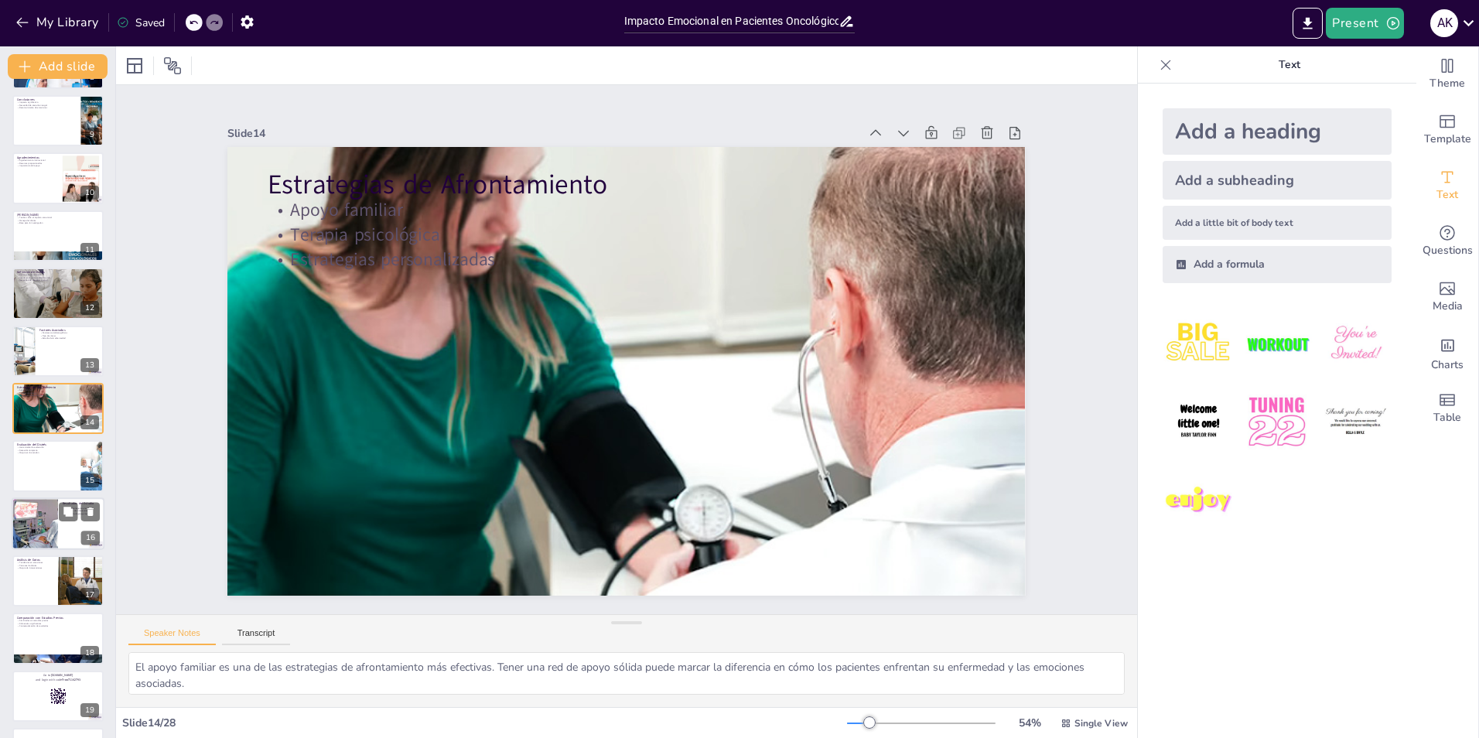
click at [36, 460] on div at bounding box center [57, 465] width 91 height 51
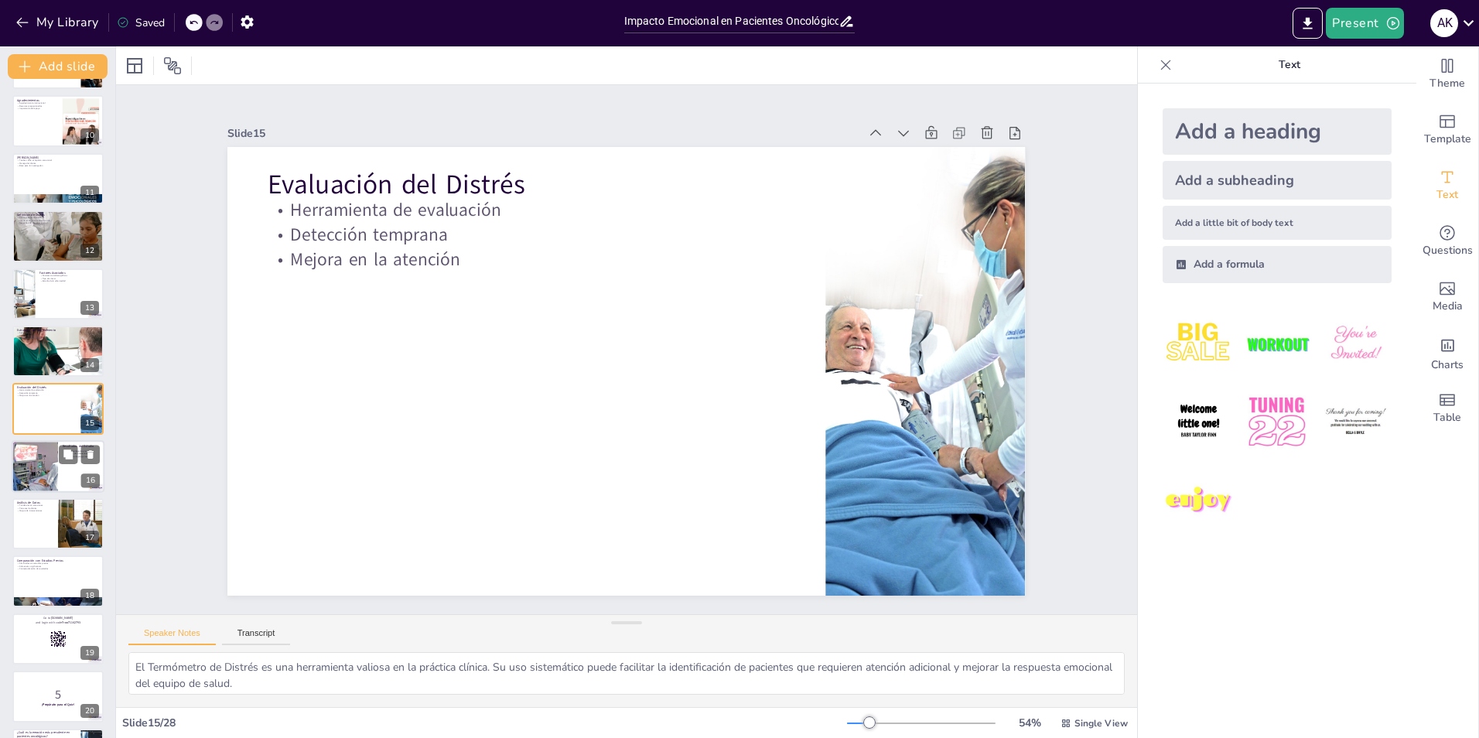
click at [29, 463] on div at bounding box center [34, 466] width 95 height 53
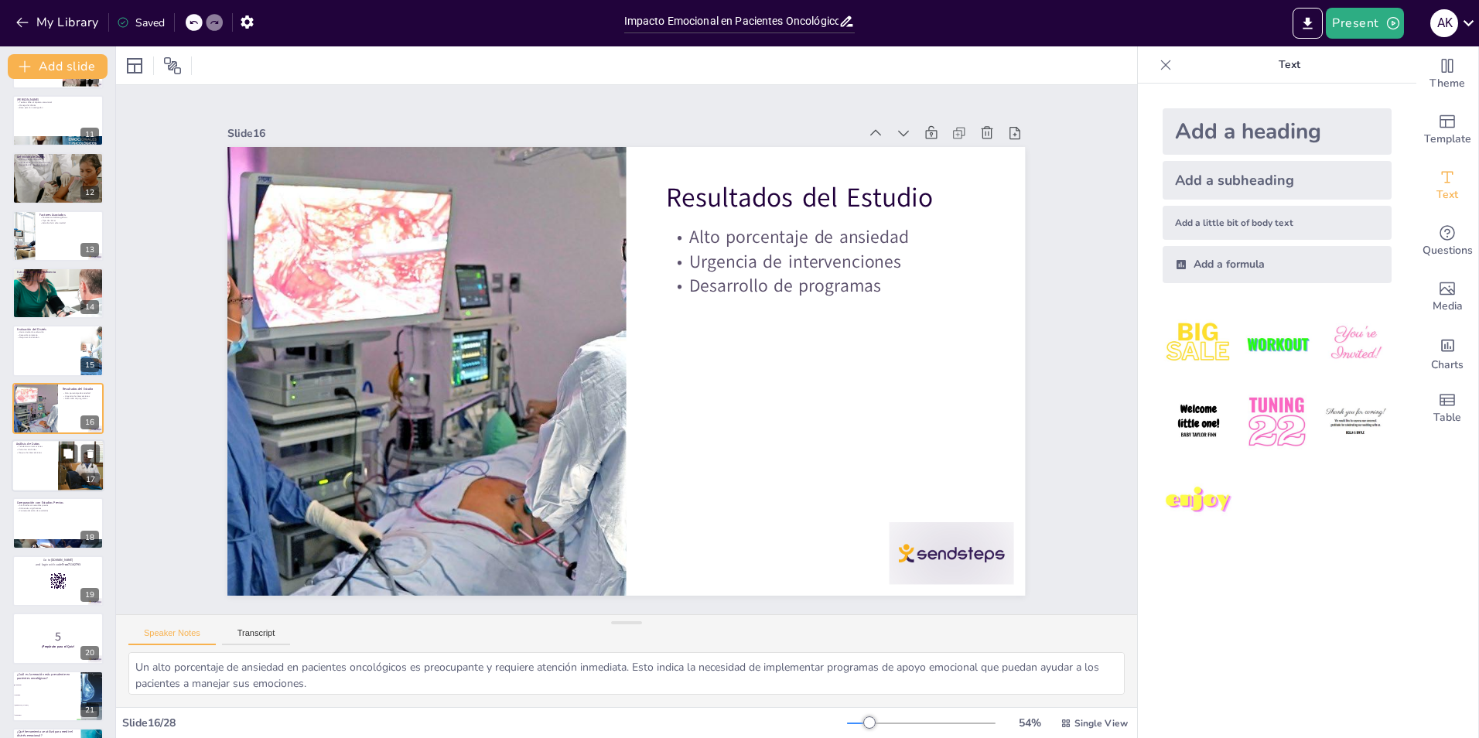
click at [34, 470] on div at bounding box center [58, 465] width 93 height 53
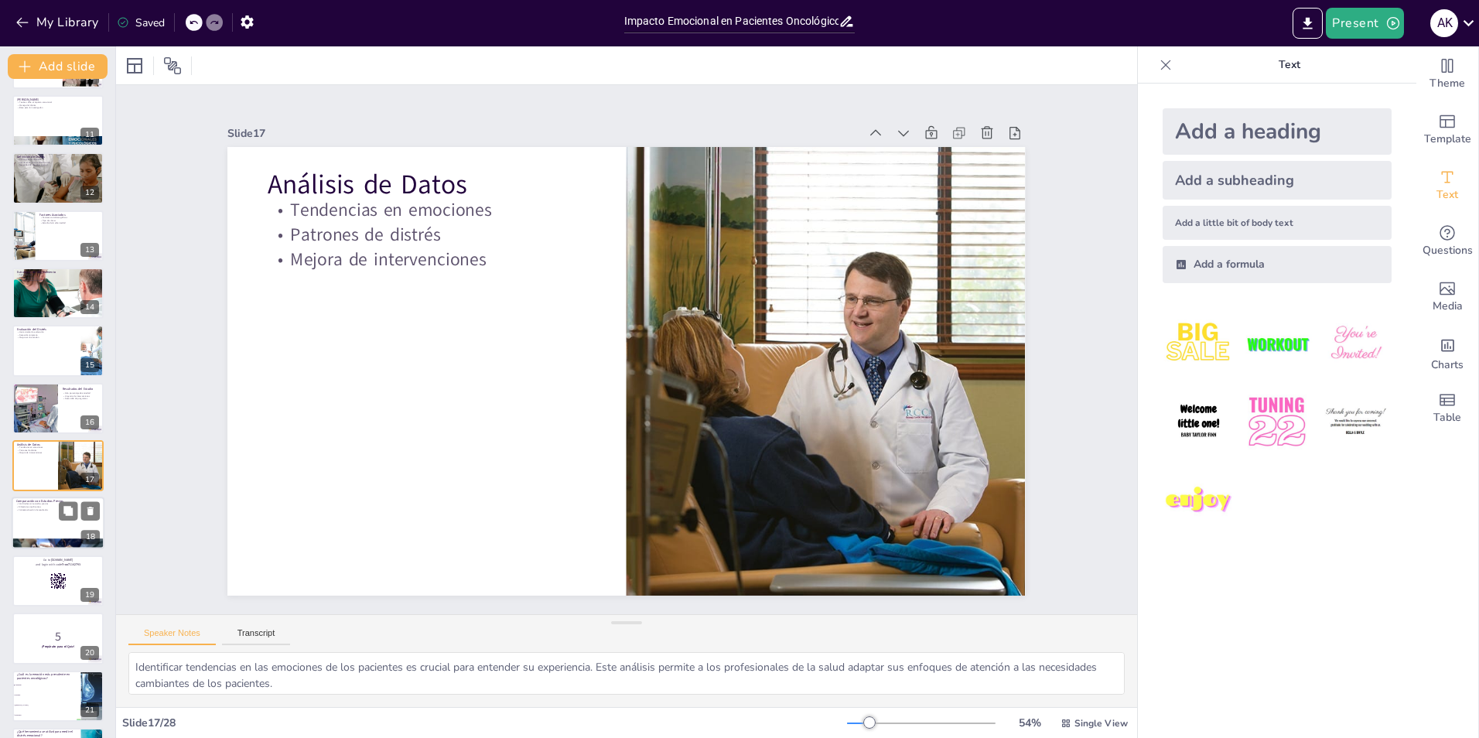
scroll to position [629, 0]
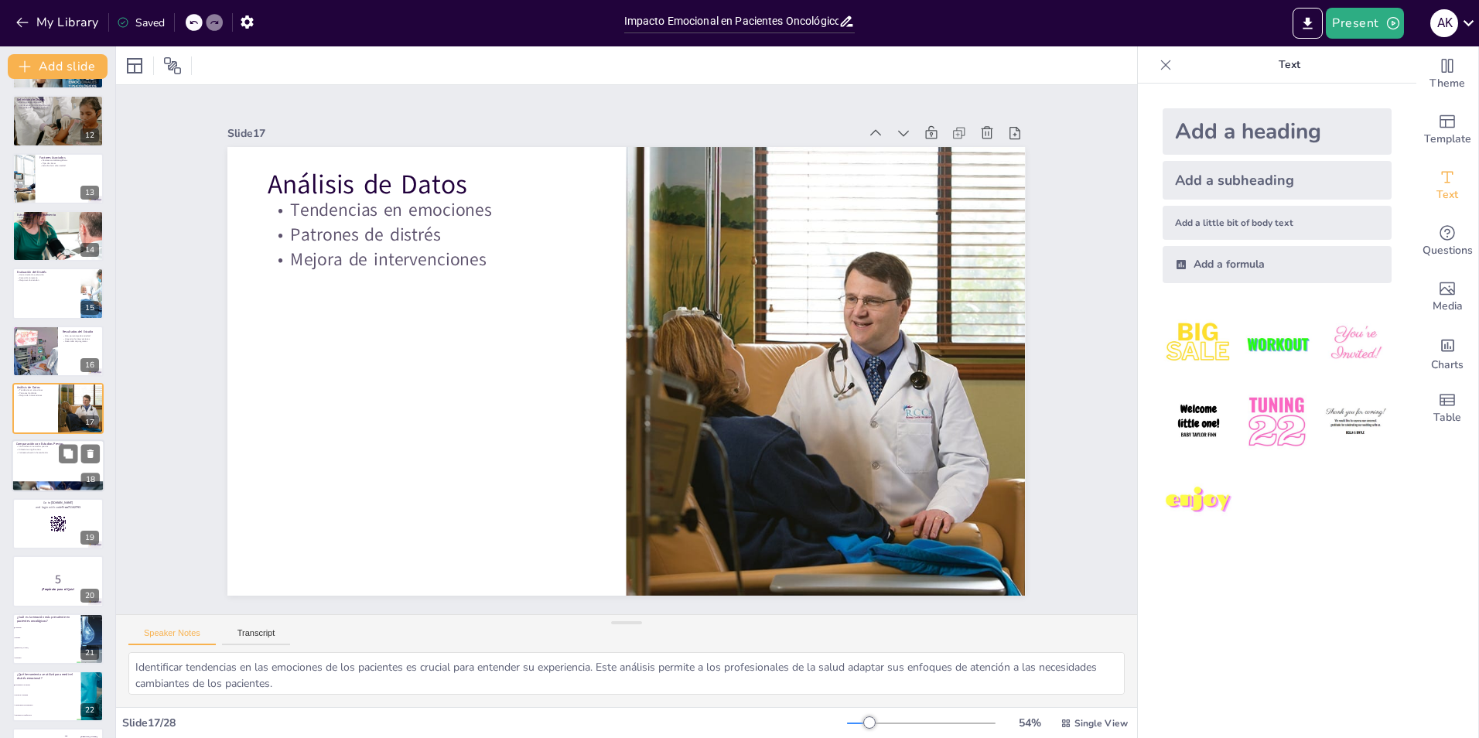
click at [32, 472] on div at bounding box center [58, 466] width 93 height 53
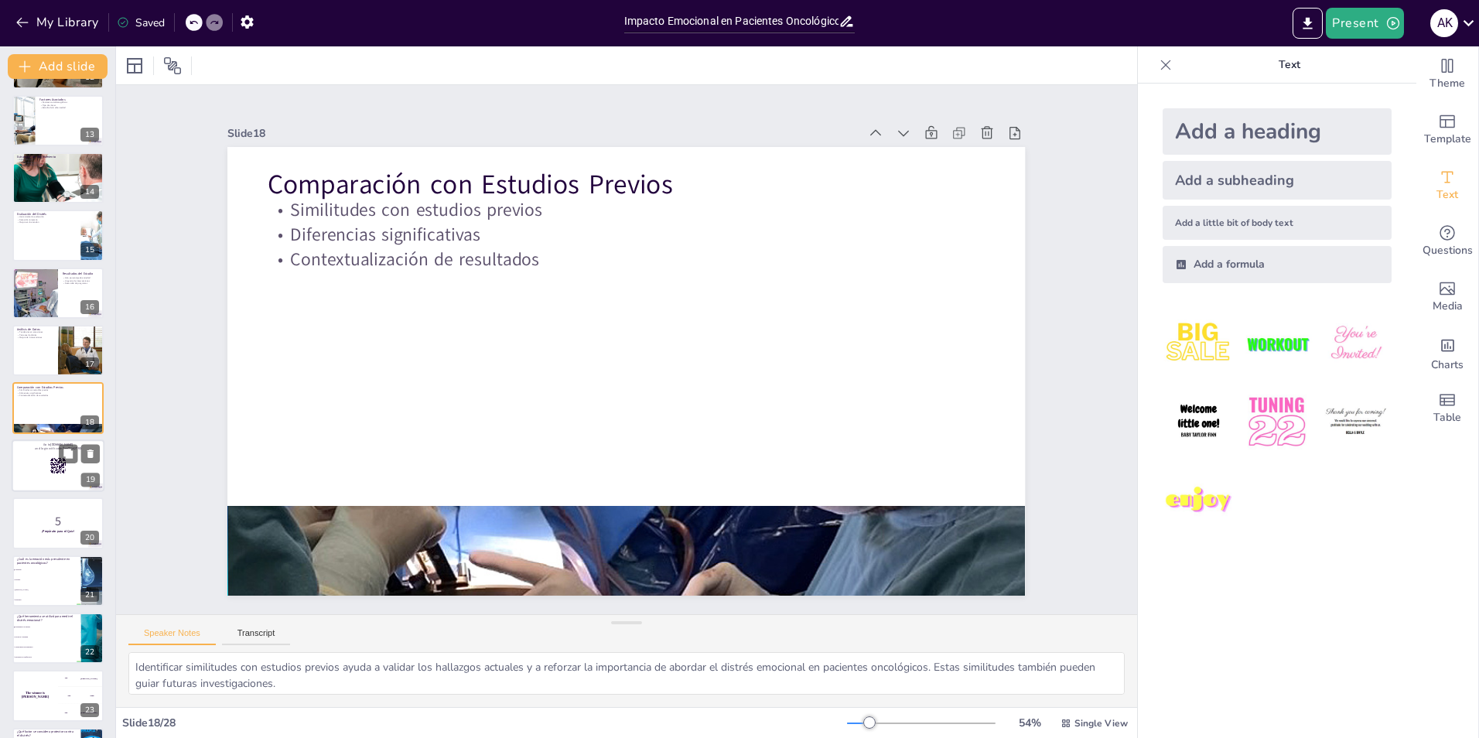
click at [26, 464] on div at bounding box center [58, 465] width 93 height 53
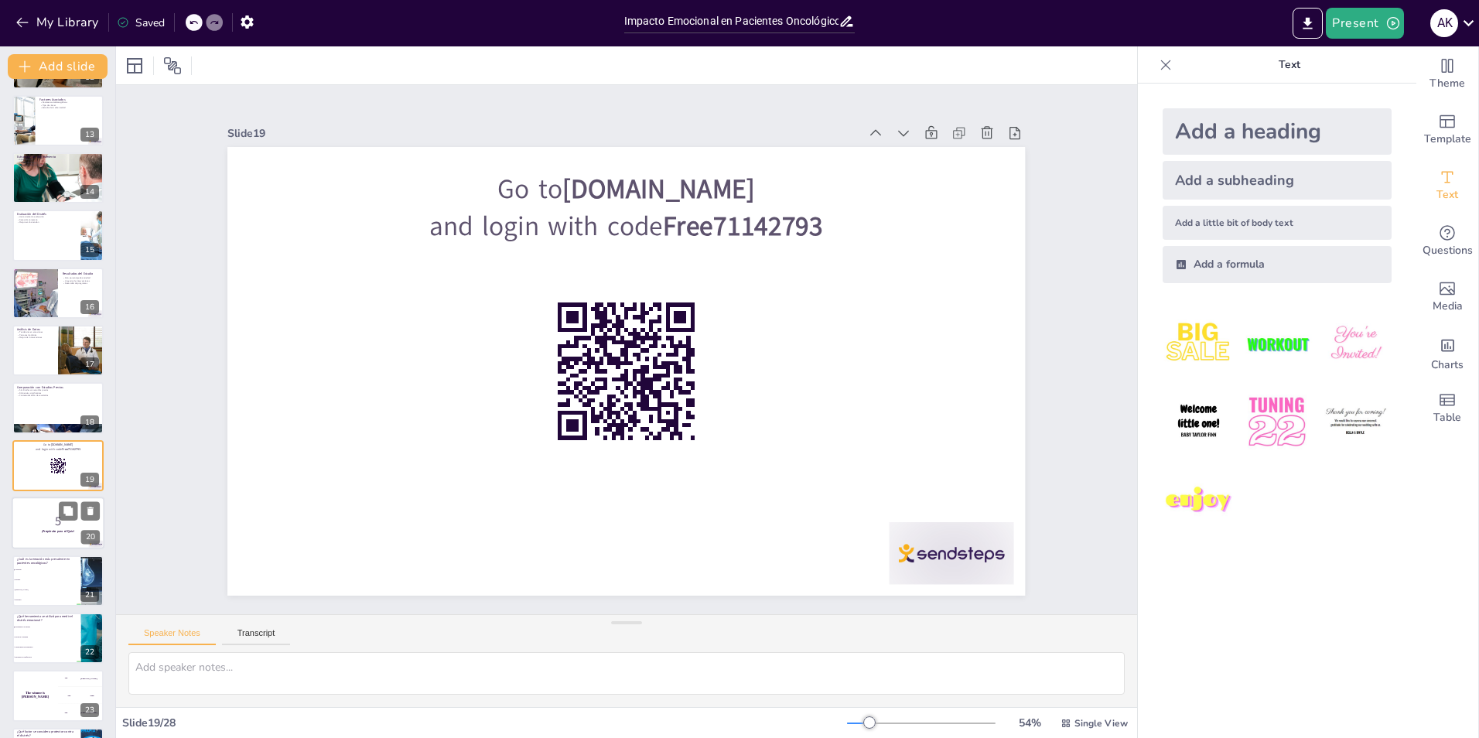
scroll to position [744, 0]
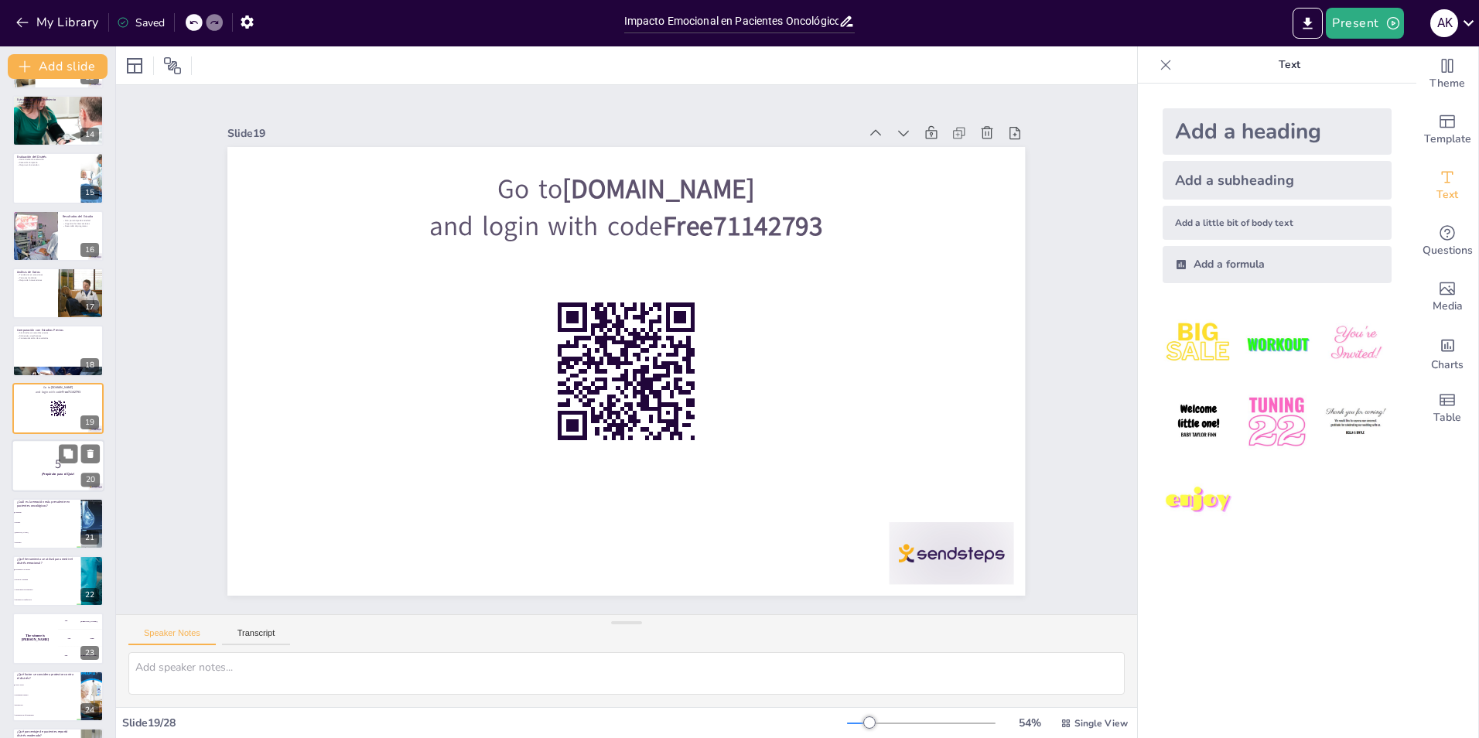
click at [38, 470] on p "5" at bounding box center [58, 464] width 84 height 17
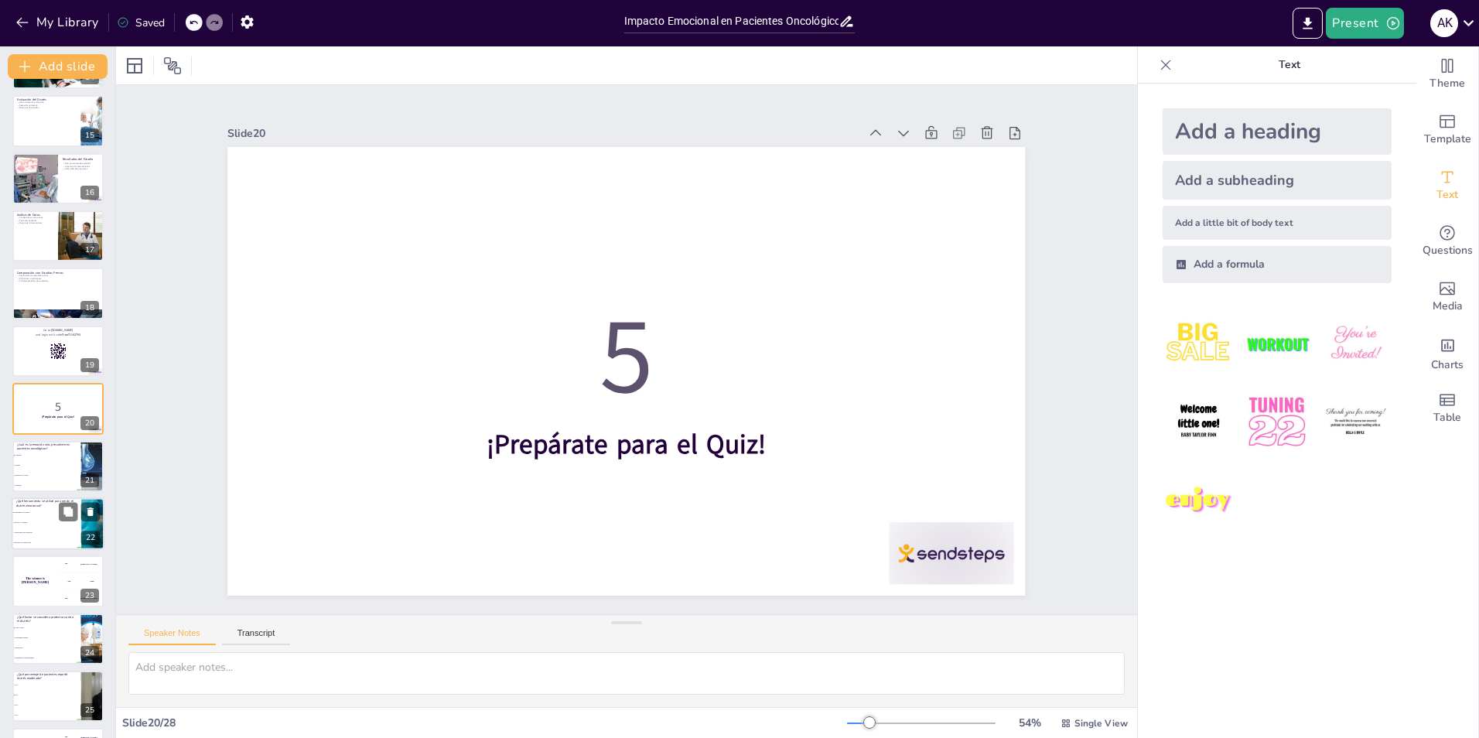
click at [37, 527] on li "Escala de Ansiedad" at bounding box center [47, 522] width 70 height 10
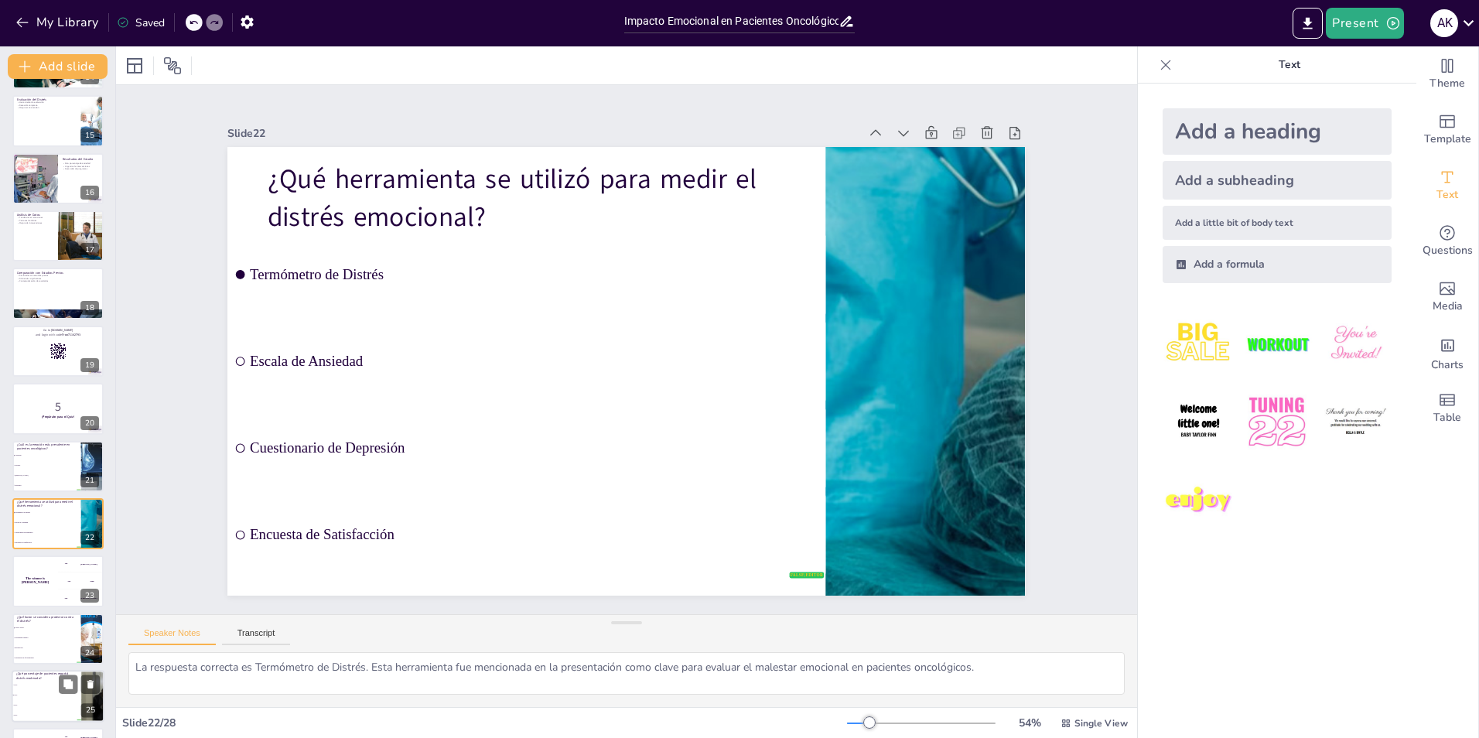
scroll to position [917, 0]
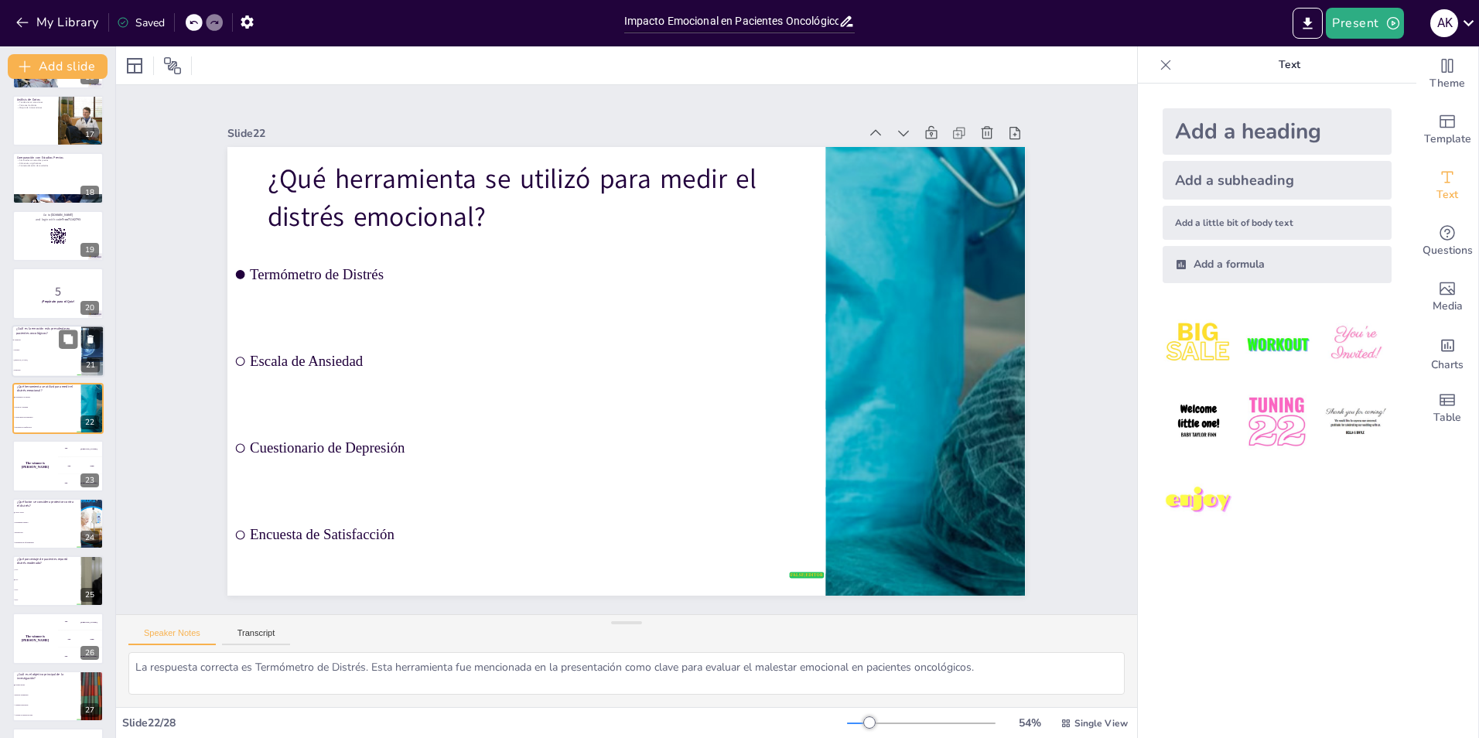
click at [26, 358] on li "[PERSON_NAME]" at bounding box center [47, 360] width 70 height 10
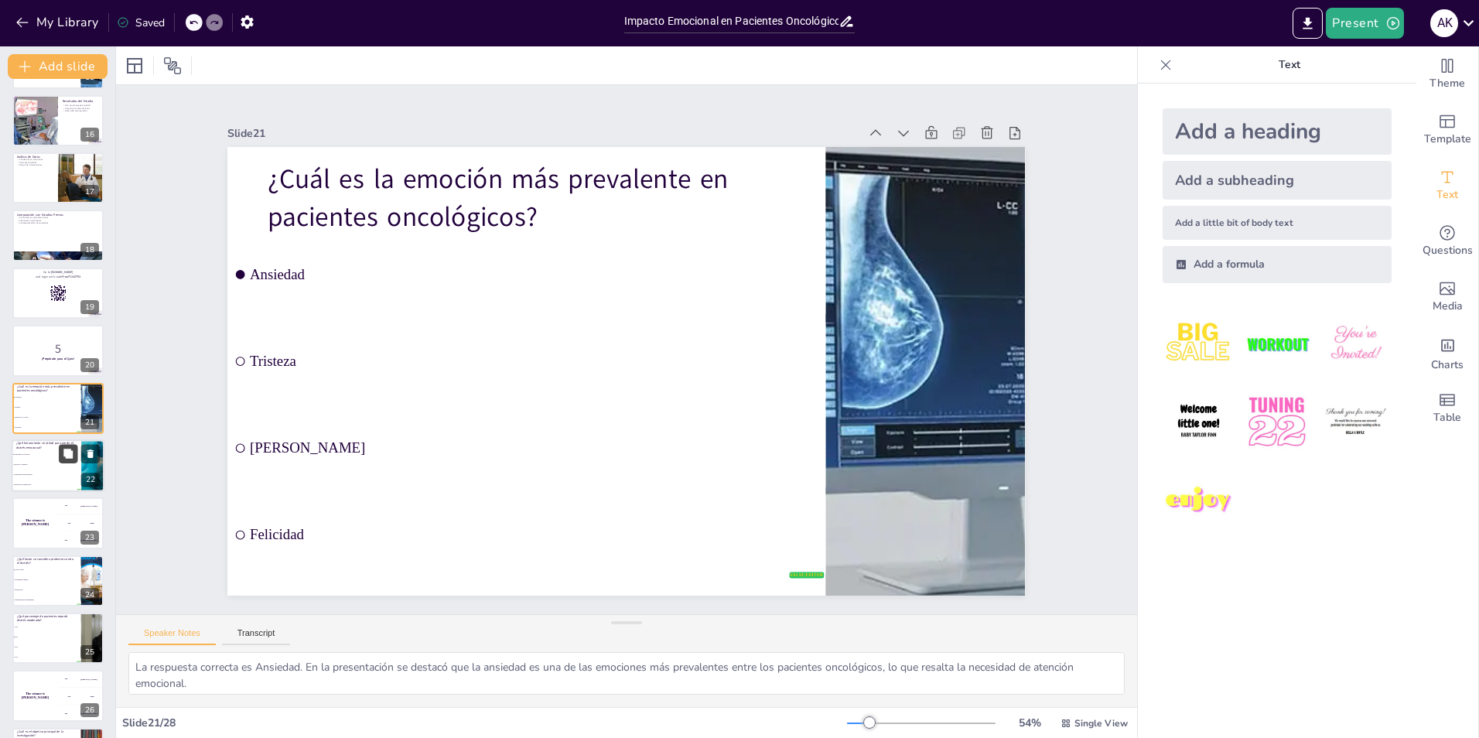
click at [64, 449] on button at bounding box center [68, 453] width 19 height 19
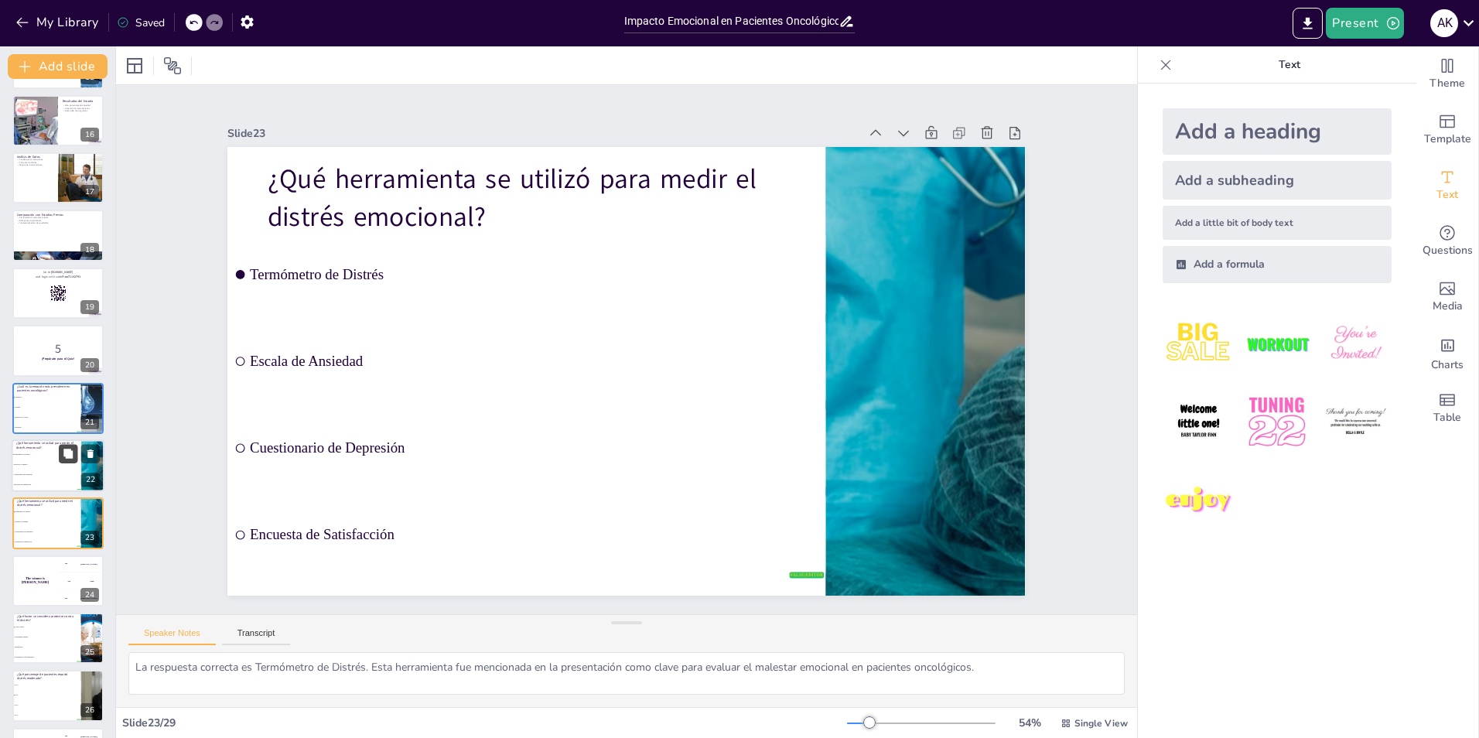
scroll to position [974, 0]
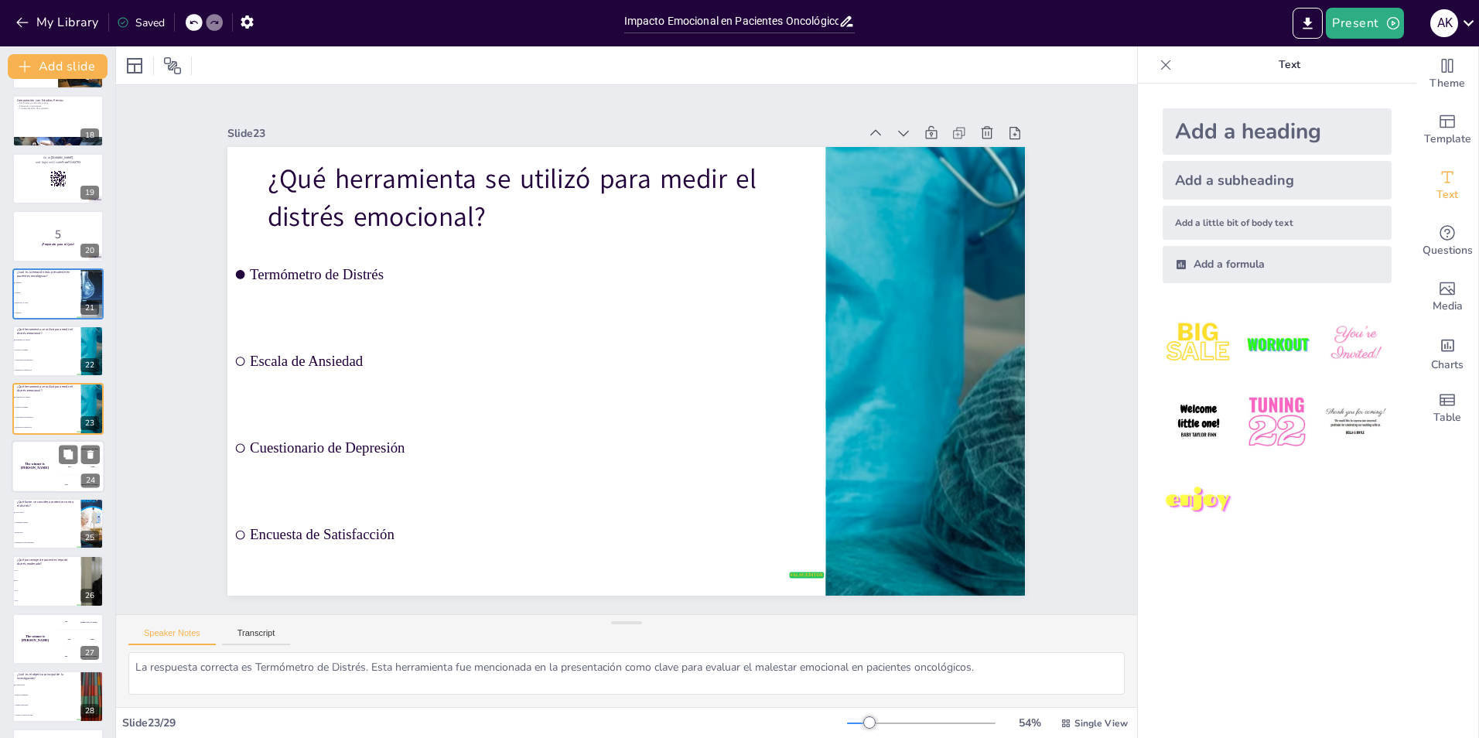
click at [36, 469] on div "The winner is [PERSON_NAME]" at bounding box center [35, 466] width 46 height 53
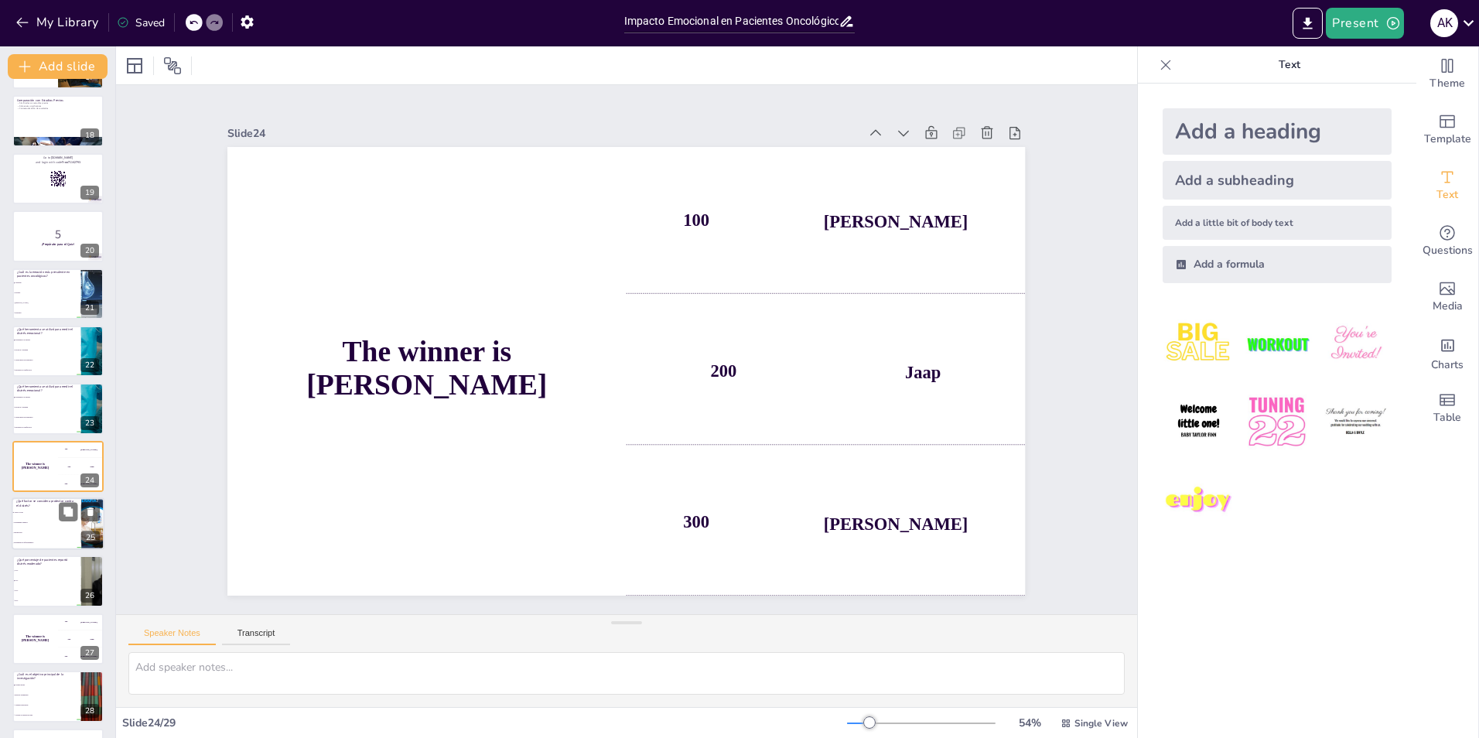
scroll to position [1028, 0]
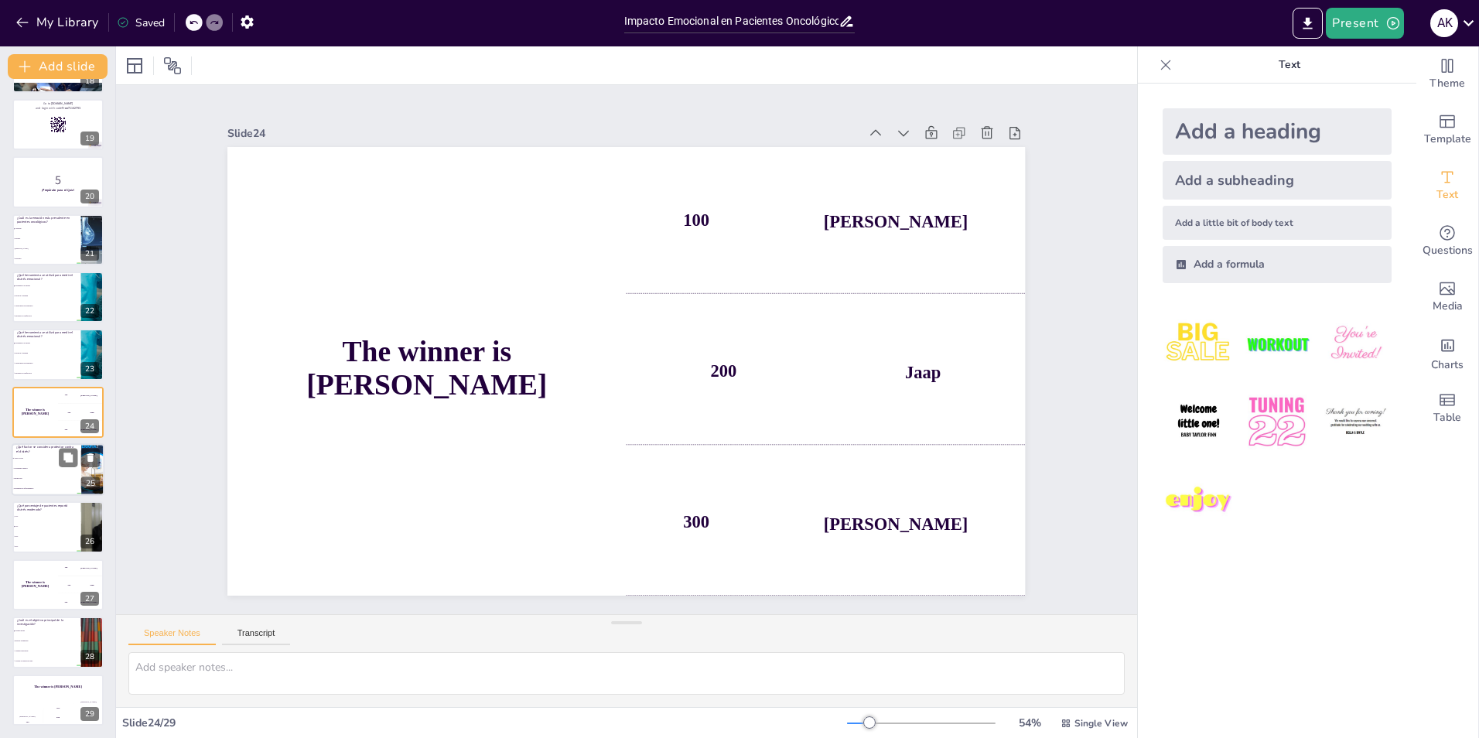
click at [51, 478] on span "Medicación" at bounding box center [47, 479] width 67 height 2
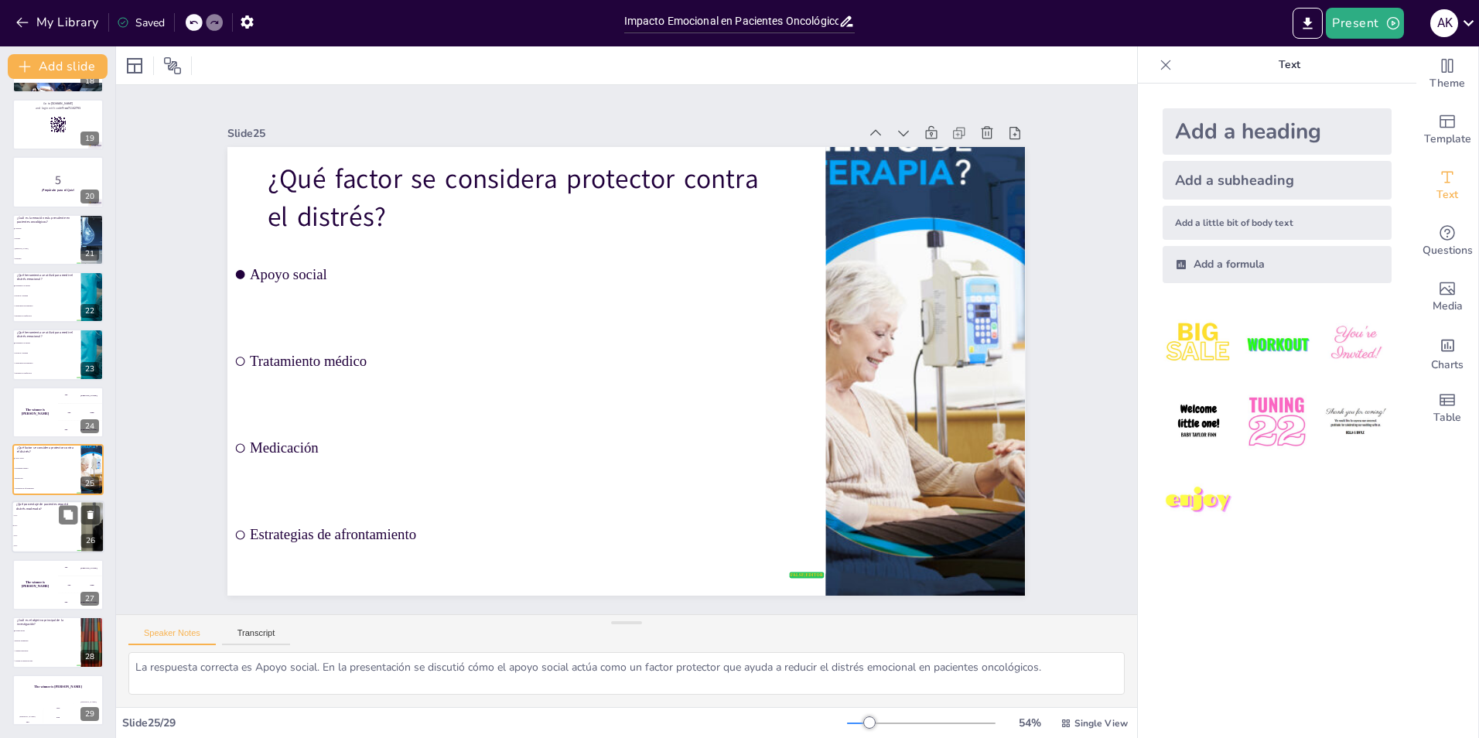
click at [56, 521] on li "40%" at bounding box center [47, 526] width 70 height 10
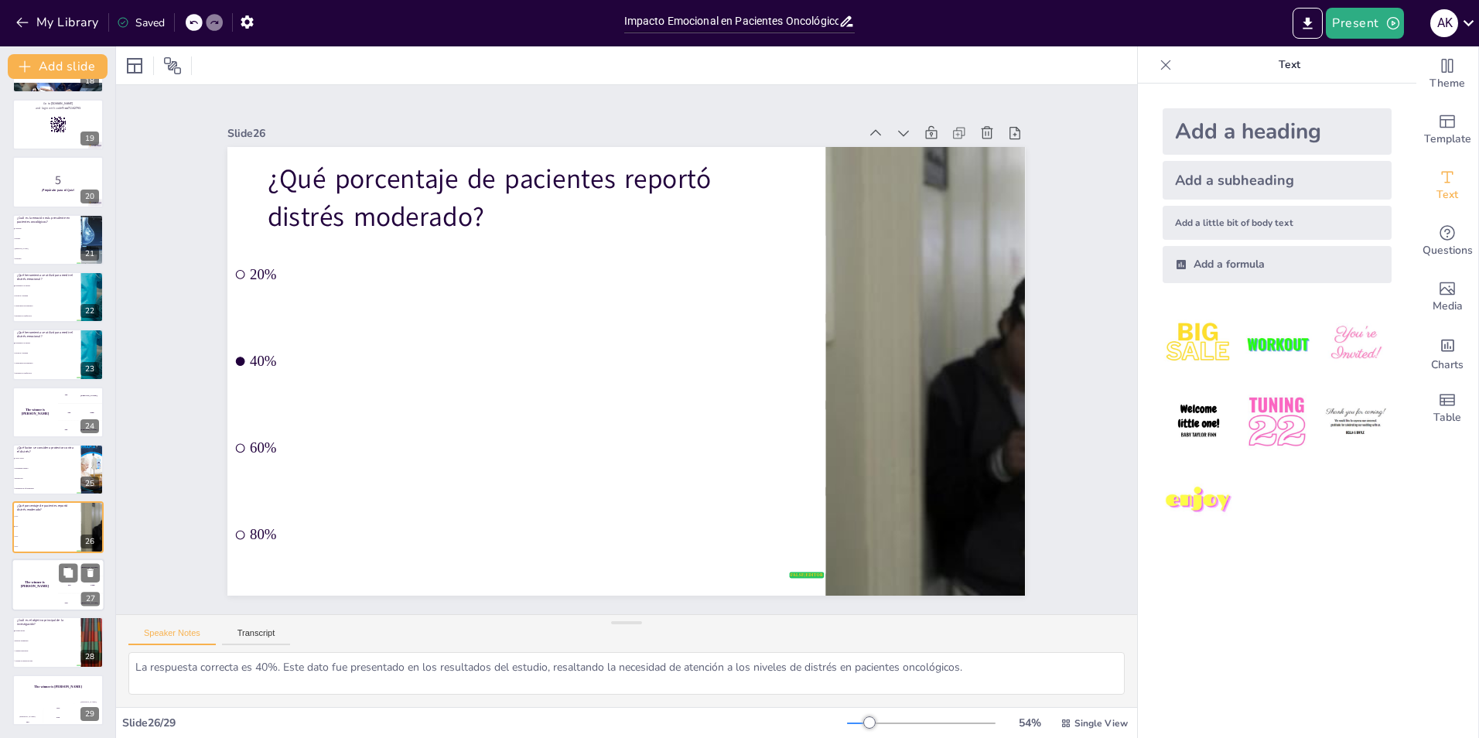
click at [27, 579] on div "The winner is [PERSON_NAME]" at bounding box center [35, 584] width 46 height 53
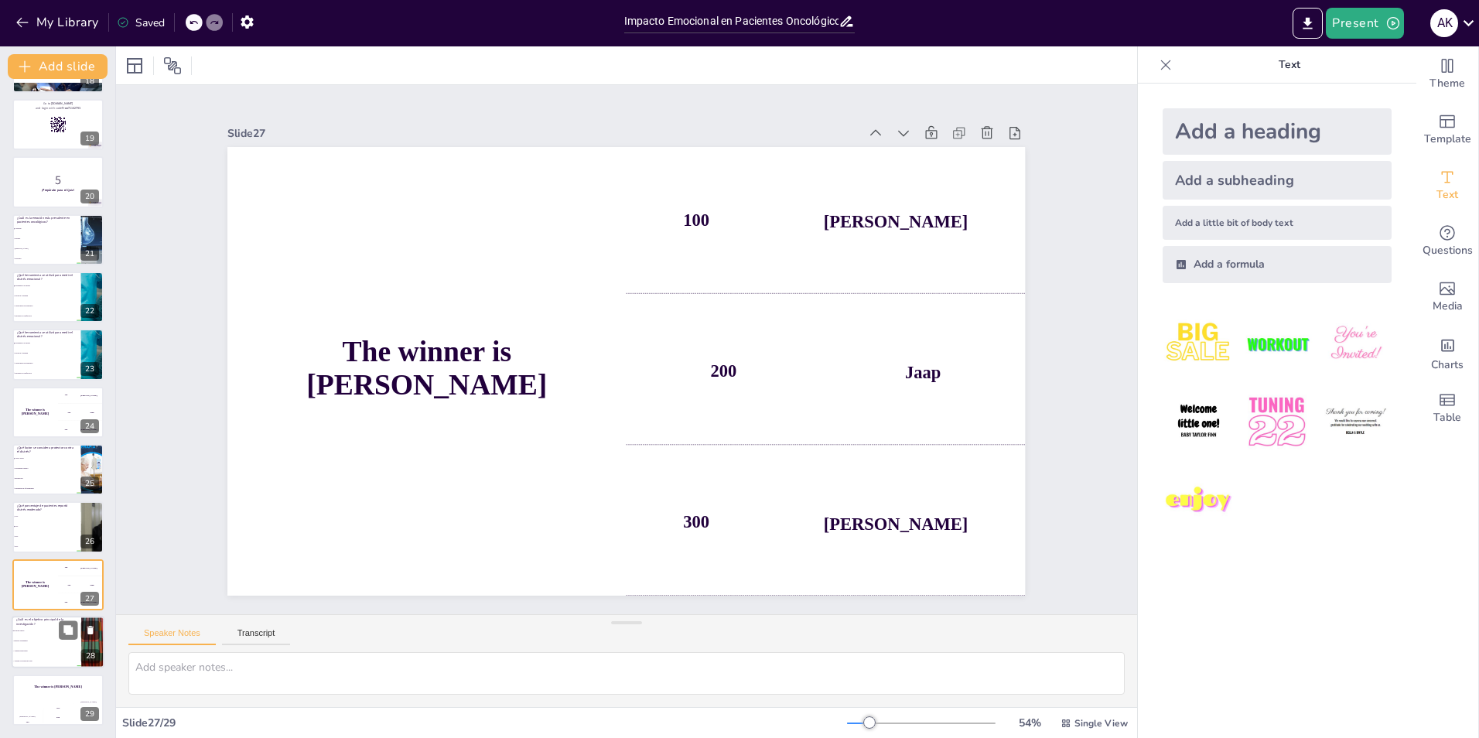
click at [38, 652] on li "Analizar emociones" at bounding box center [47, 652] width 70 height 10
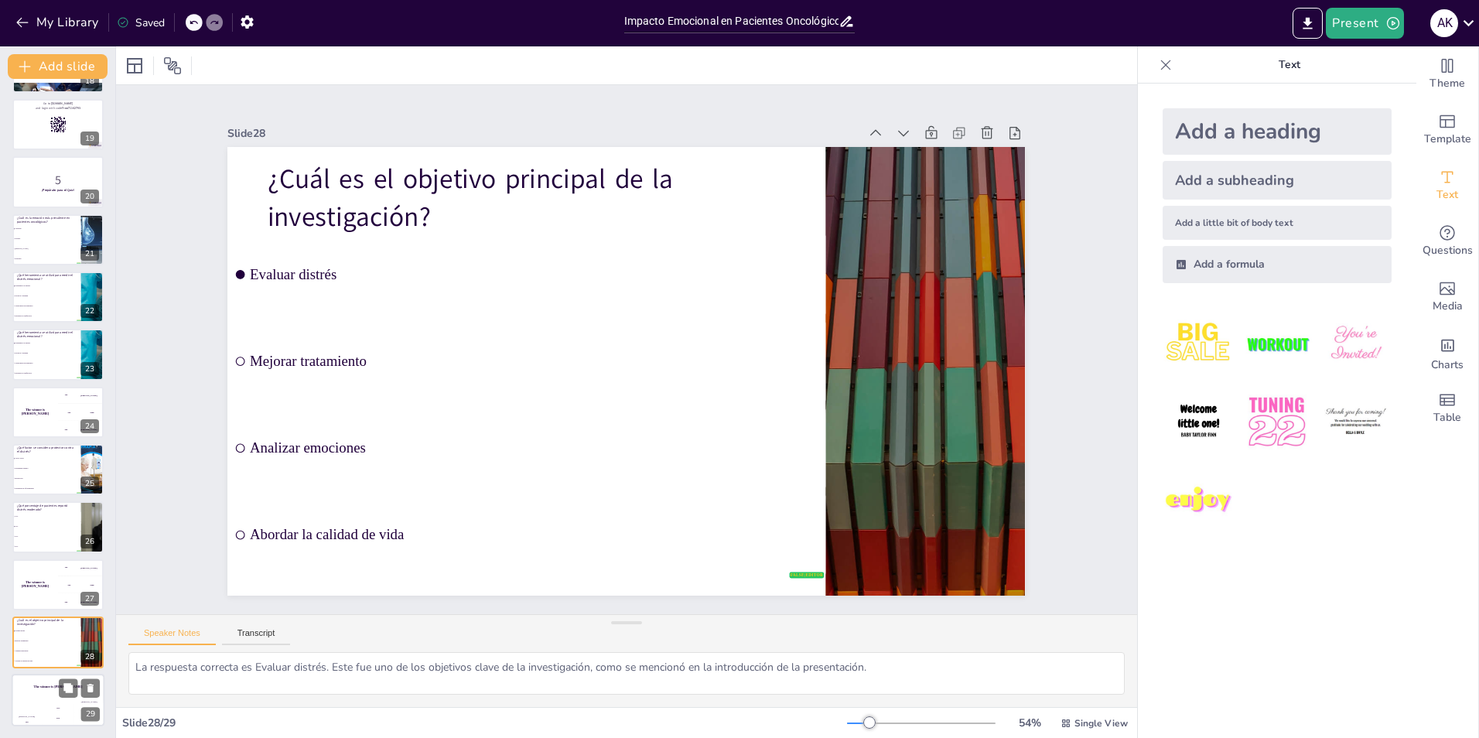
click at [49, 700] on div "Jaap 200" at bounding box center [58, 713] width 31 height 26
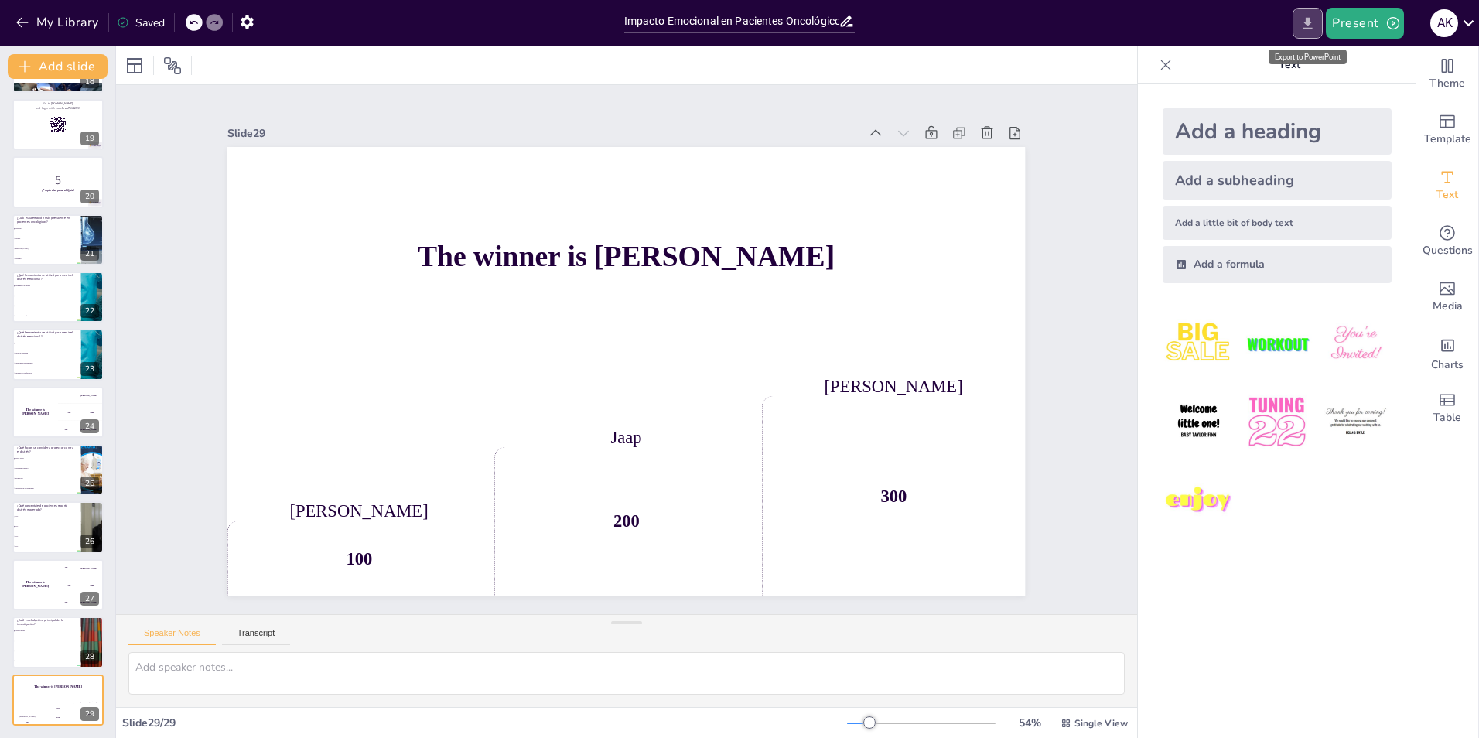
click at [1316, 18] on icon "Export to PowerPoint" at bounding box center [1307, 23] width 16 height 16
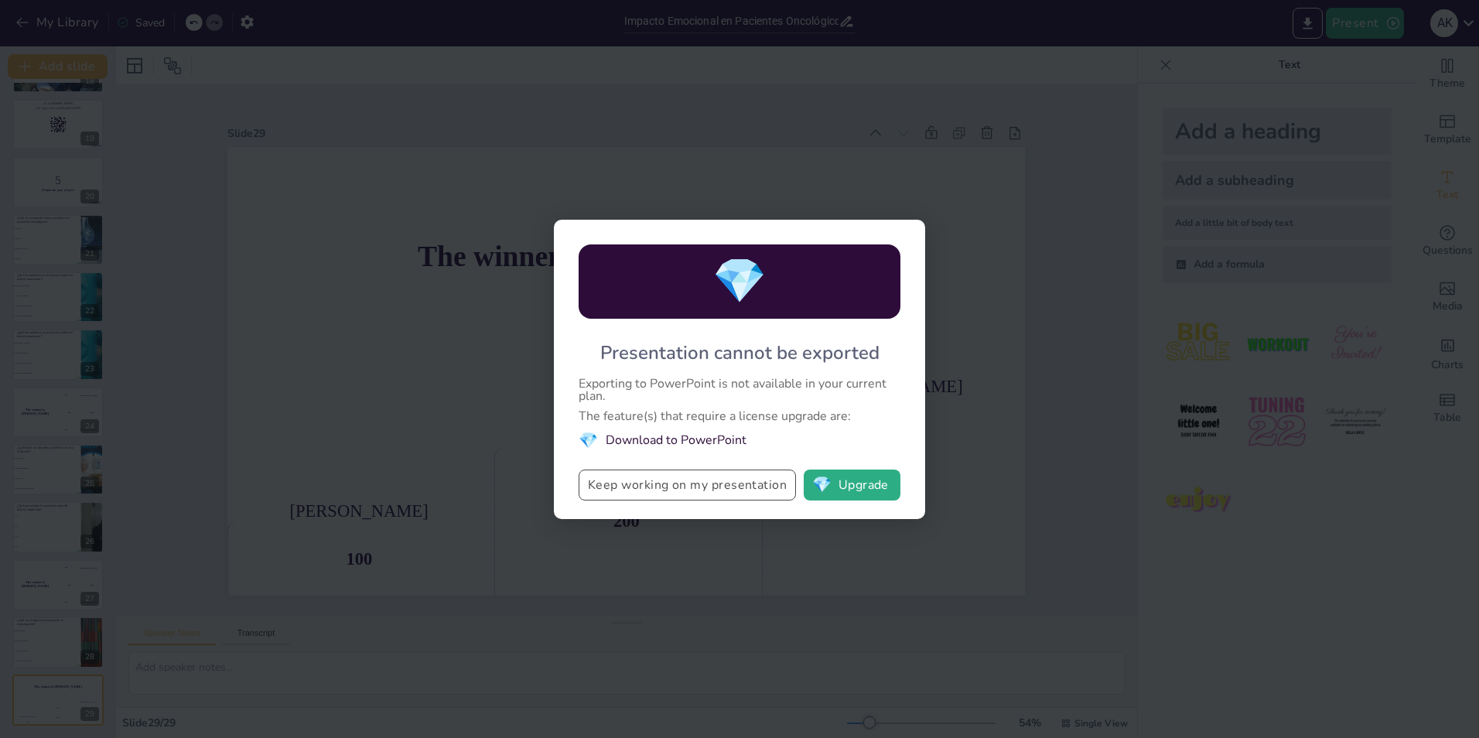
click at [749, 489] on button "Keep working on my presentation" at bounding box center [687, 484] width 217 height 31
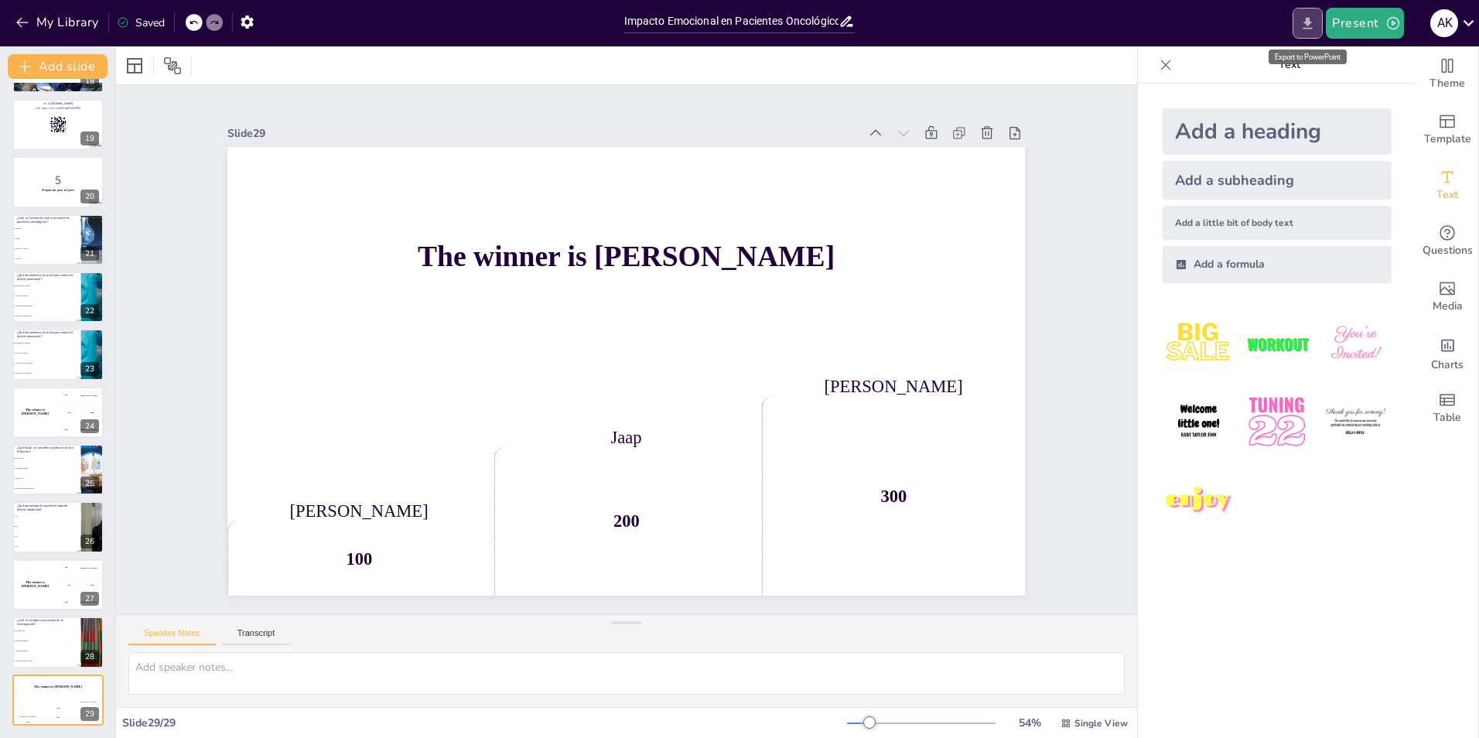
click at [1304, 24] on icon "Export to PowerPoint" at bounding box center [1307, 23] width 16 height 16
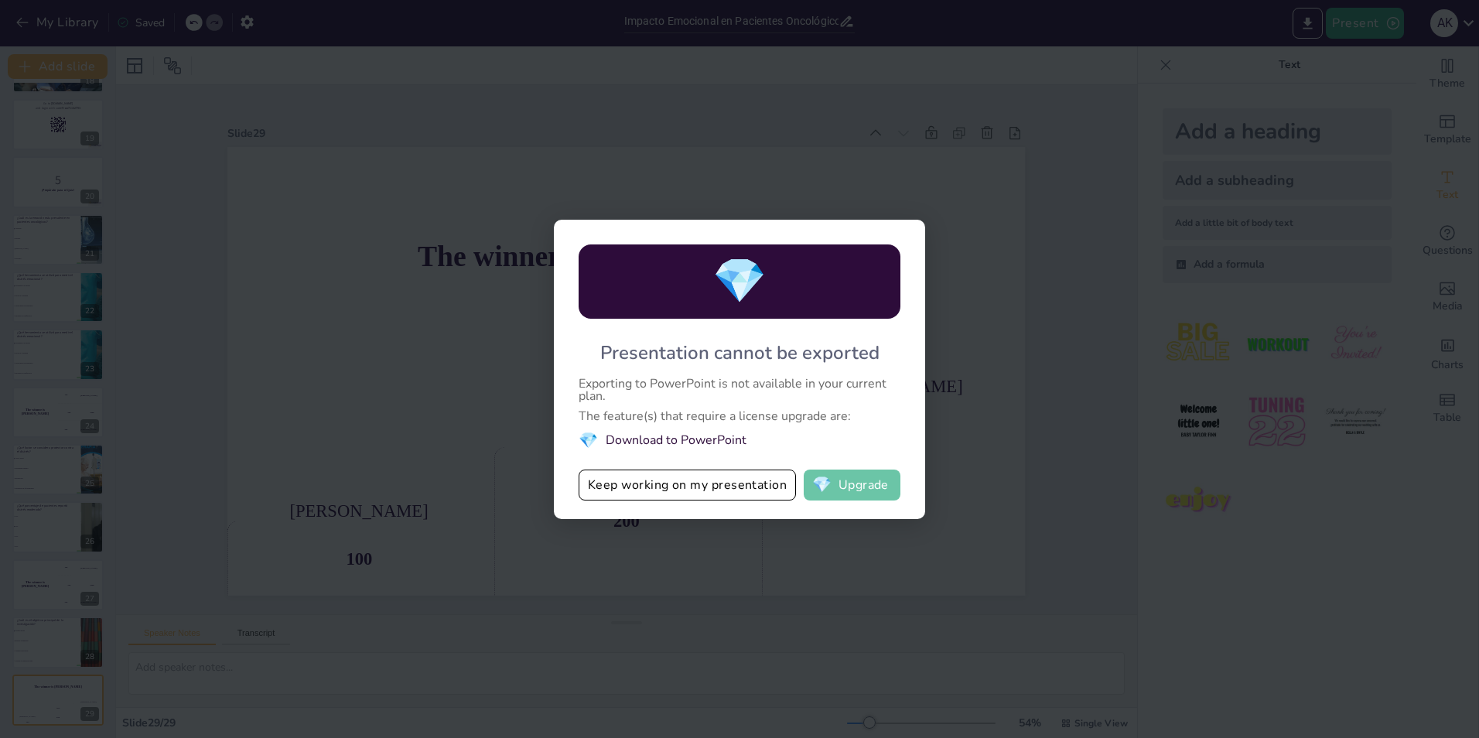
click at [858, 482] on button "💎 Upgrade" at bounding box center [852, 484] width 97 height 31
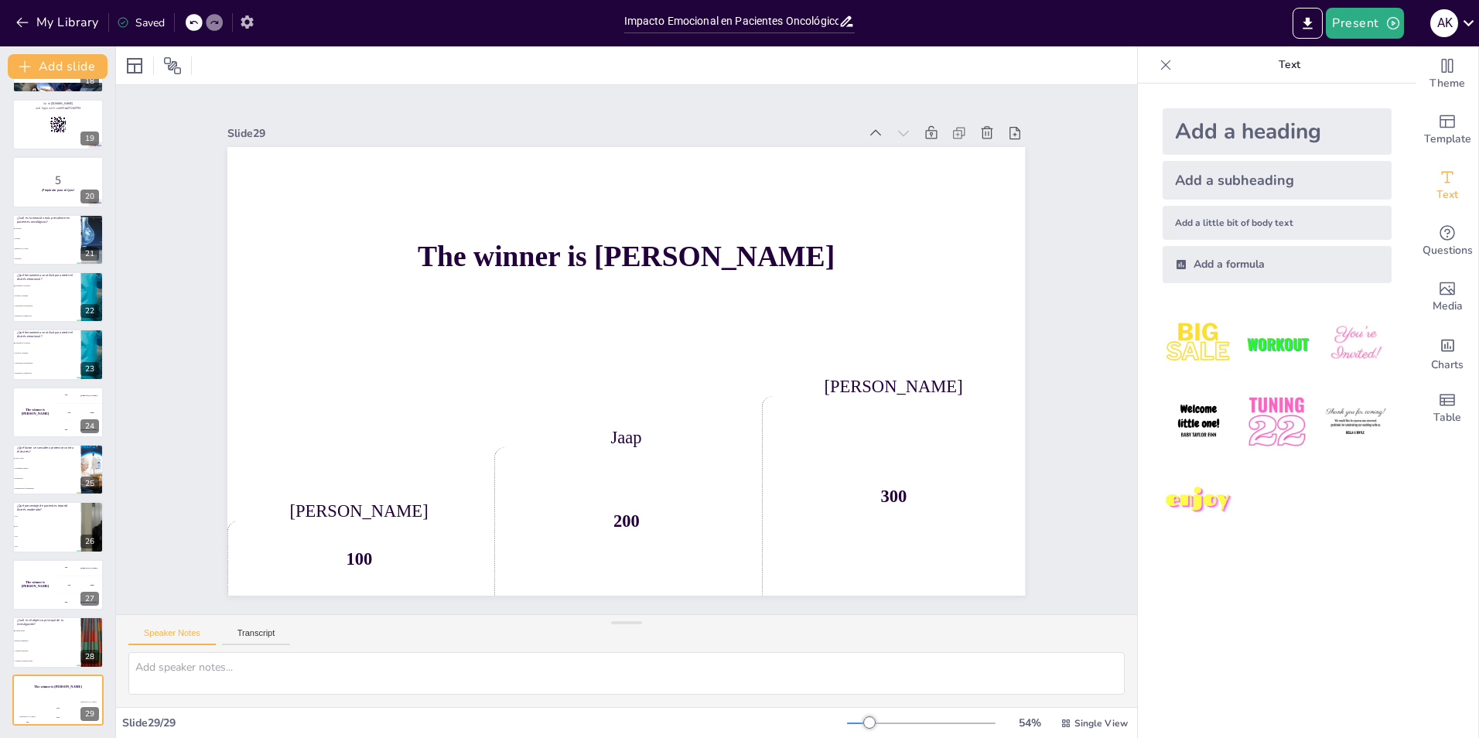
click at [247, 17] on icon "button" at bounding box center [247, 21] width 12 height 13
click at [247, 18] on icon "button" at bounding box center [247, 21] width 12 height 13
